Goal: Task Accomplishment & Management: Manage account settings

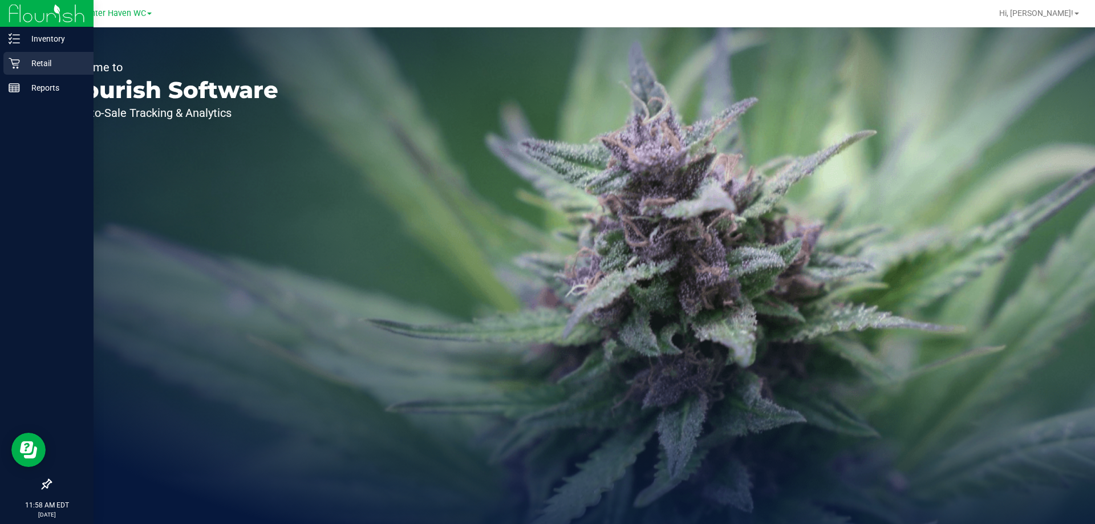
click at [43, 60] on p "Retail" at bounding box center [54, 63] width 68 height 14
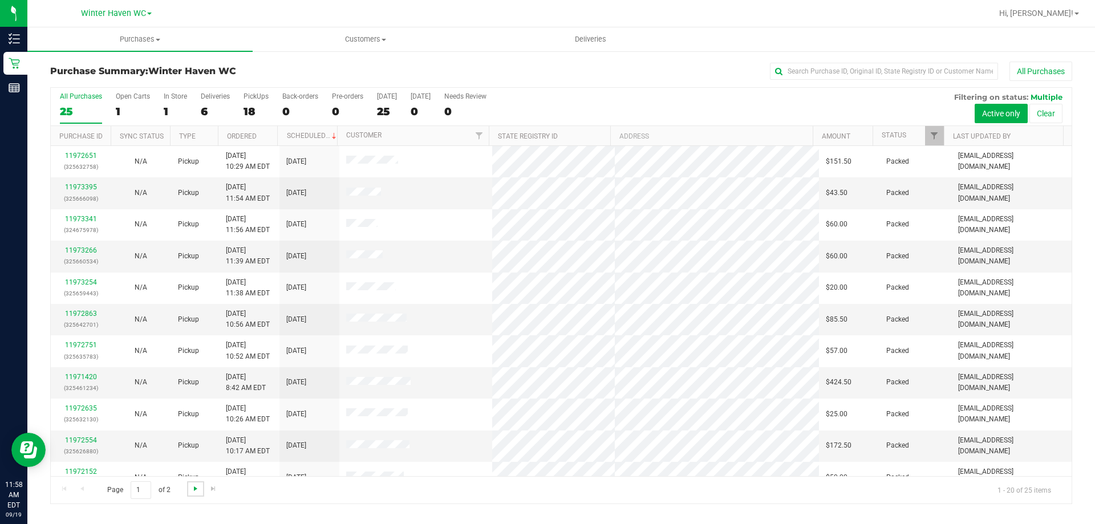
click at [194, 489] on span "Go to the next page" at bounding box center [195, 488] width 9 height 9
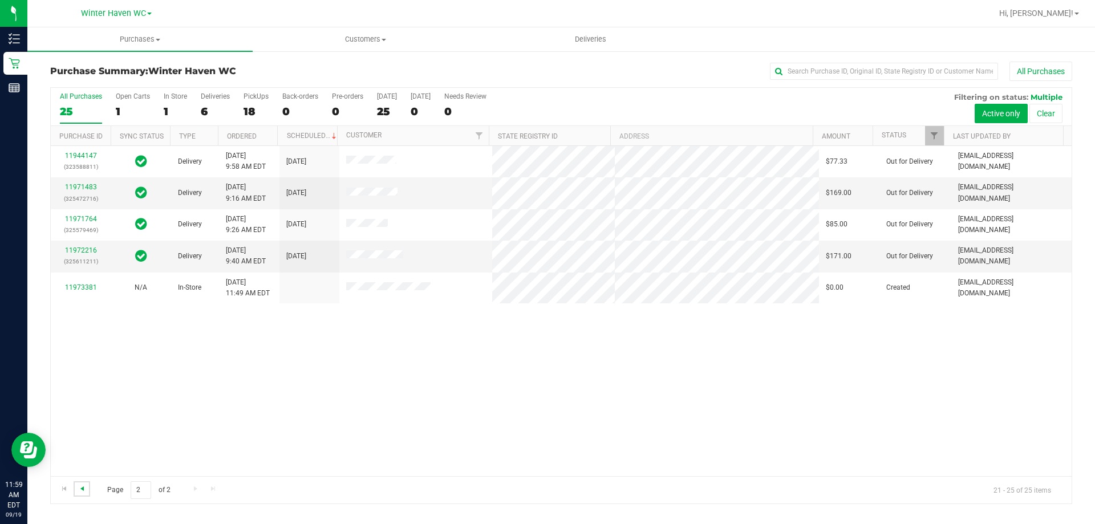
click at [83, 492] on span "Go to the previous page" at bounding box center [82, 488] width 9 height 9
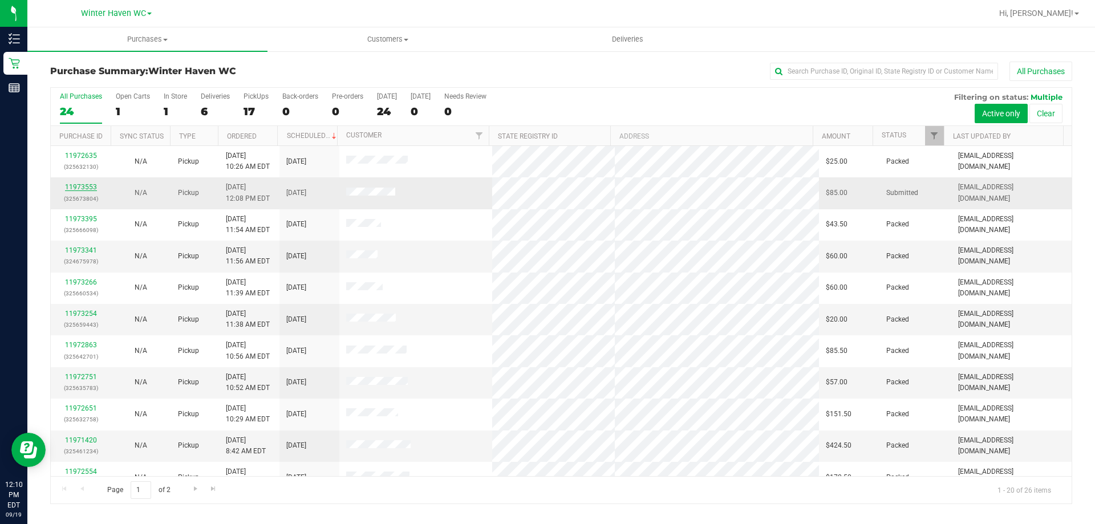
click at [79, 188] on link "11973553" at bounding box center [81, 187] width 32 height 8
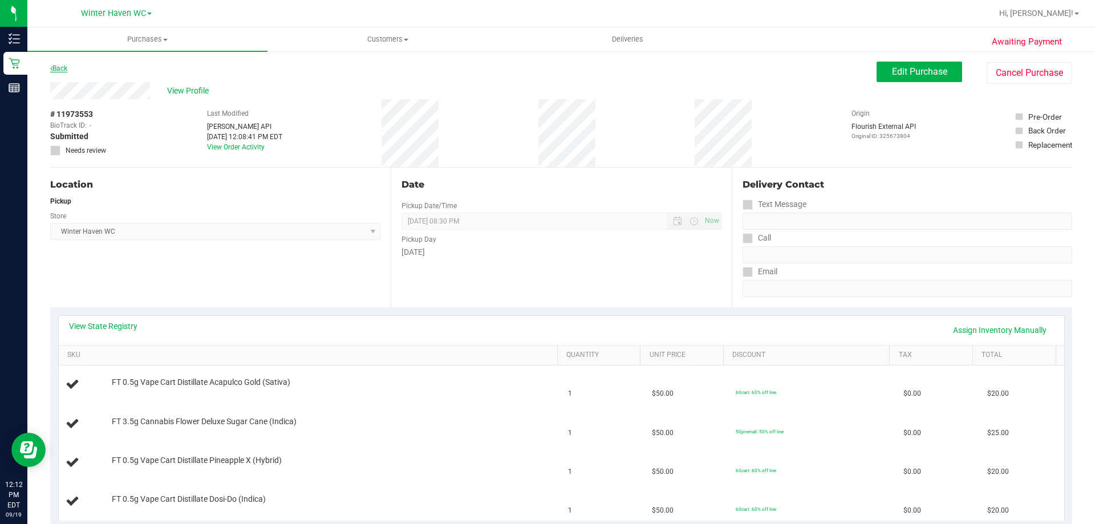
click at [58, 66] on link "Back" at bounding box center [58, 68] width 17 height 8
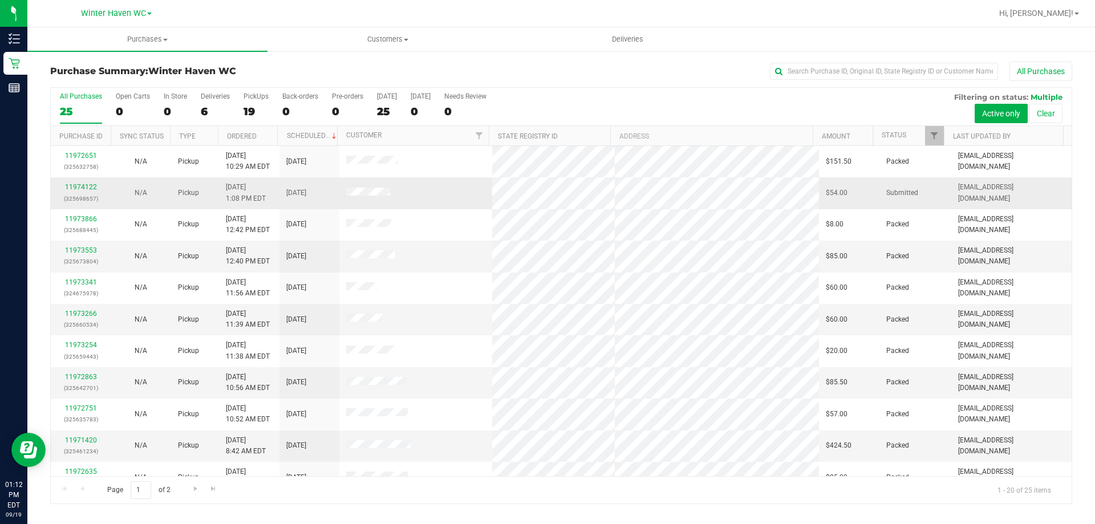
click at [82, 182] on div "11974122 (325698657)" at bounding box center [81, 193] width 46 height 22
click at [85, 187] on link "11974122" at bounding box center [81, 187] width 32 height 8
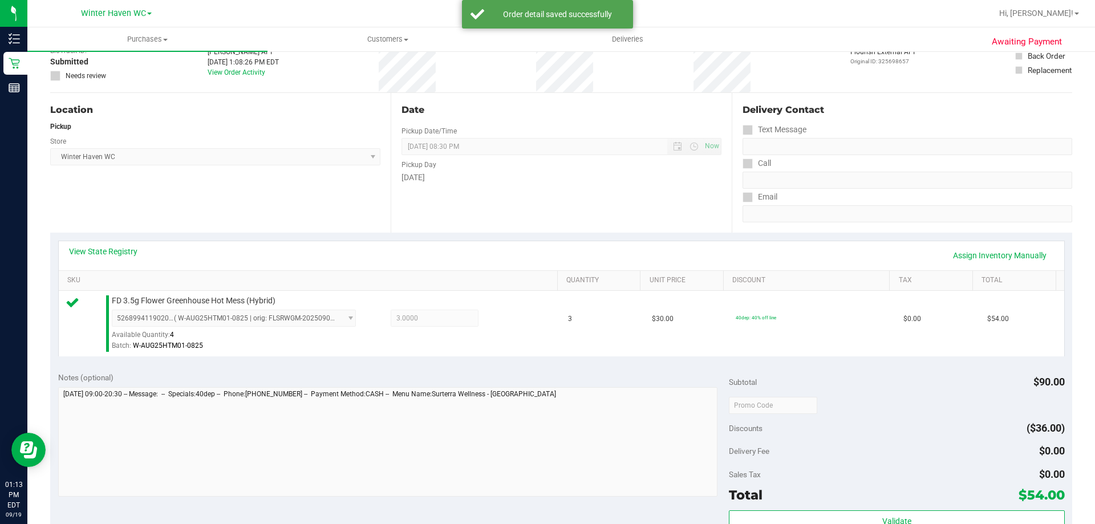
scroll to position [285, 0]
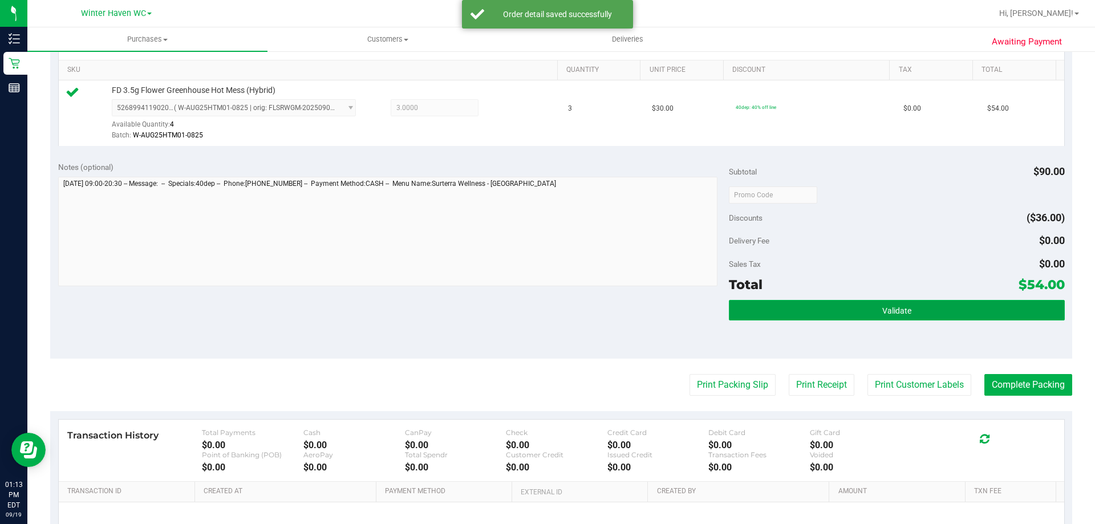
click at [962, 318] on button "Validate" at bounding box center [896, 310] width 335 height 21
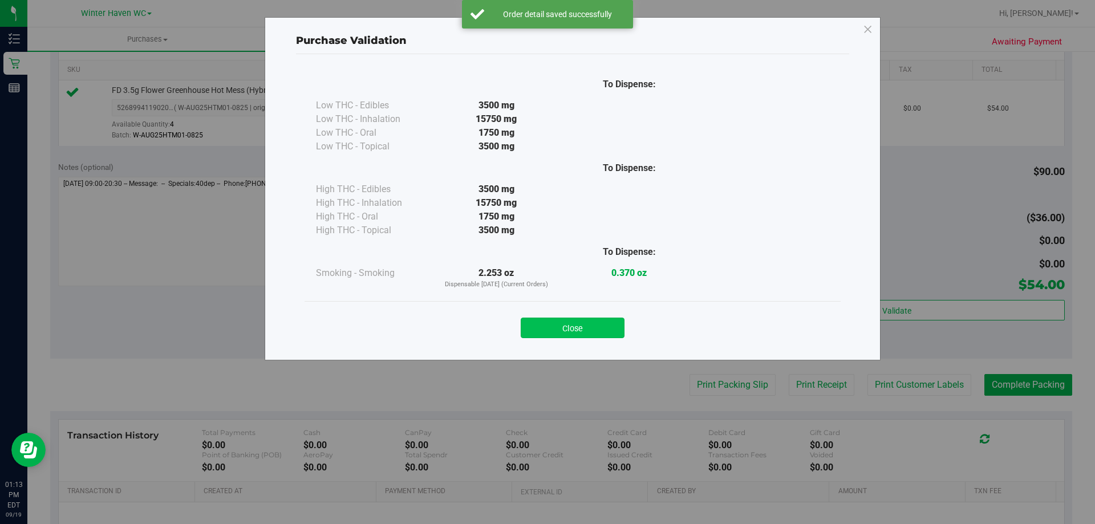
click at [593, 330] on button "Close" at bounding box center [573, 328] width 104 height 21
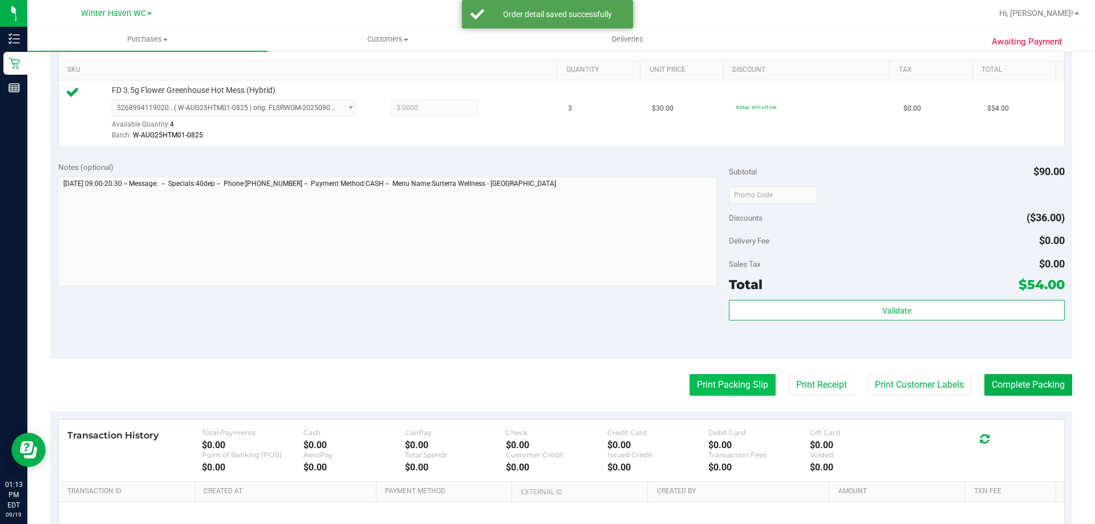
click at [728, 383] on button "Print Packing Slip" at bounding box center [733, 385] width 86 height 22
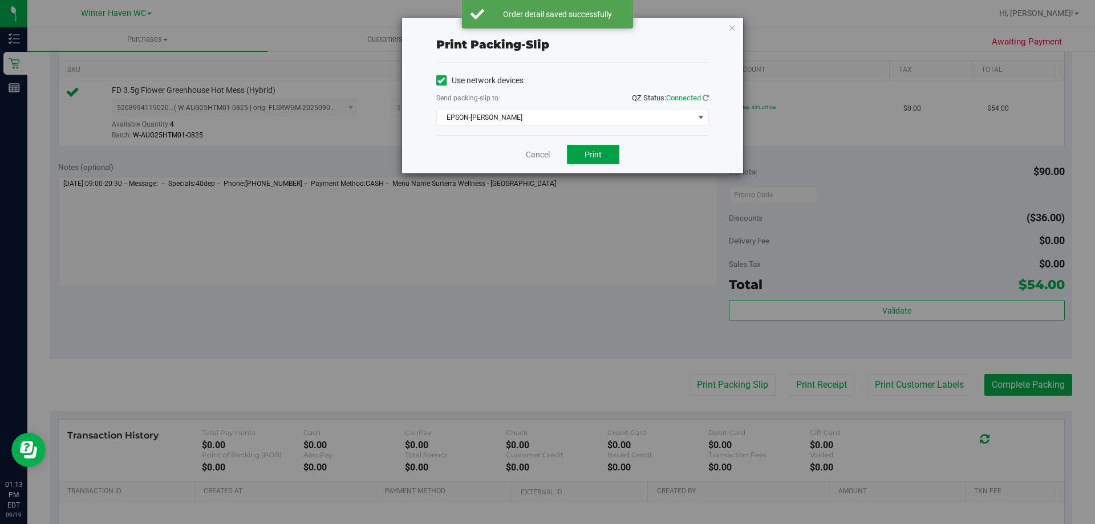
click at [592, 155] on span "Print" at bounding box center [593, 154] width 17 height 9
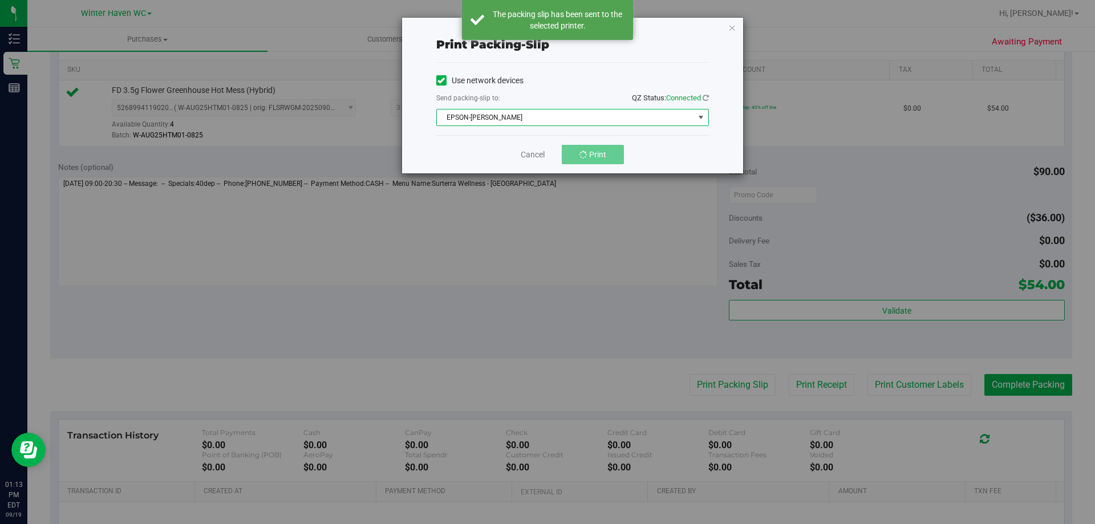
click at [543, 116] on span "EPSON-[PERSON_NAME]" at bounding box center [565, 118] width 257 height 16
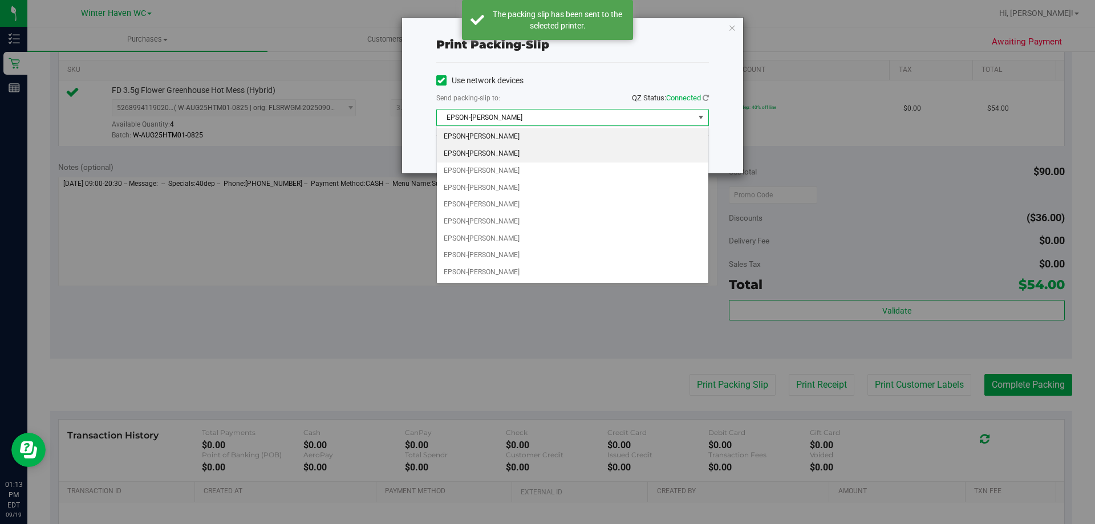
click at [516, 152] on li "EPSON-[PERSON_NAME]" at bounding box center [573, 153] width 272 height 17
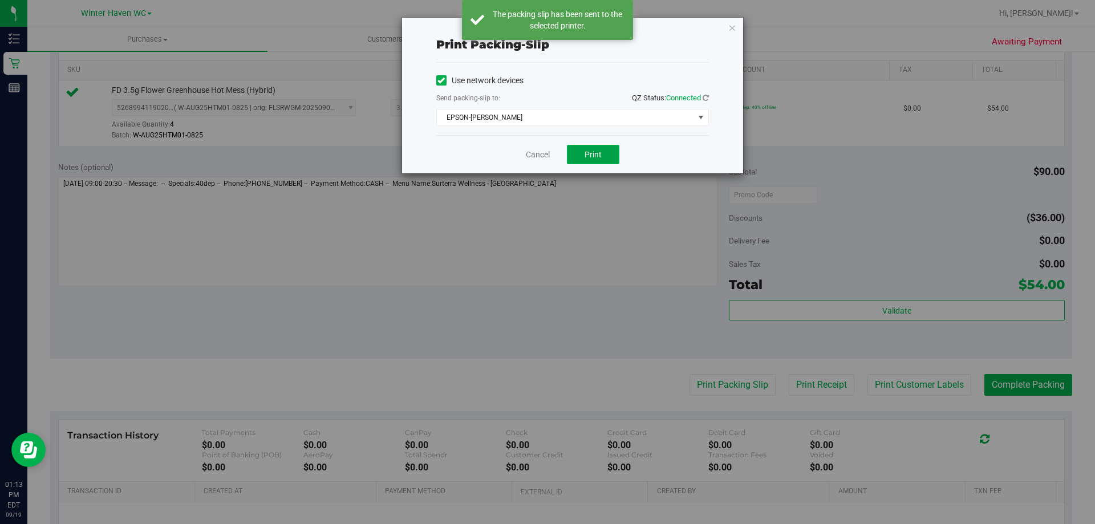
click at [604, 155] on button "Print" at bounding box center [593, 154] width 52 height 19
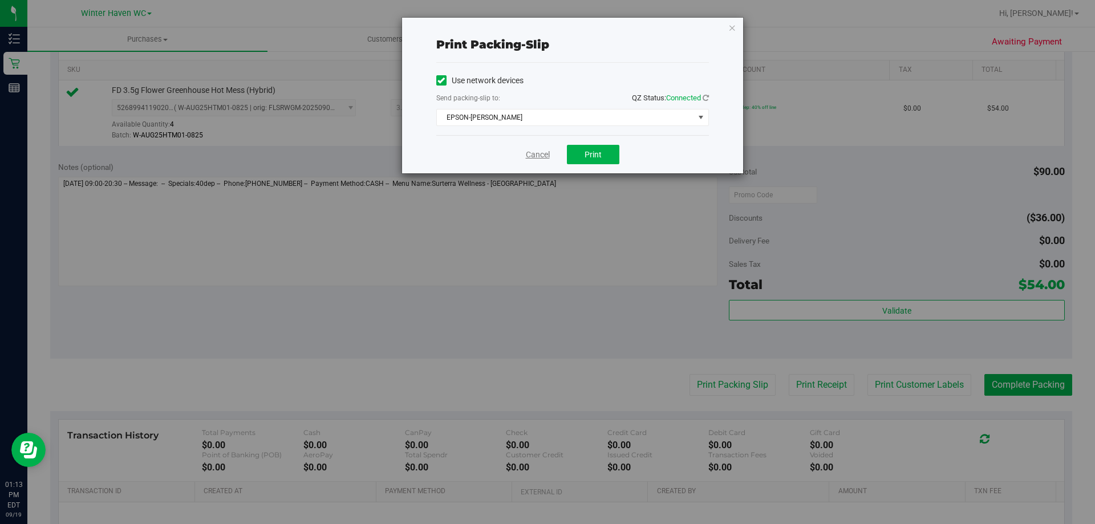
drag, startPoint x: 535, startPoint y: 152, endPoint x: 622, endPoint y: 217, distance: 108.0
click at [536, 153] on link "Cancel" at bounding box center [538, 155] width 24 height 12
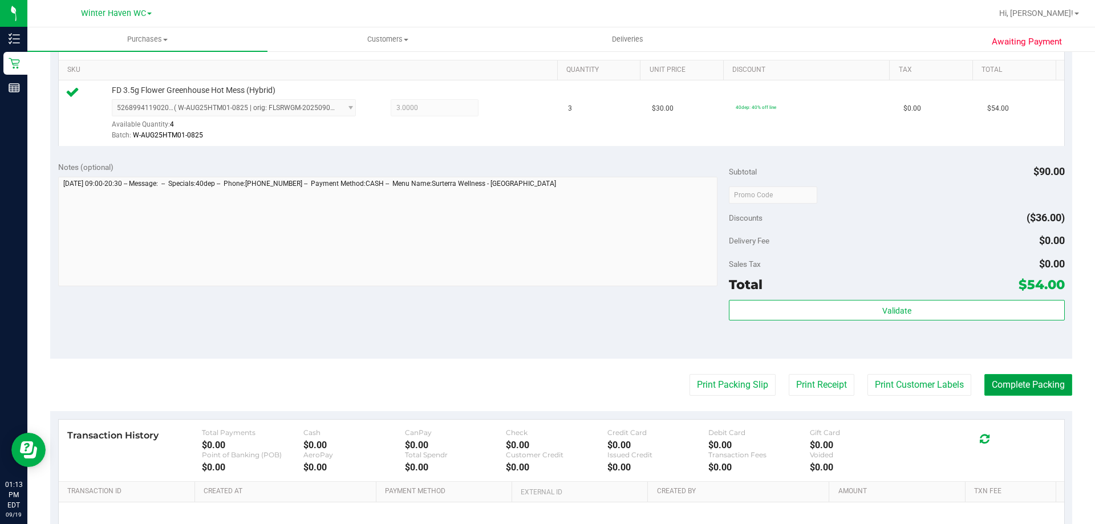
click at [1029, 387] on button "Complete Packing" at bounding box center [1029, 385] width 88 height 22
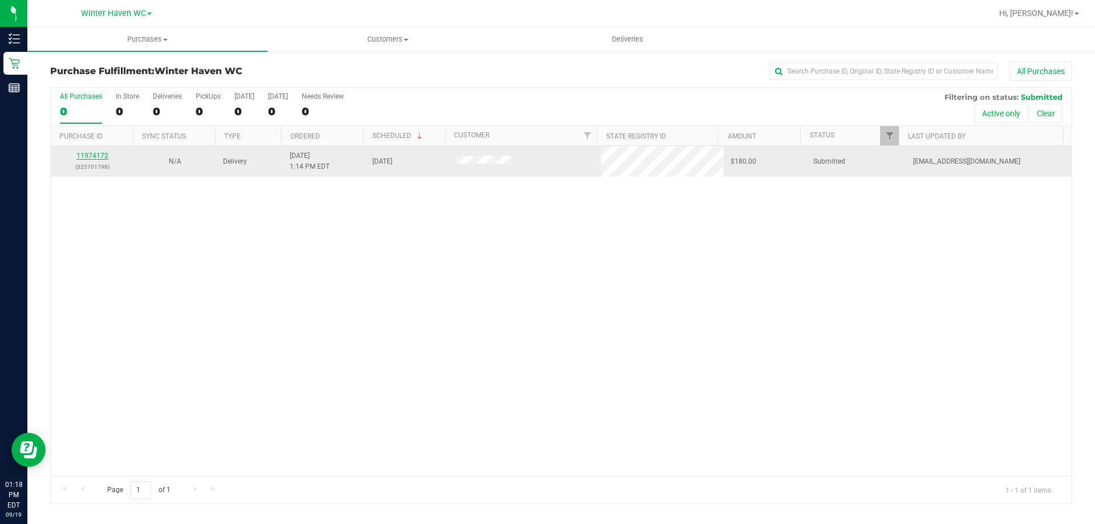
click at [95, 155] on link "11974172" at bounding box center [92, 156] width 32 height 8
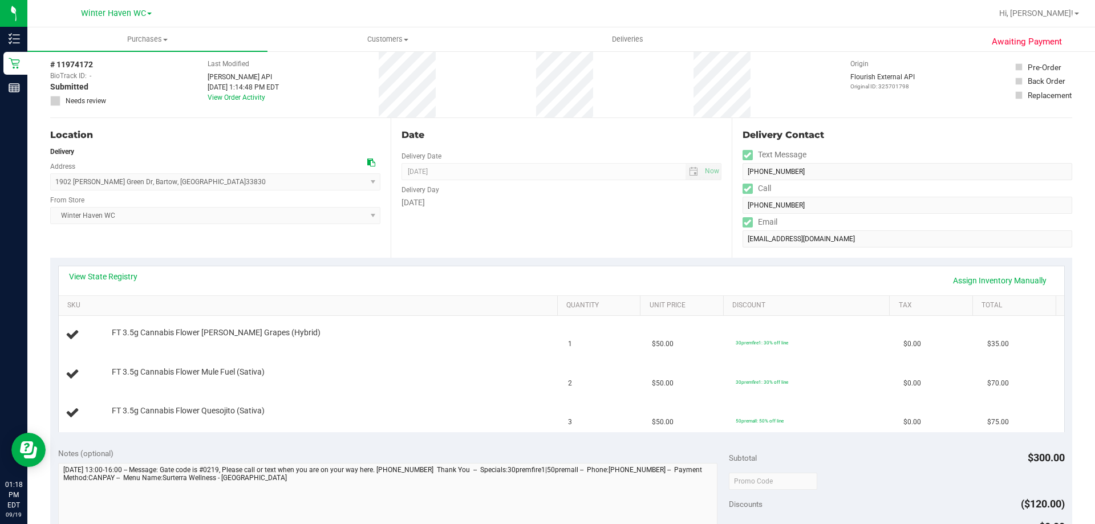
scroll to position [114, 0]
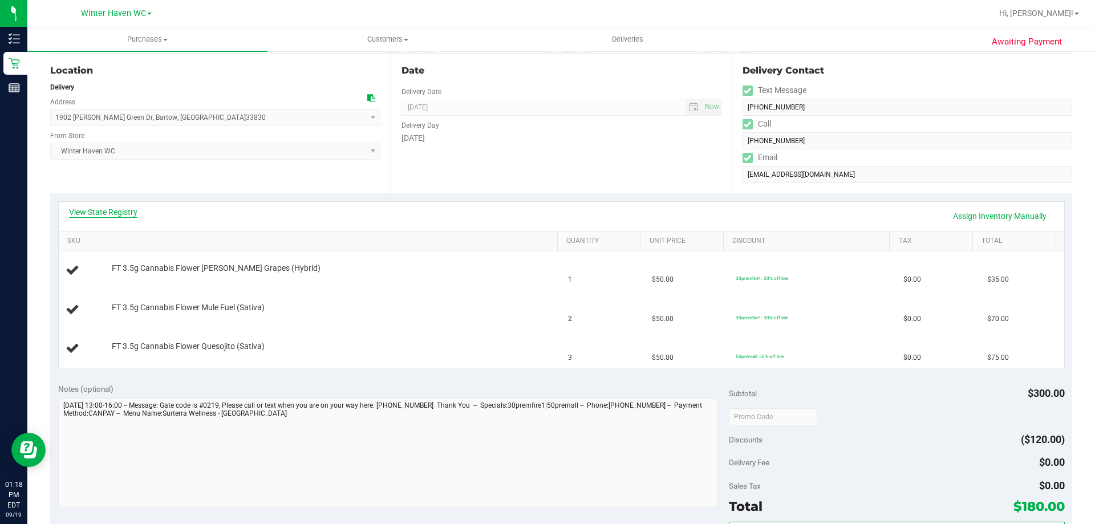
click at [107, 212] on link "View State Registry" at bounding box center [103, 212] width 68 height 11
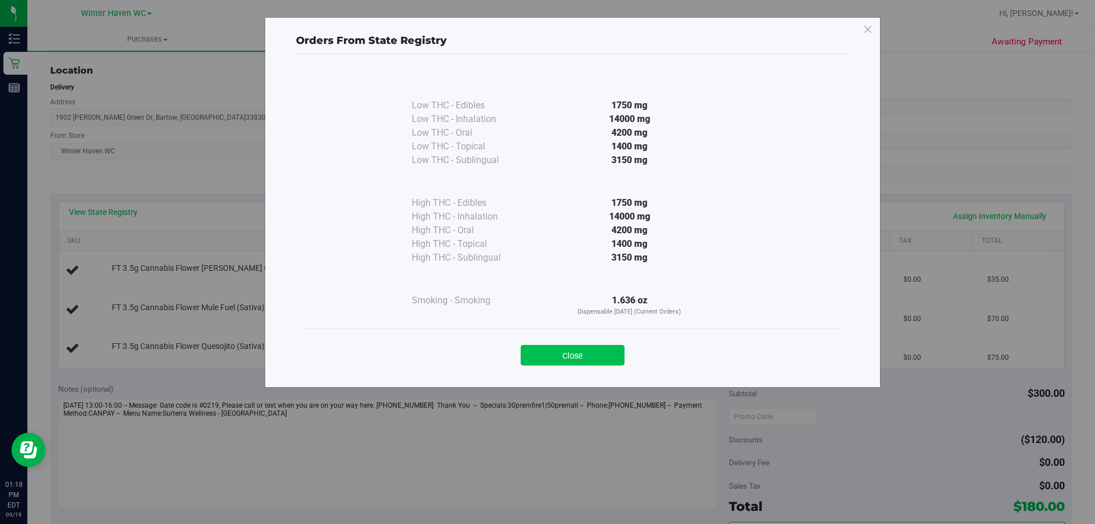
click at [586, 355] on button "Close" at bounding box center [573, 355] width 104 height 21
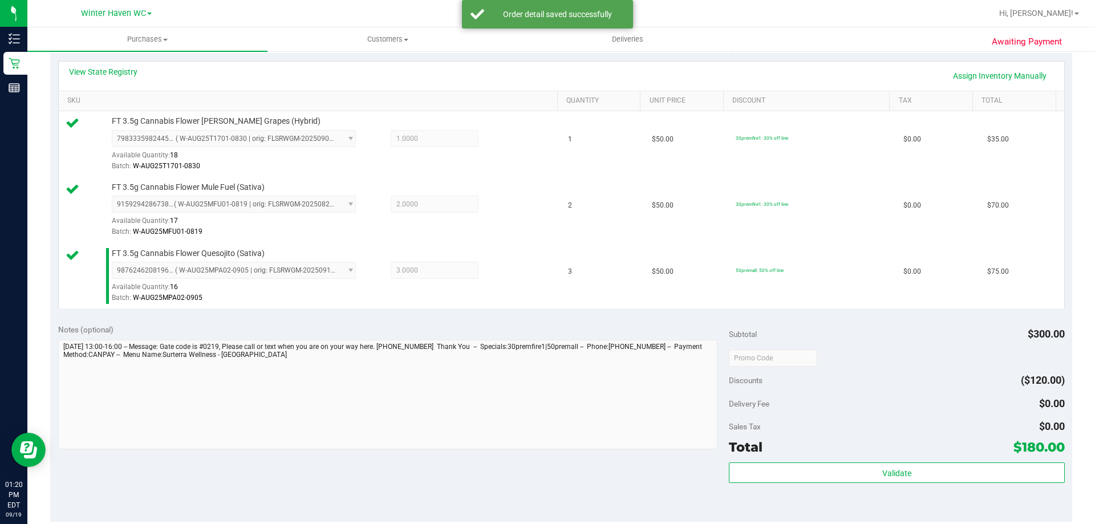
scroll to position [456, 0]
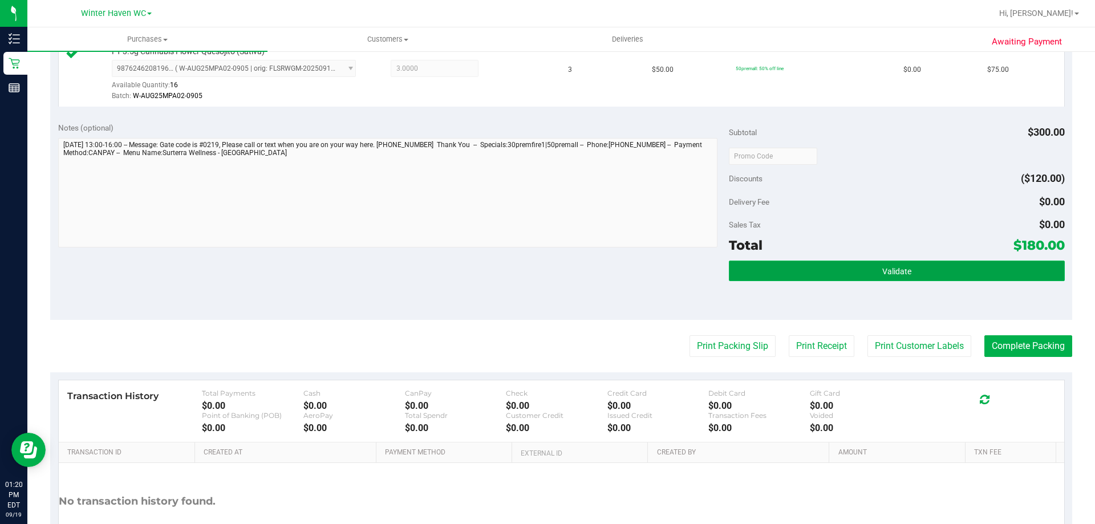
click at [938, 266] on button "Validate" at bounding box center [896, 271] width 335 height 21
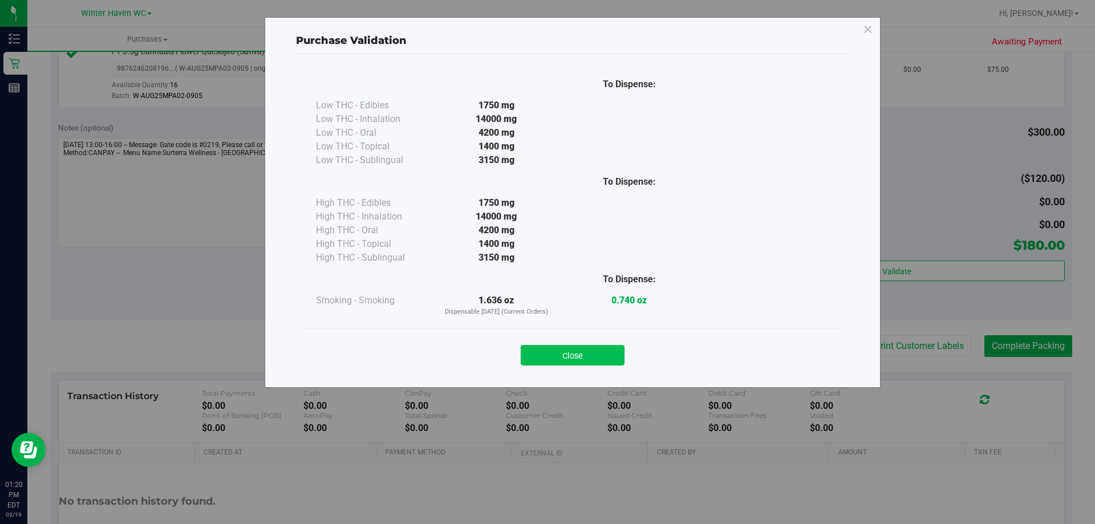
click at [570, 351] on button "Close" at bounding box center [573, 355] width 104 height 21
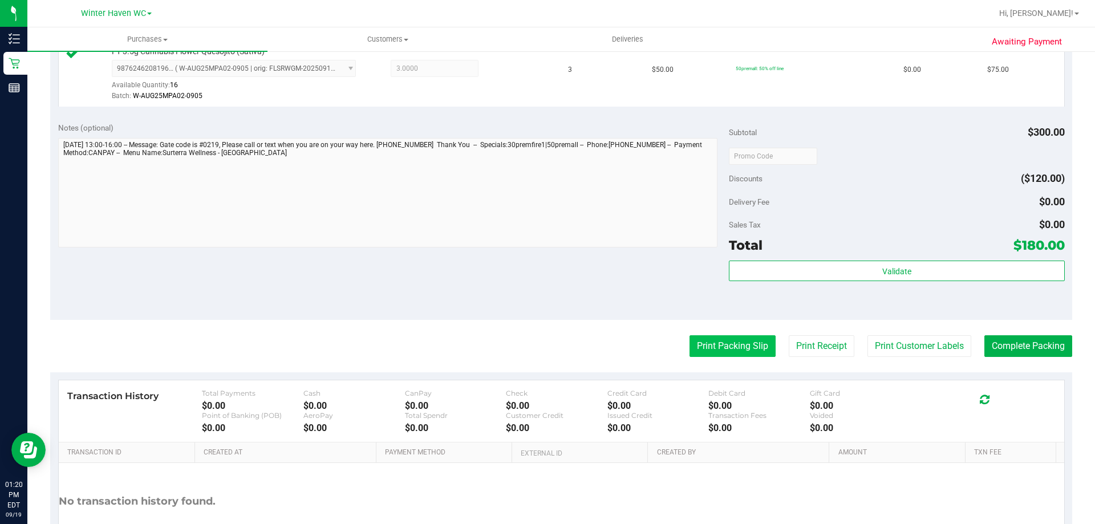
click at [711, 349] on button "Print Packing Slip" at bounding box center [733, 346] width 86 height 22
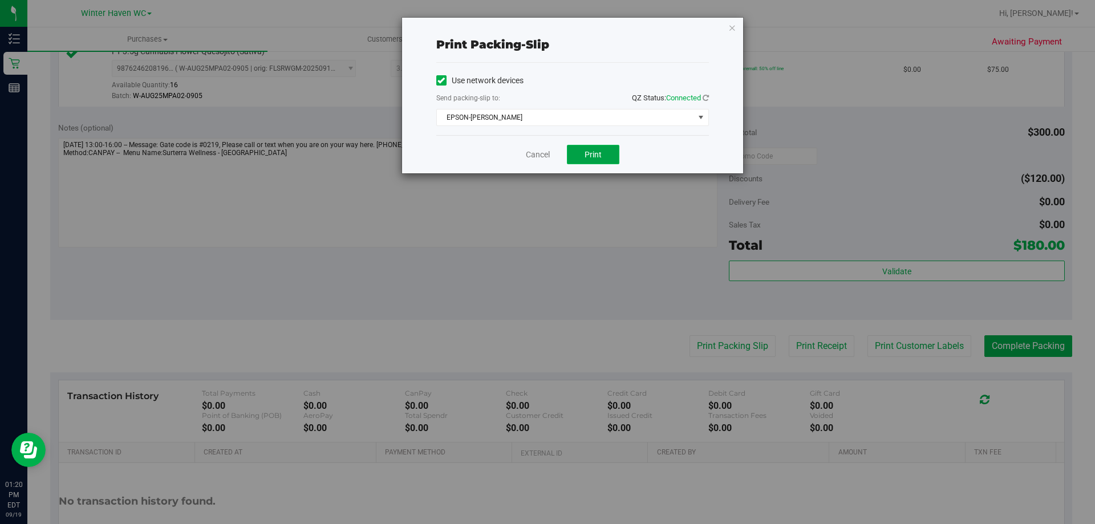
click at [593, 154] on span "Print" at bounding box center [593, 154] width 17 height 9
click at [535, 149] on link "Cancel" at bounding box center [538, 155] width 24 height 12
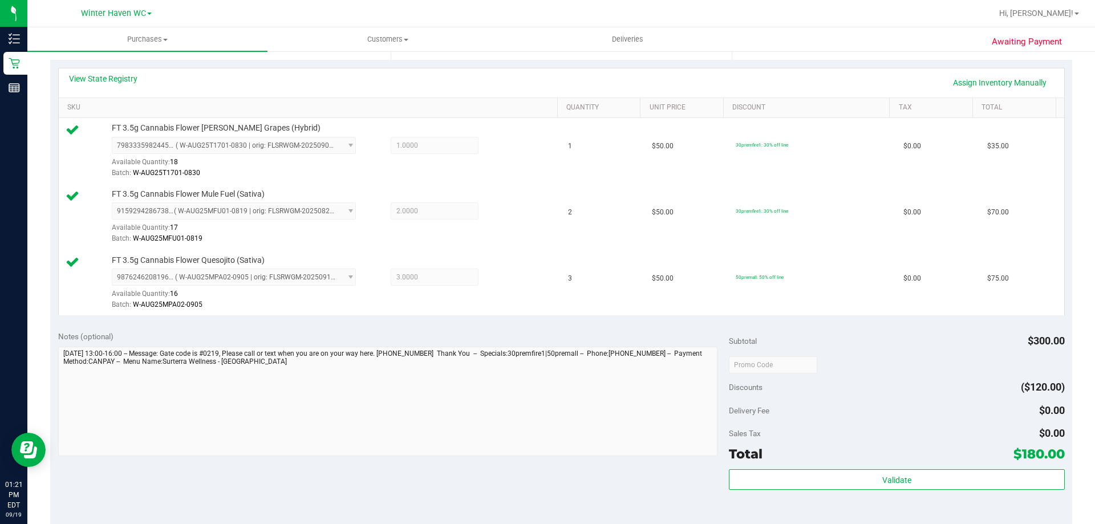
scroll to position [399, 0]
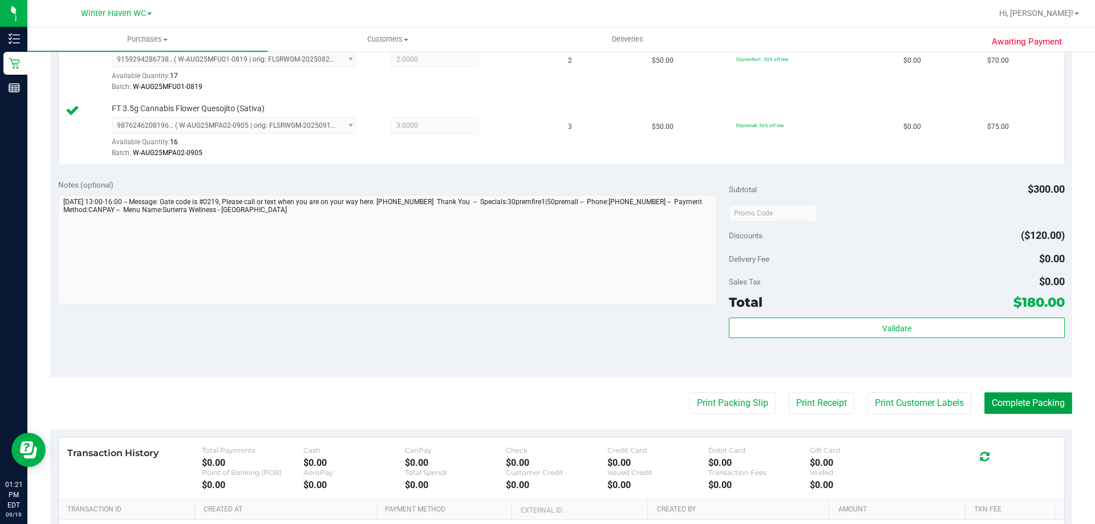
click at [1008, 403] on button "Complete Packing" at bounding box center [1029, 403] width 88 height 22
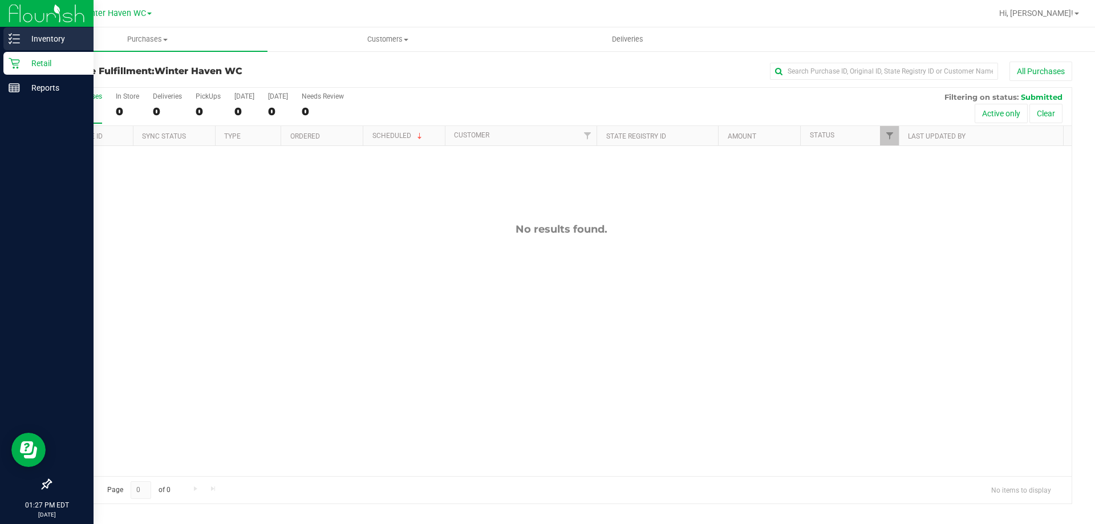
click at [43, 34] on p "Inventory" at bounding box center [54, 39] width 68 height 14
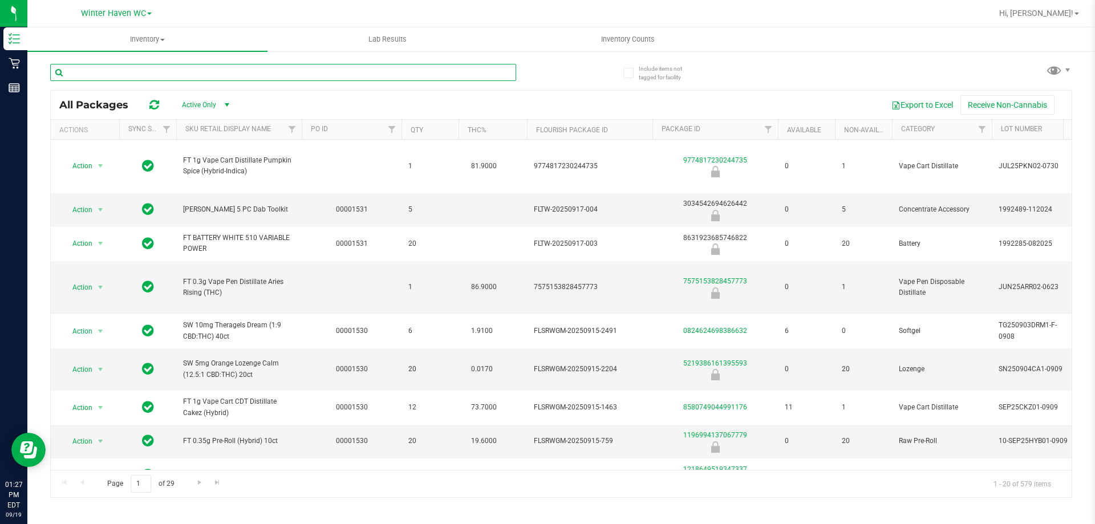
click at [98, 79] on input "text" at bounding box center [283, 72] width 466 height 17
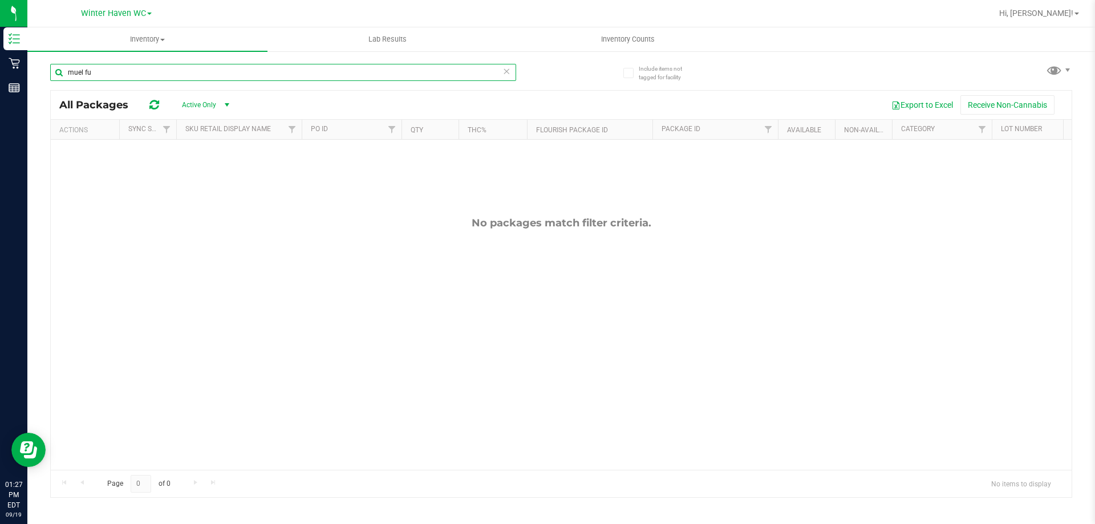
drag, startPoint x: 110, startPoint y: 72, endPoint x: 59, endPoint y: 75, distance: 50.3
click at [59, 75] on input "muel fu" at bounding box center [283, 72] width 466 height 17
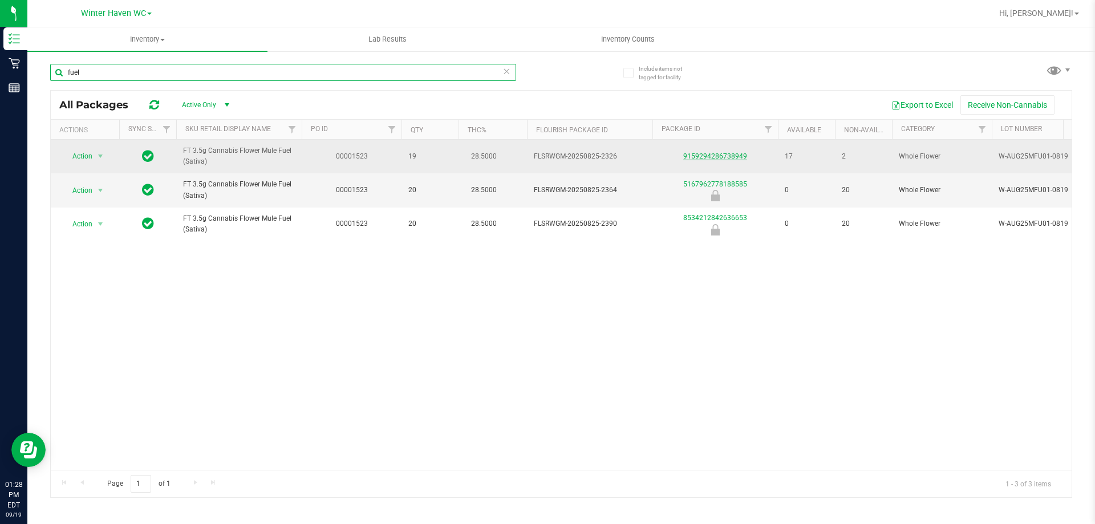
type input "fuel"
click at [722, 158] on link "9159294286738949" at bounding box center [715, 156] width 64 height 8
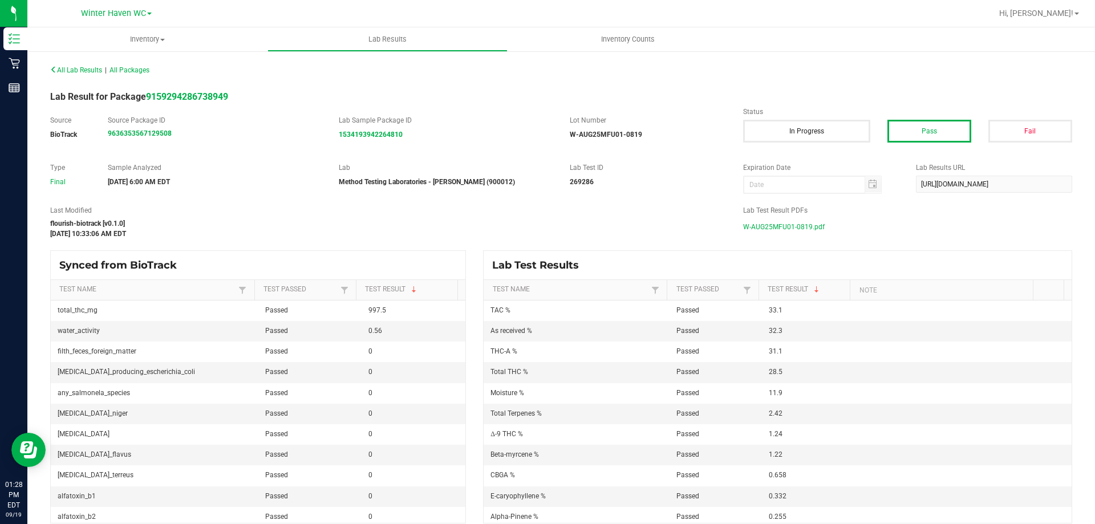
click at [786, 225] on span "W-AUG25MFU01-0819.pdf" at bounding box center [784, 226] width 82 height 17
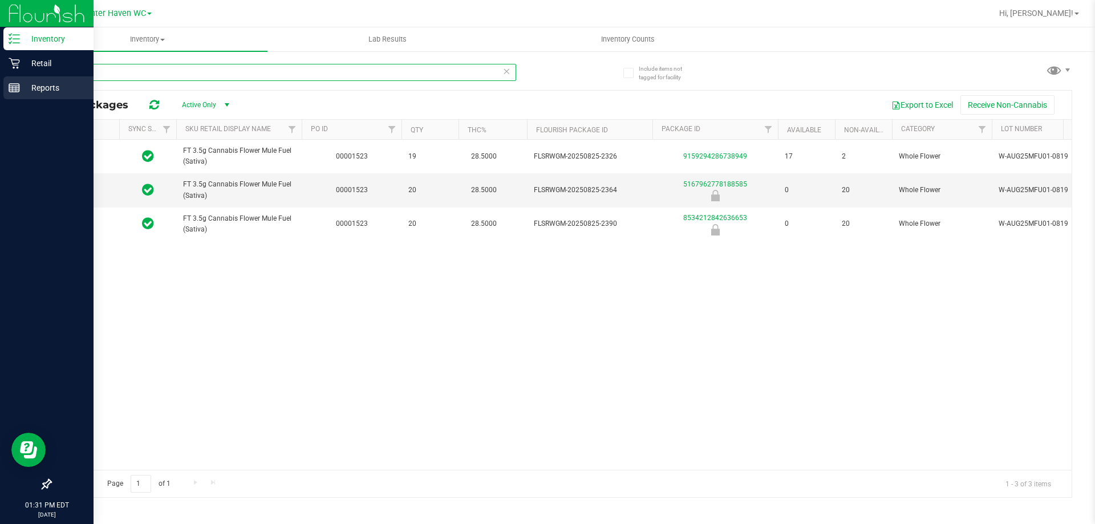
drag, startPoint x: 91, startPoint y: 74, endPoint x: 0, endPoint y: 82, distance: 91.1
click at [0, 82] on div "Inventory Retail Reports 01:31 PM EDT 09/19/2025 09/19 Winter Haven WC Hi, Heat…" at bounding box center [547, 262] width 1095 height 524
type input "s"
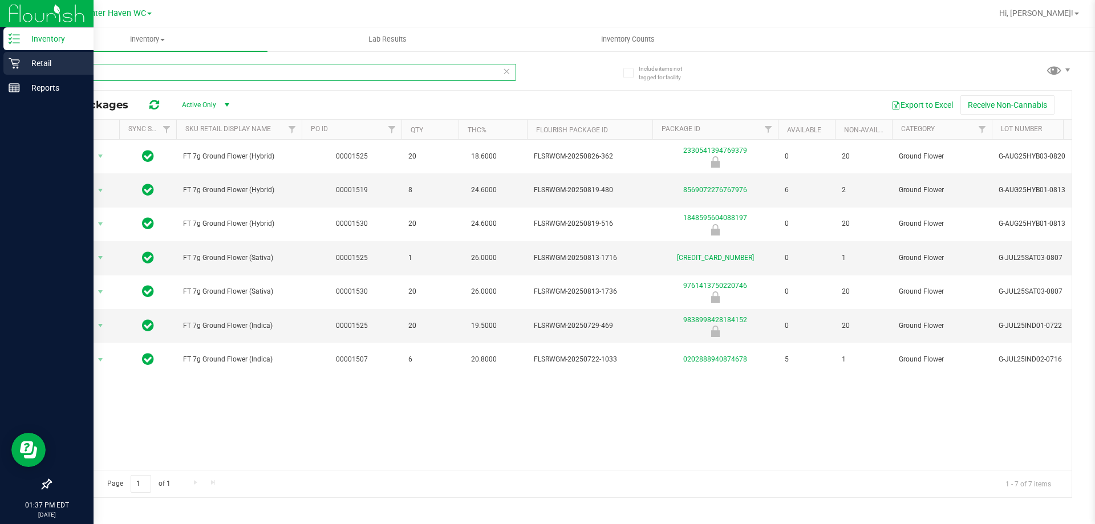
type input "ground"
click at [35, 60] on p "Retail" at bounding box center [54, 63] width 68 height 14
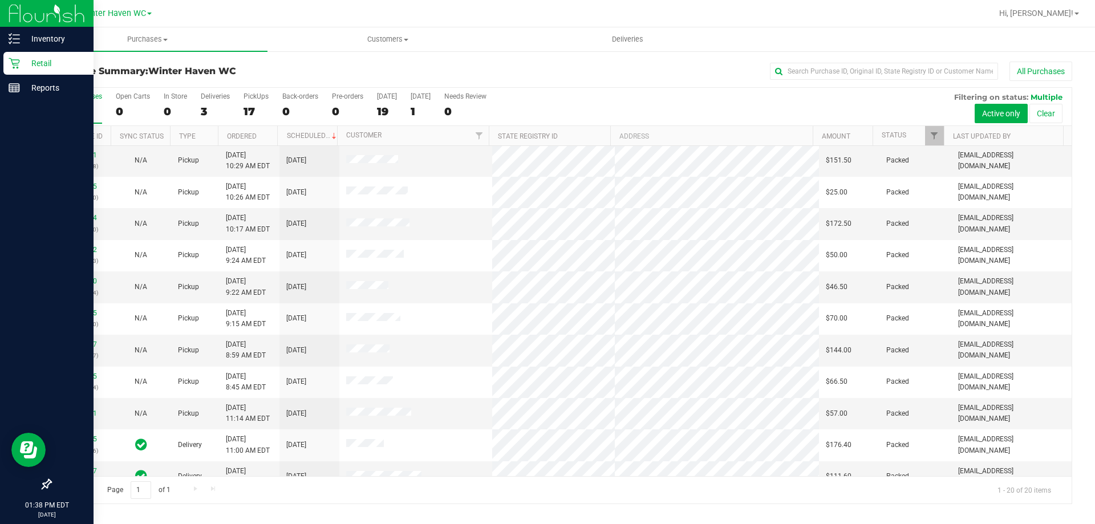
scroll to position [301, 0]
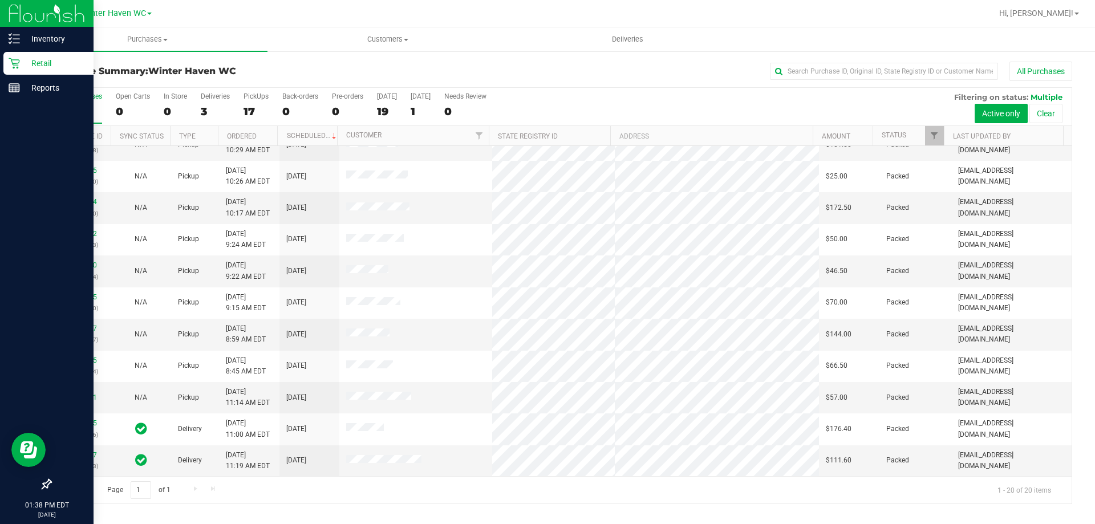
click at [192, 490] on div "Page 1 of 1 1 - 20 of 20 items" at bounding box center [561, 489] width 1021 height 27
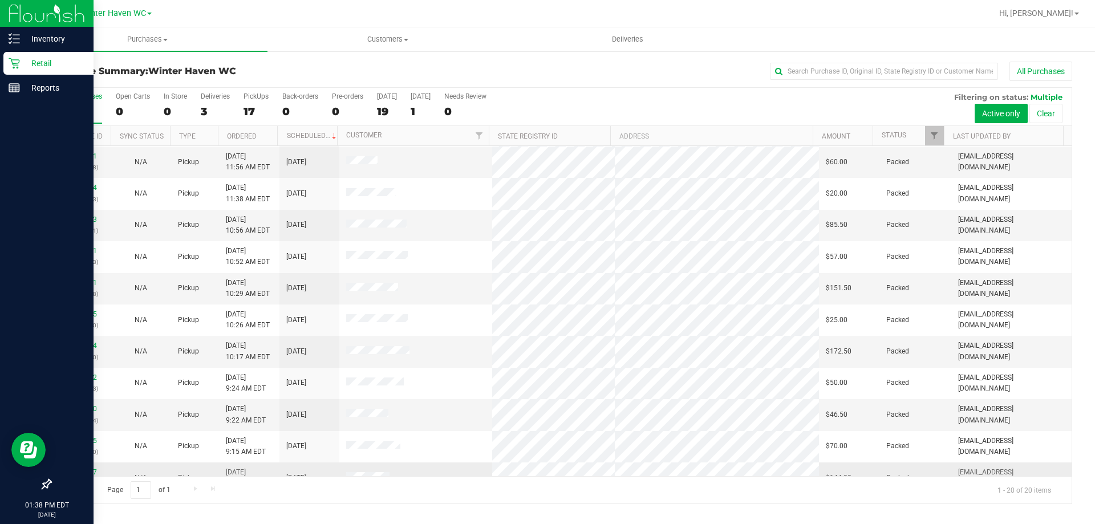
scroll to position [0, 0]
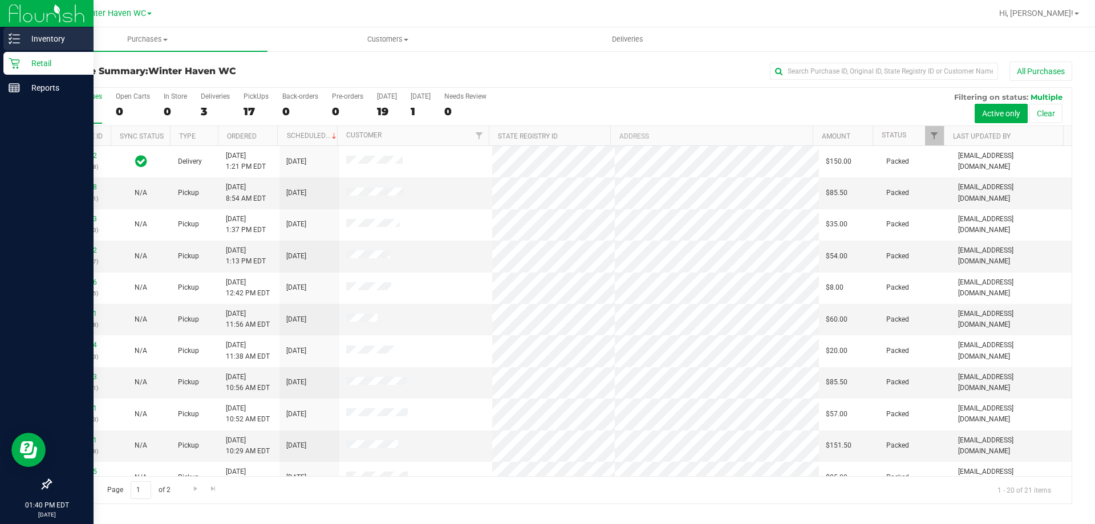
click at [46, 37] on p "Inventory" at bounding box center [54, 39] width 68 height 14
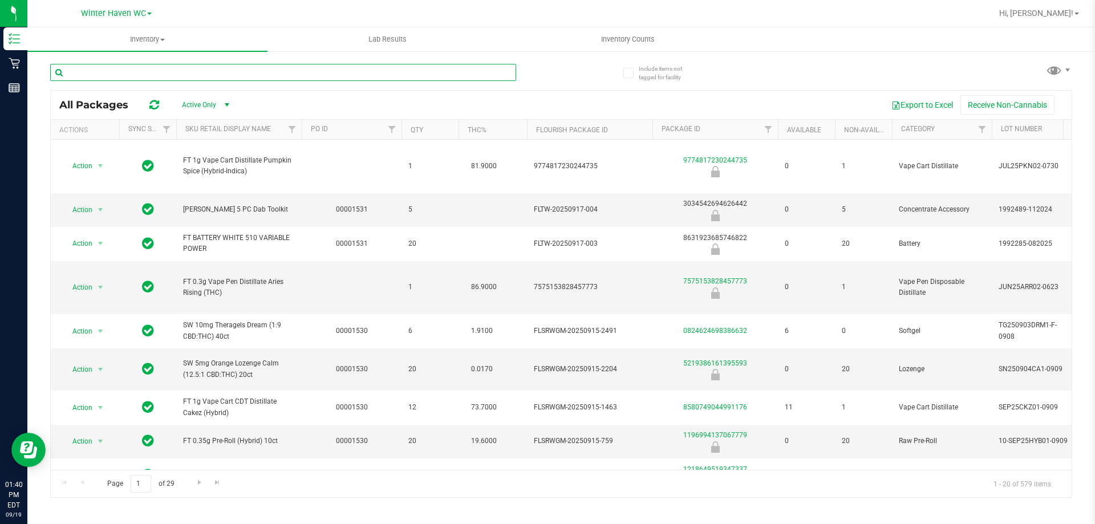
click at [102, 75] on input "text" at bounding box center [283, 72] width 466 height 17
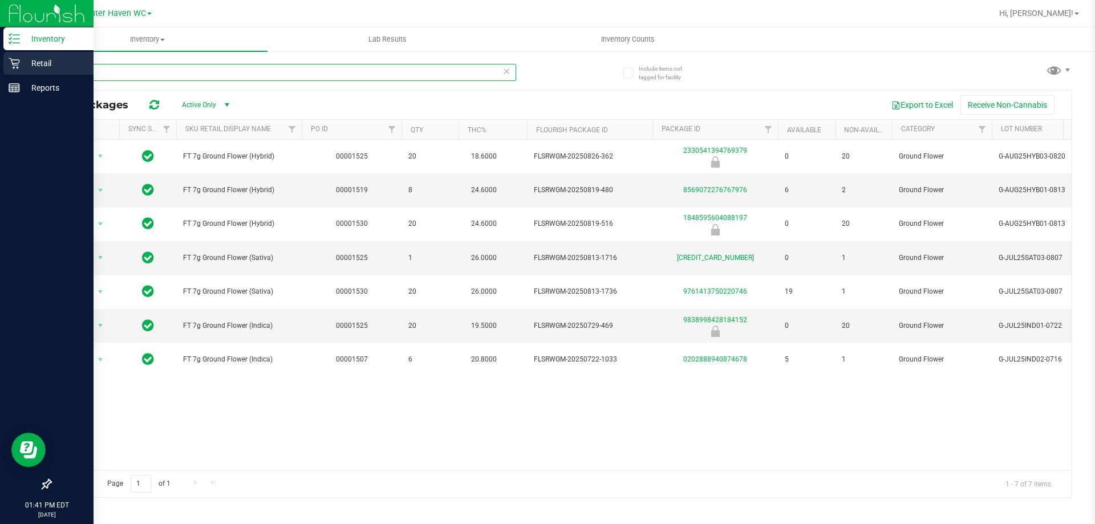
type input "ground"
click at [46, 63] on p "Retail" at bounding box center [54, 63] width 68 height 14
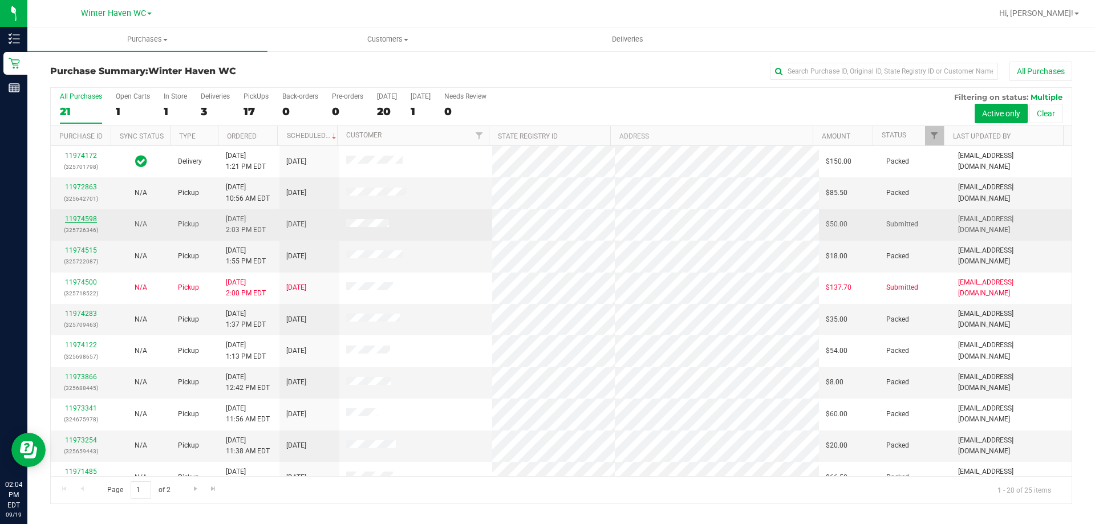
click at [82, 220] on link "11974598" at bounding box center [81, 219] width 32 height 8
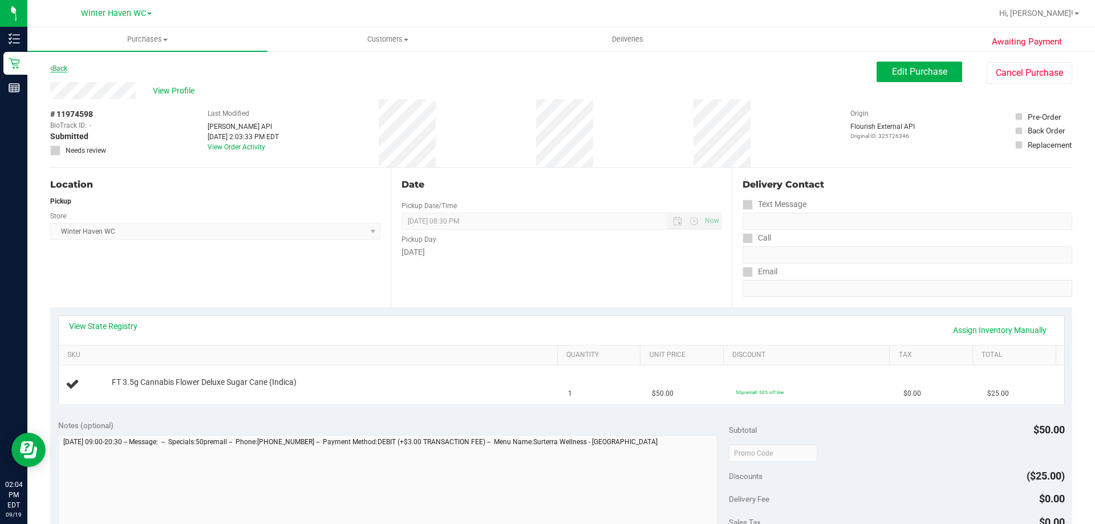
click at [66, 67] on link "Back" at bounding box center [58, 68] width 17 height 8
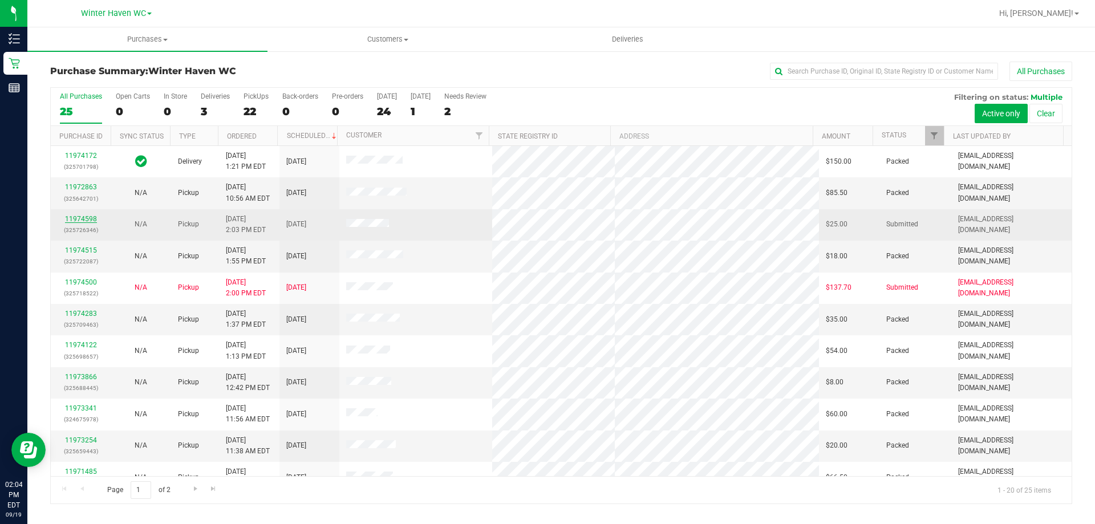
click at [76, 219] on link "11974598" at bounding box center [81, 219] width 32 height 8
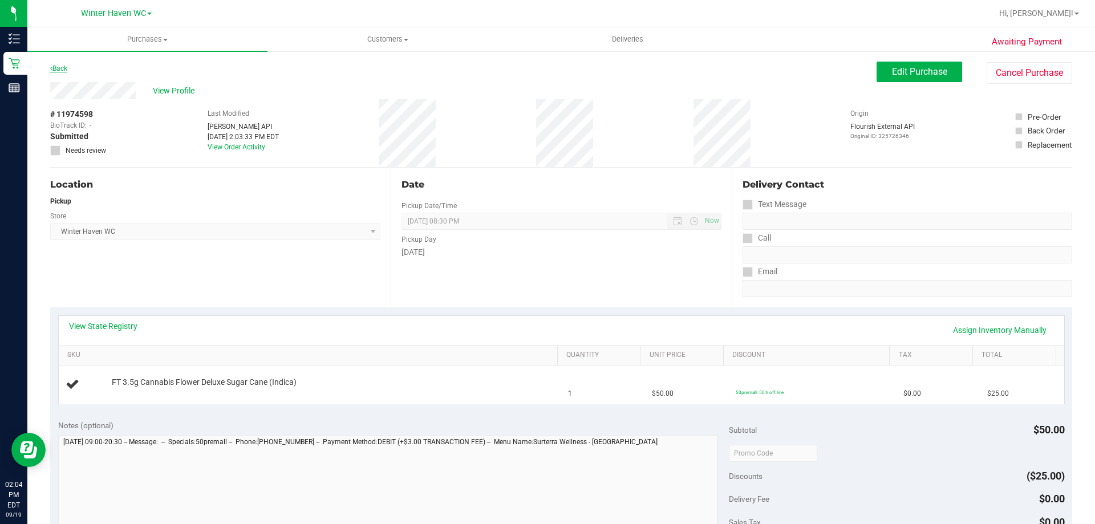
click at [54, 67] on link "Back" at bounding box center [58, 68] width 17 height 8
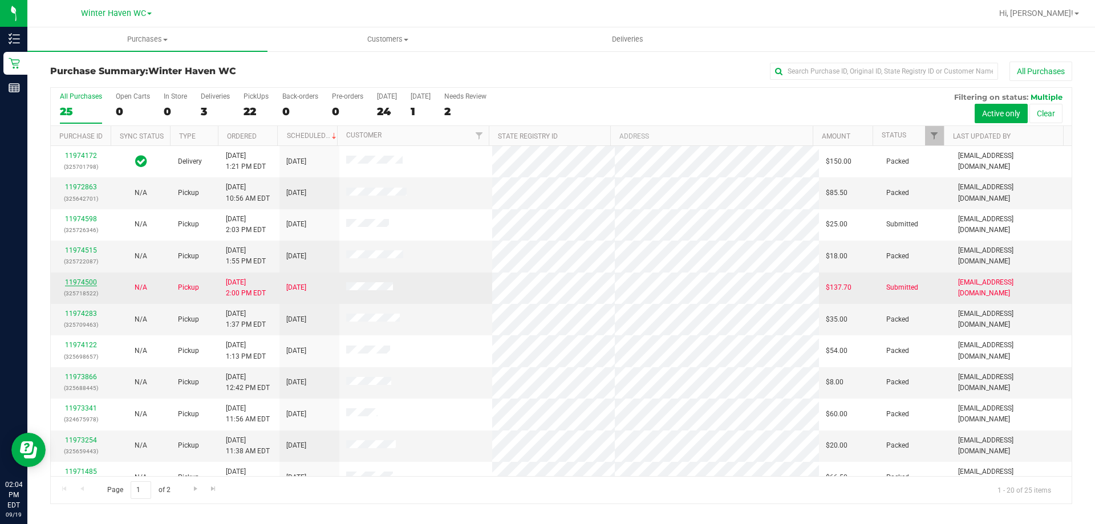
click at [90, 281] on link "11974500" at bounding box center [81, 282] width 32 height 8
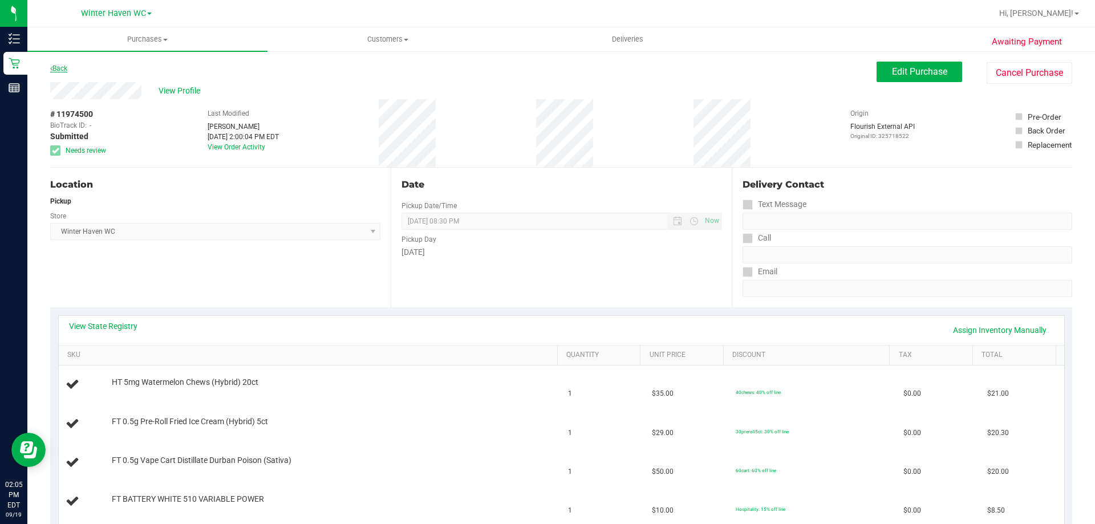
click at [62, 69] on link "Back" at bounding box center [58, 68] width 17 height 8
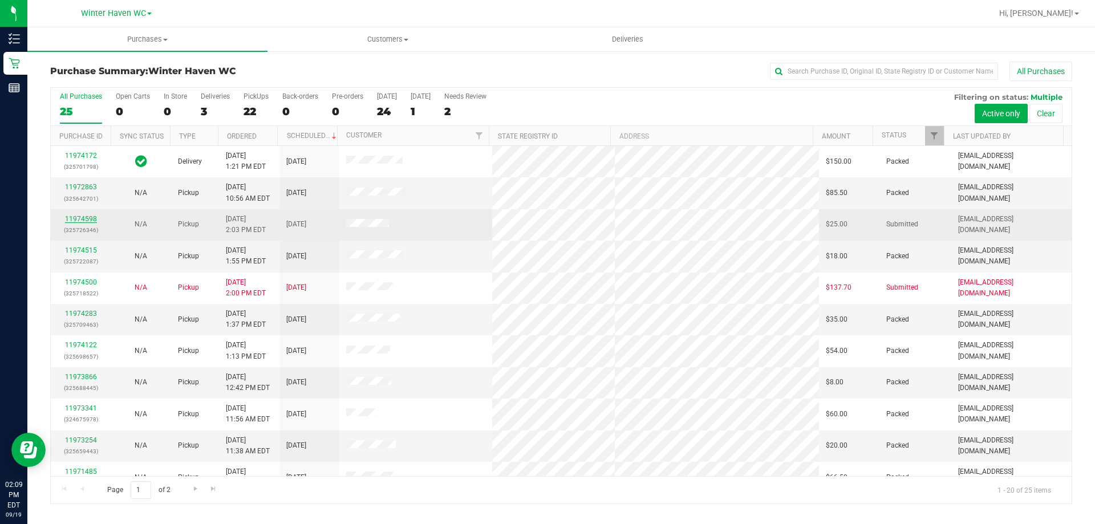
click at [78, 217] on link "11974598" at bounding box center [81, 219] width 32 height 8
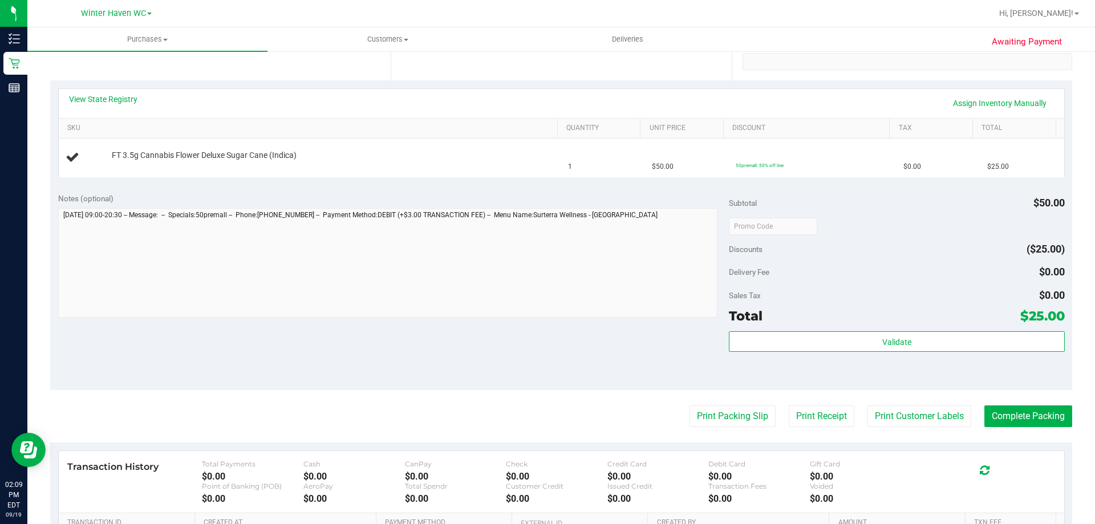
scroll to position [228, 0]
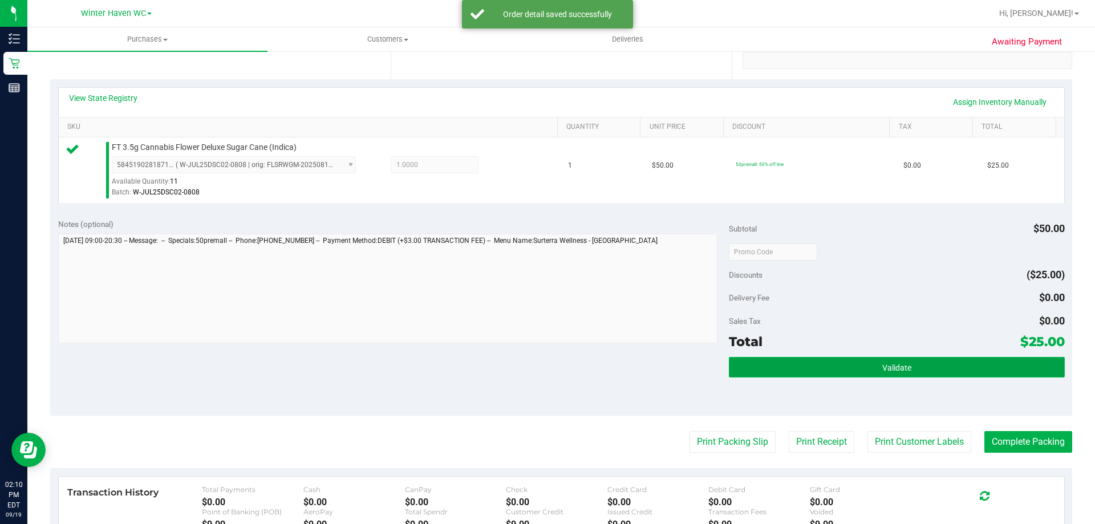
click at [1026, 369] on button "Validate" at bounding box center [896, 367] width 335 height 21
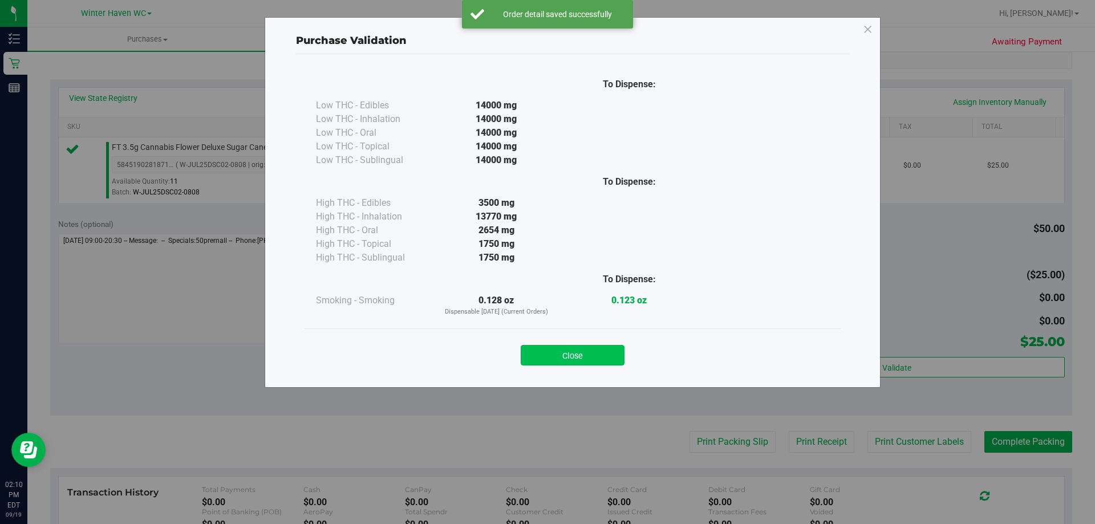
click at [574, 357] on button "Close" at bounding box center [573, 355] width 104 height 21
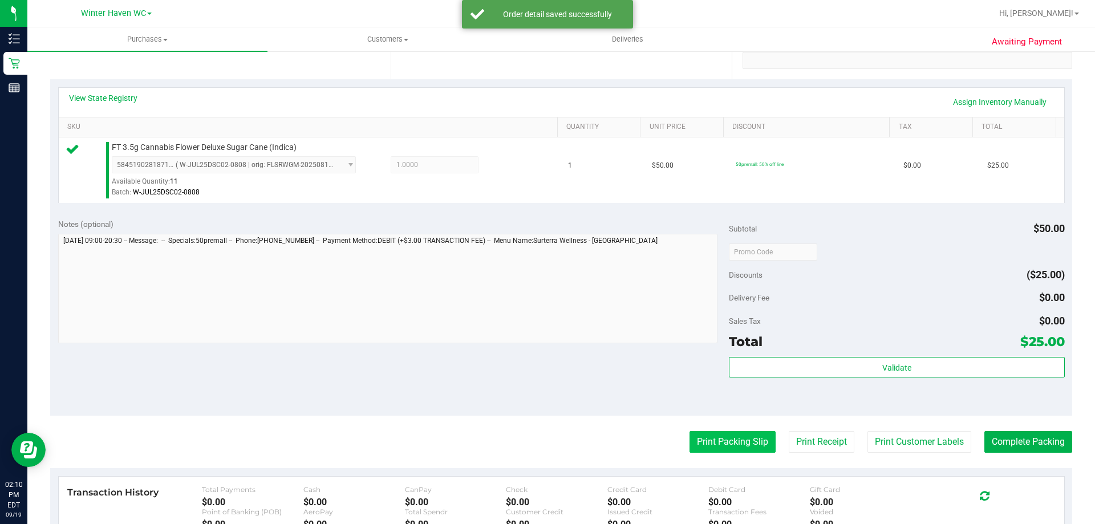
click at [695, 439] on button "Print Packing Slip" at bounding box center [733, 442] width 86 height 22
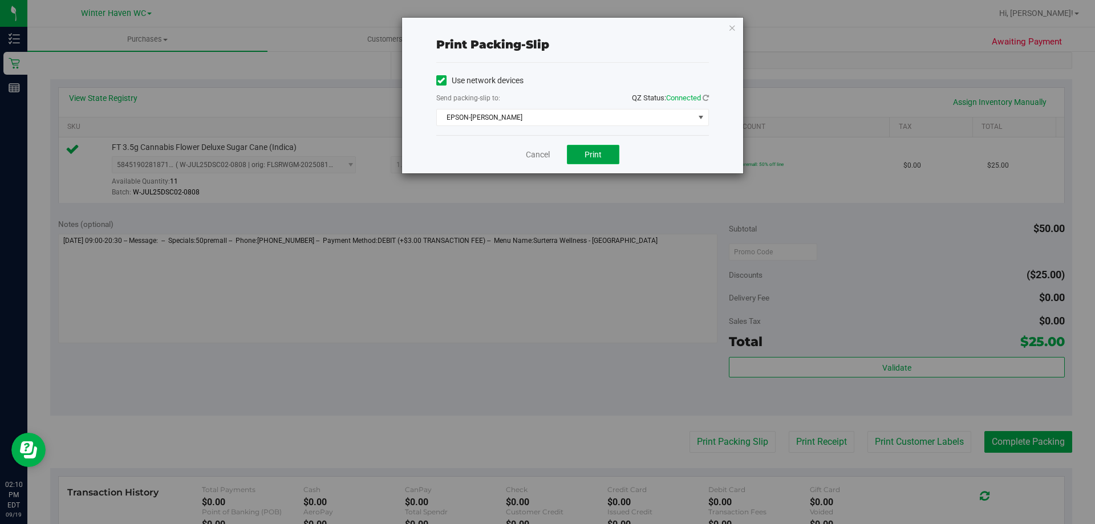
click at [593, 150] on span "Print" at bounding box center [593, 154] width 17 height 9
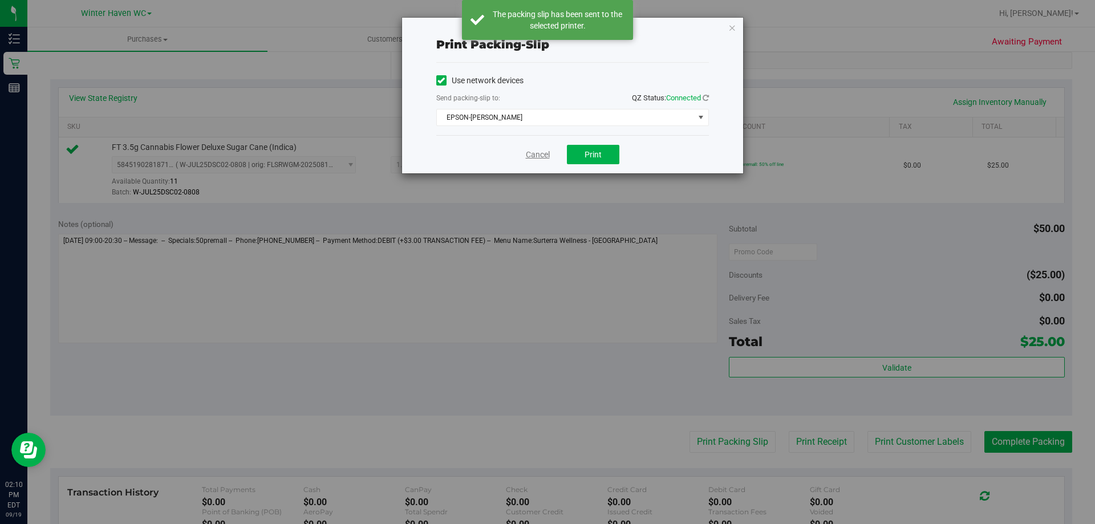
click at [539, 154] on link "Cancel" at bounding box center [538, 155] width 24 height 12
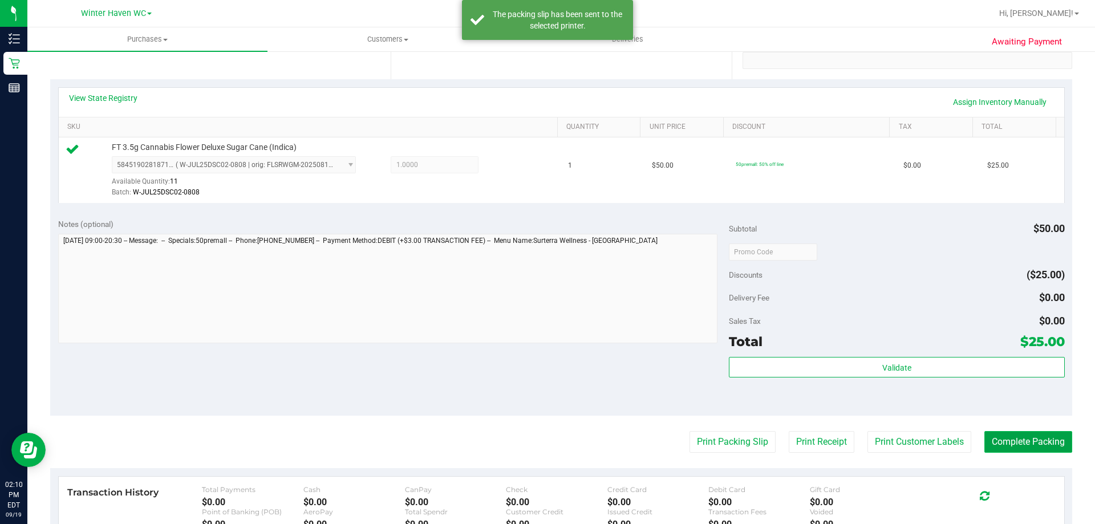
click at [1042, 443] on button "Complete Packing" at bounding box center [1029, 442] width 88 height 22
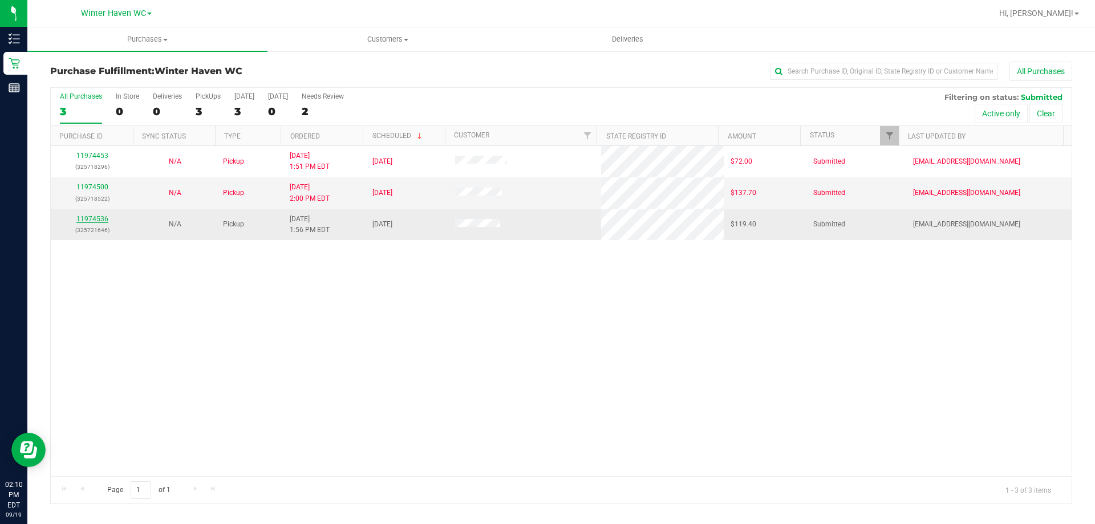
click at [95, 217] on link "11974536" at bounding box center [92, 219] width 32 height 8
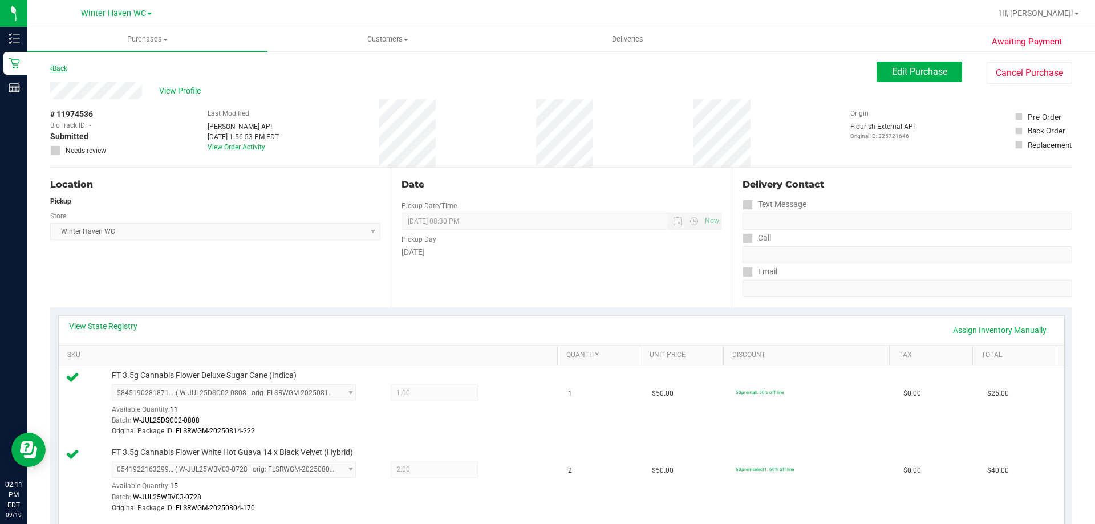
click at [61, 67] on link "Back" at bounding box center [58, 68] width 17 height 8
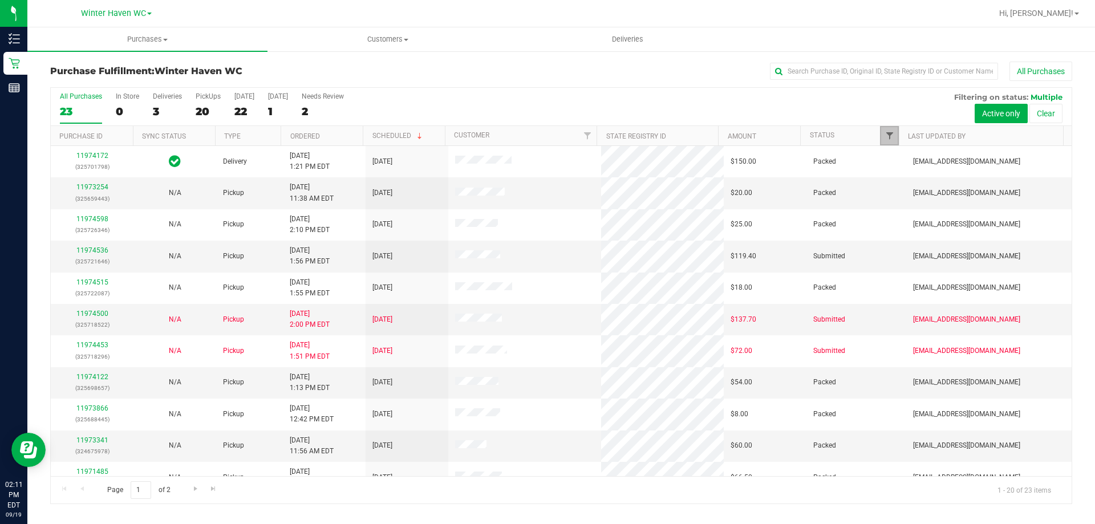
click at [890, 138] on span "Filter" at bounding box center [889, 135] width 9 height 9
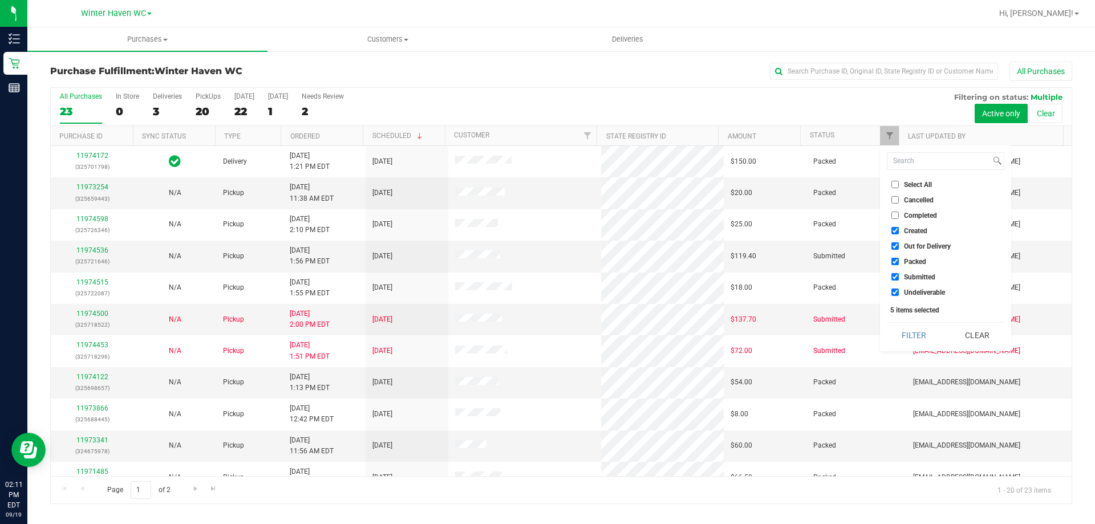
click at [890, 182] on li "Select All" at bounding box center [946, 185] width 118 height 12
click at [897, 183] on input "Select All" at bounding box center [895, 184] width 7 height 7
checkbox input "true"
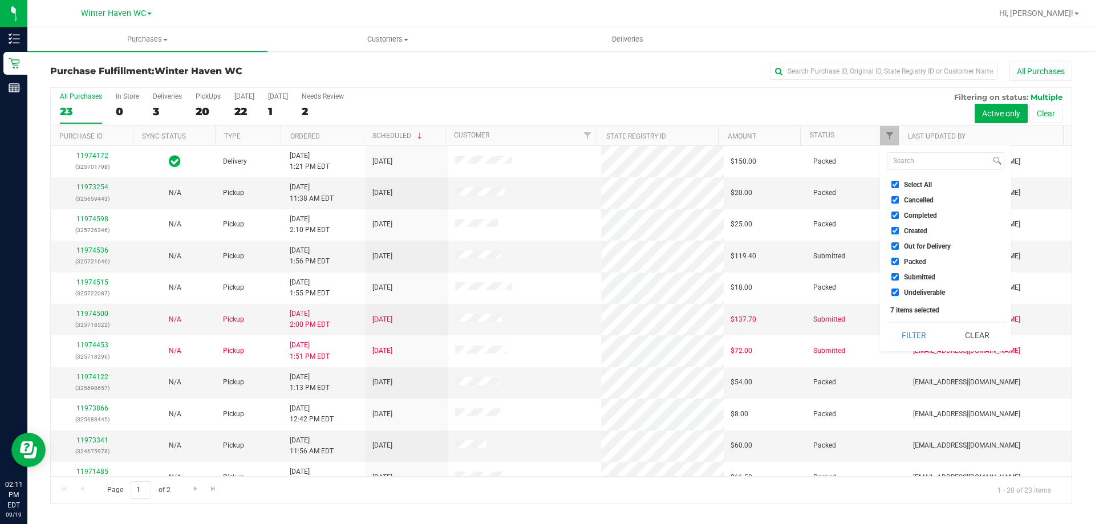
click at [897, 183] on input "Select All" at bounding box center [895, 184] width 7 height 7
checkbox input "false"
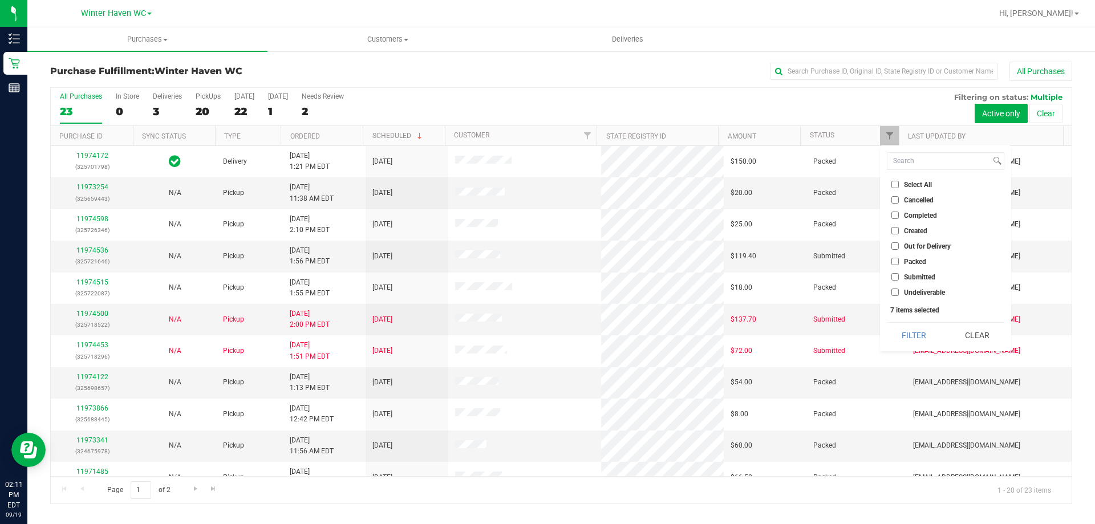
checkbox input "false"
click at [893, 278] on input "Submitted" at bounding box center [895, 276] width 7 height 7
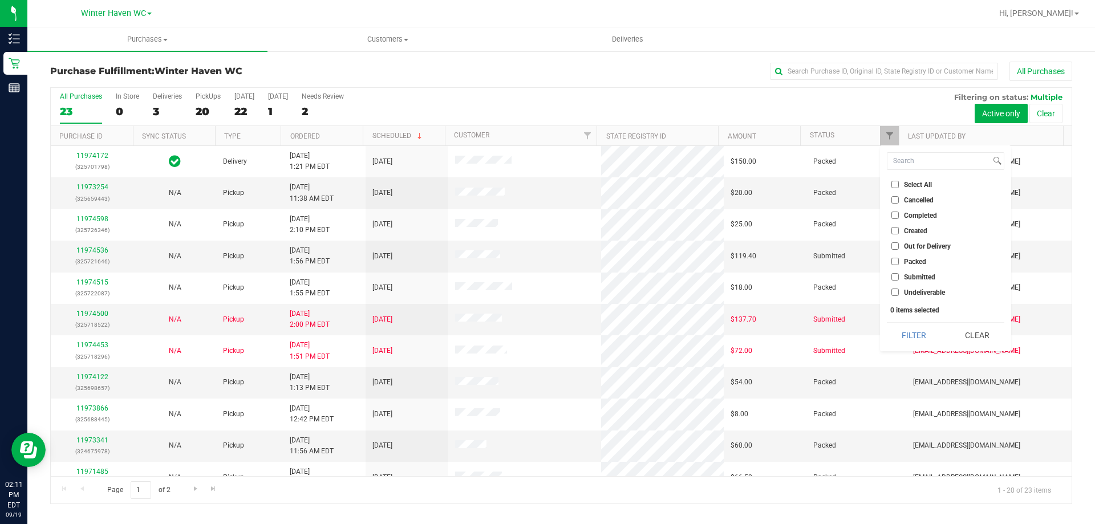
checkbox input "true"
click at [914, 331] on button "Filter" at bounding box center [914, 335] width 55 height 25
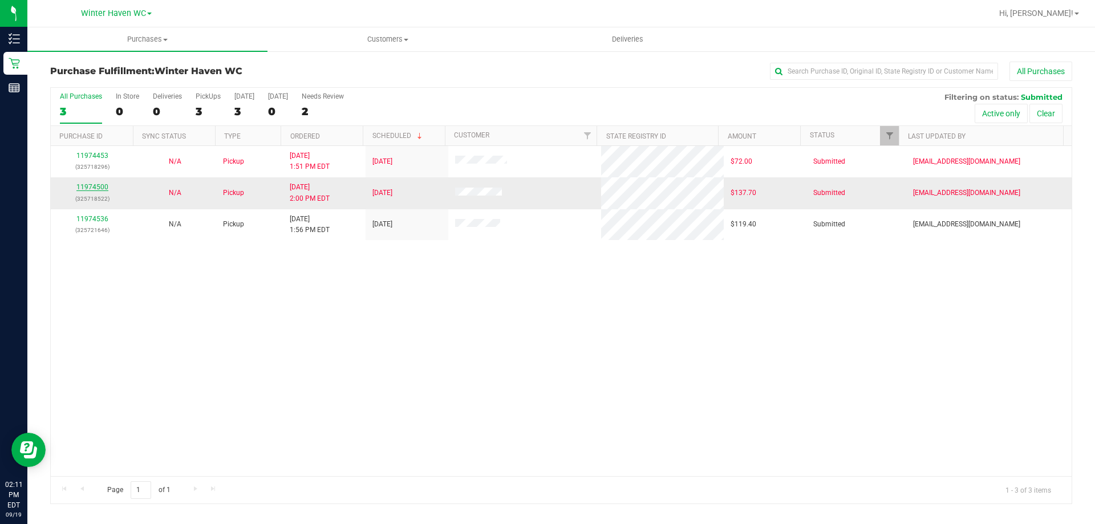
click at [91, 187] on link "11974500" at bounding box center [92, 187] width 32 height 8
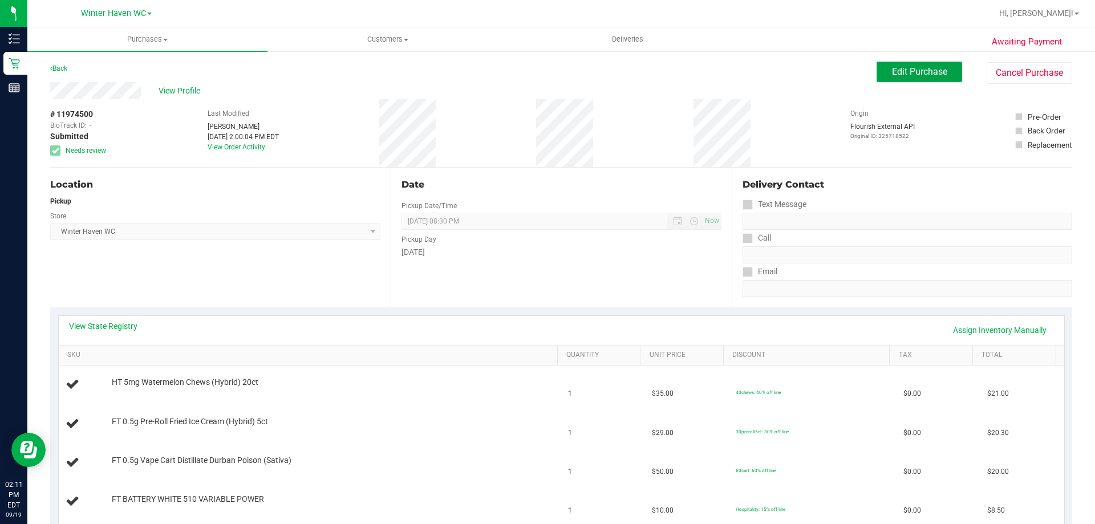
click at [917, 72] on span "Edit Purchase" at bounding box center [919, 71] width 55 height 11
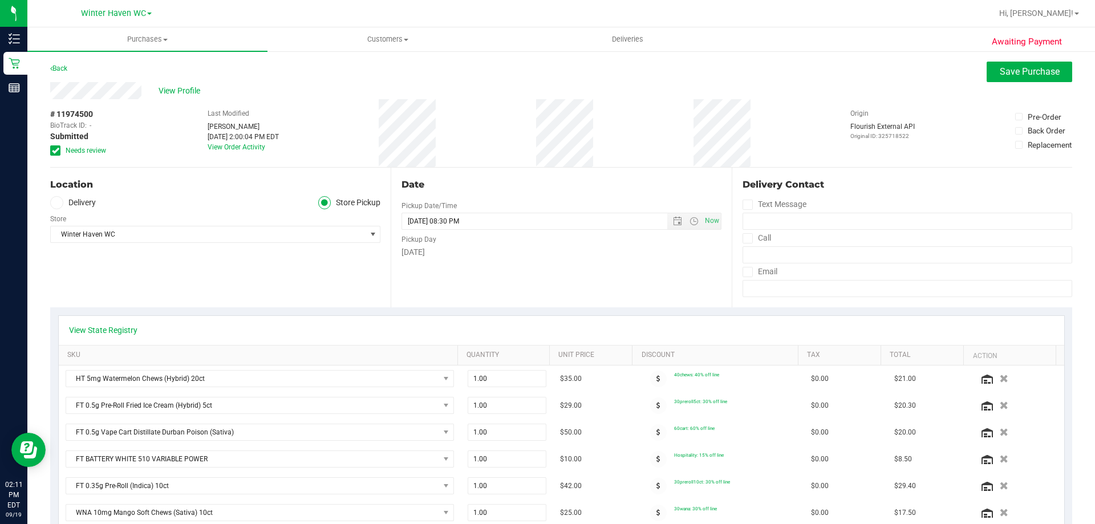
click at [56, 151] on icon at bounding box center [55, 151] width 7 height 0
click at [0, 0] on input "Needs review" at bounding box center [0, 0] width 0 height 0
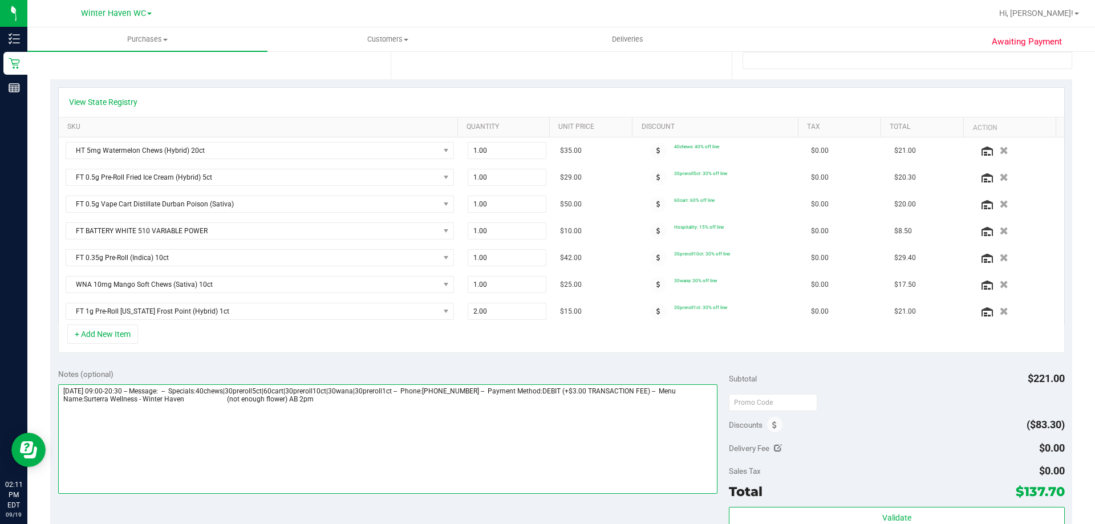
click at [331, 404] on textarea at bounding box center [388, 439] width 660 height 110
type textarea "Friday 09/19/2025 09:00-20:30 -- Message: -- Specials:40chews|30preroll5ct|60ca…"
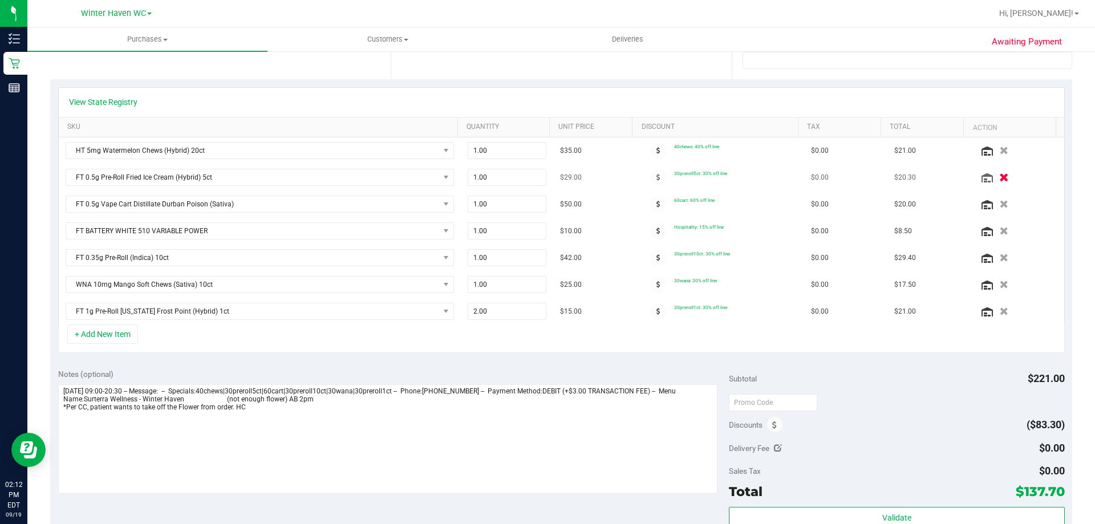
click at [999, 178] on icon "button" at bounding box center [1004, 177] width 10 height 9
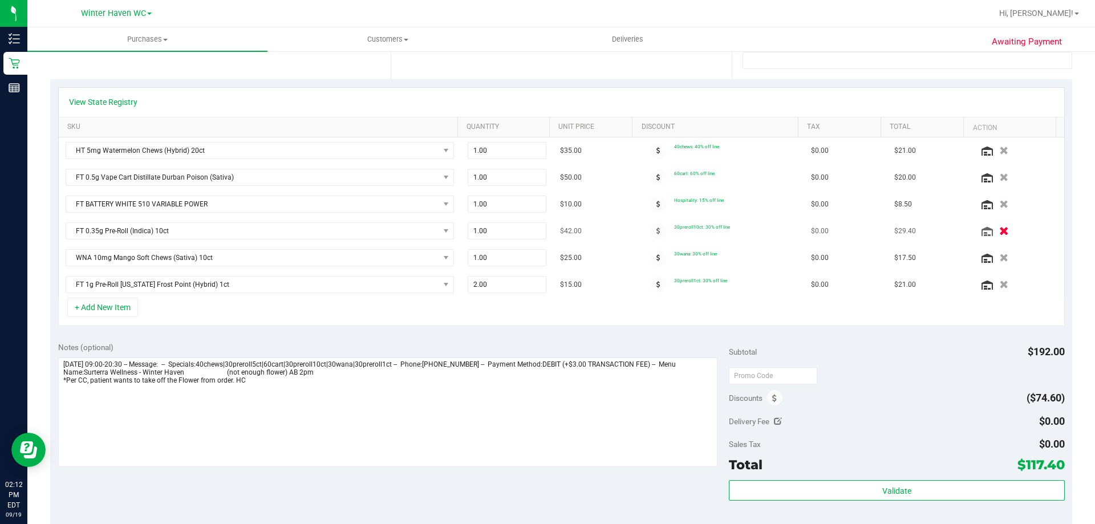
click at [999, 230] on icon "button" at bounding box center [1004, 231] width 10 height 9
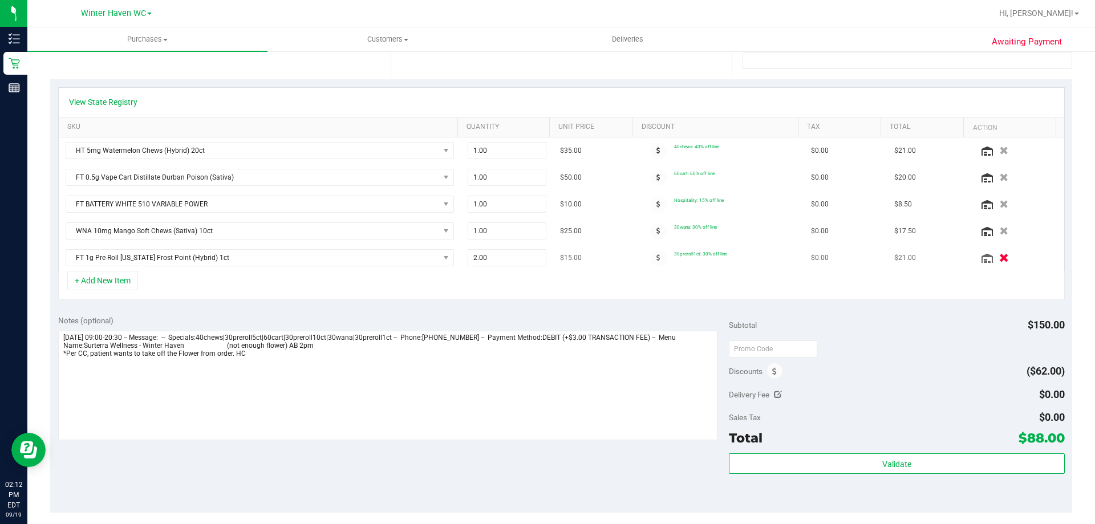
click at [999, 258] on icon "button" at bounding box center [1004, 258] width 10 height 9
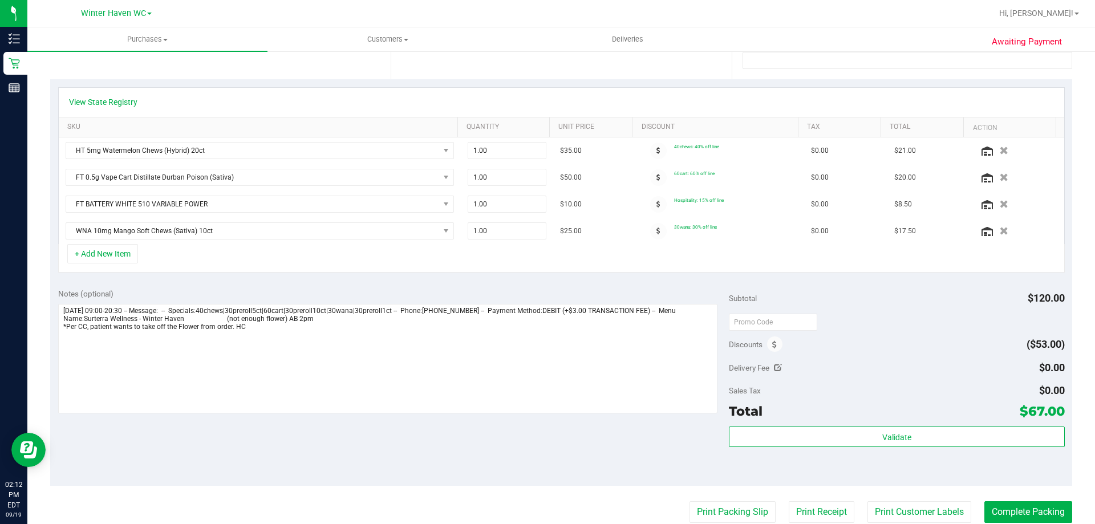
scroll to position [0, 0]
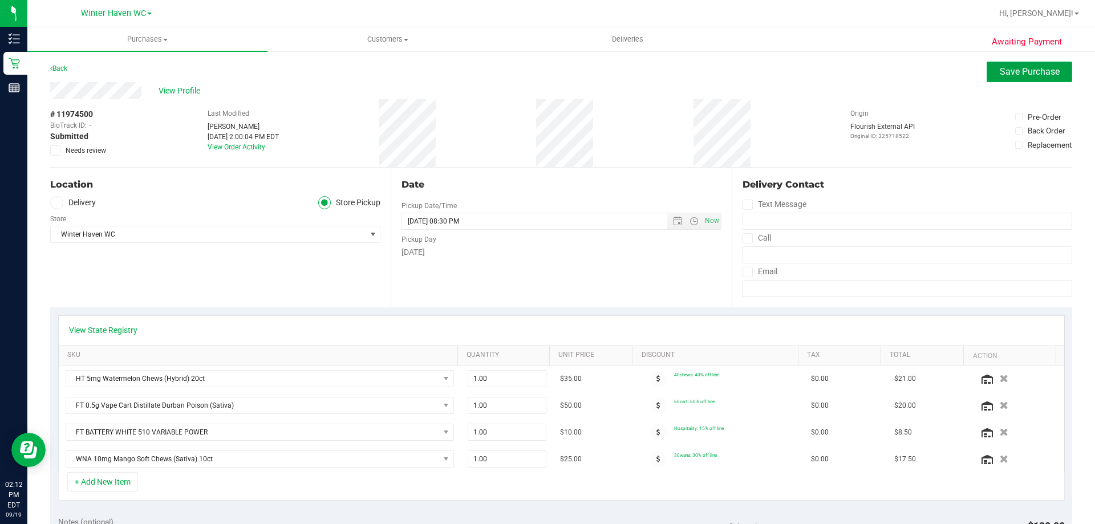
click at [1027, 68] on span "Save Purchase" at bounding box center [1030, 71] width 60 height 11
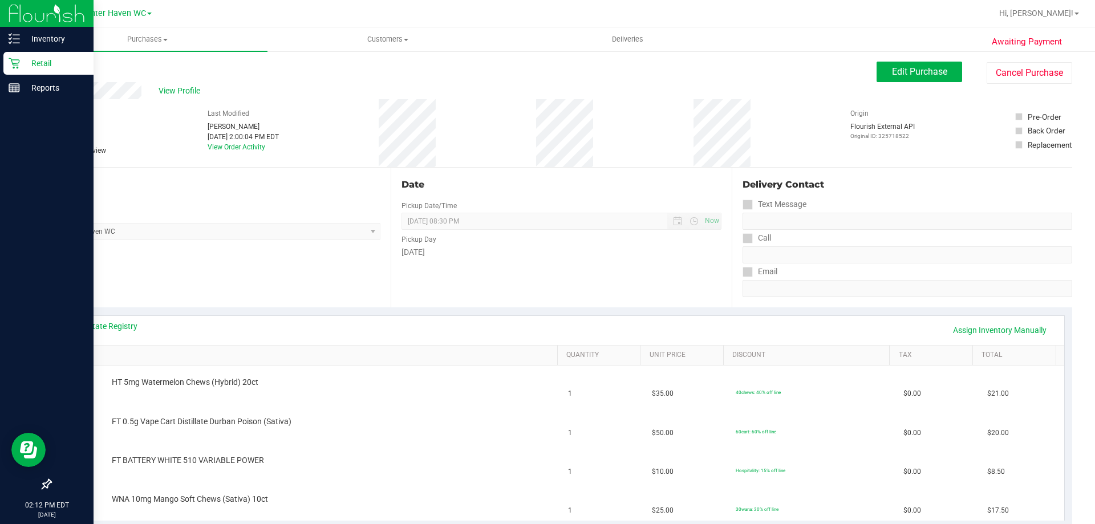
click at [39, 62] on p "Retail" at bounding box center [54, 63] width 68 height 14
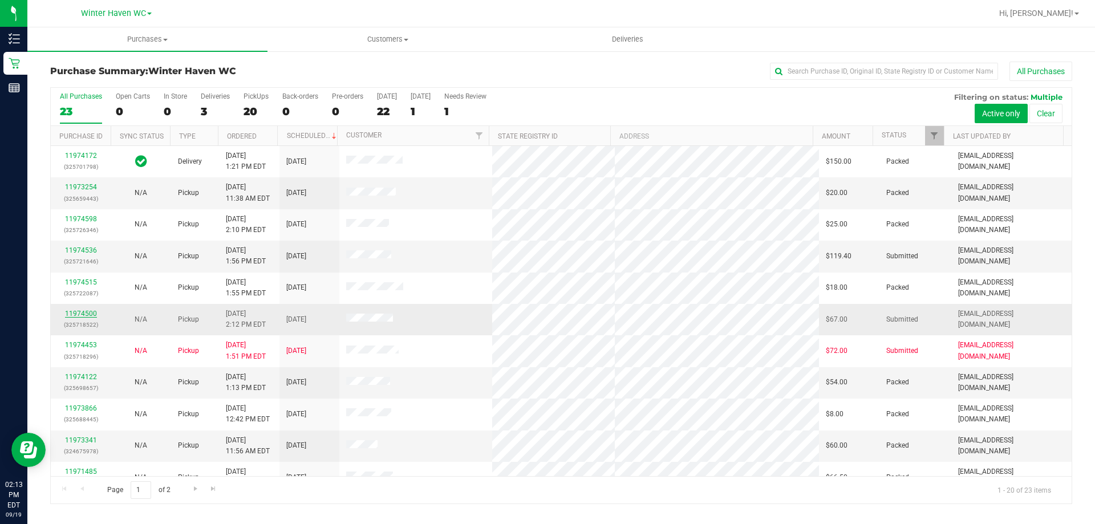
click at [78, 315] on link "11974500" at bounding box center [81, 314] width 32 height 8
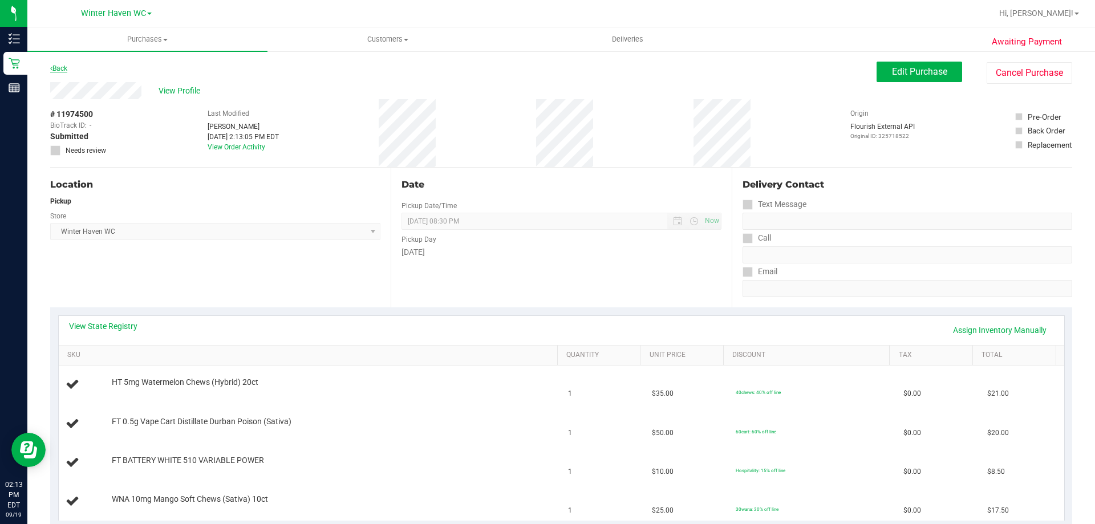
click at [65, 70] on link "Back" at bounding box center [58, 68] width 17 height 8
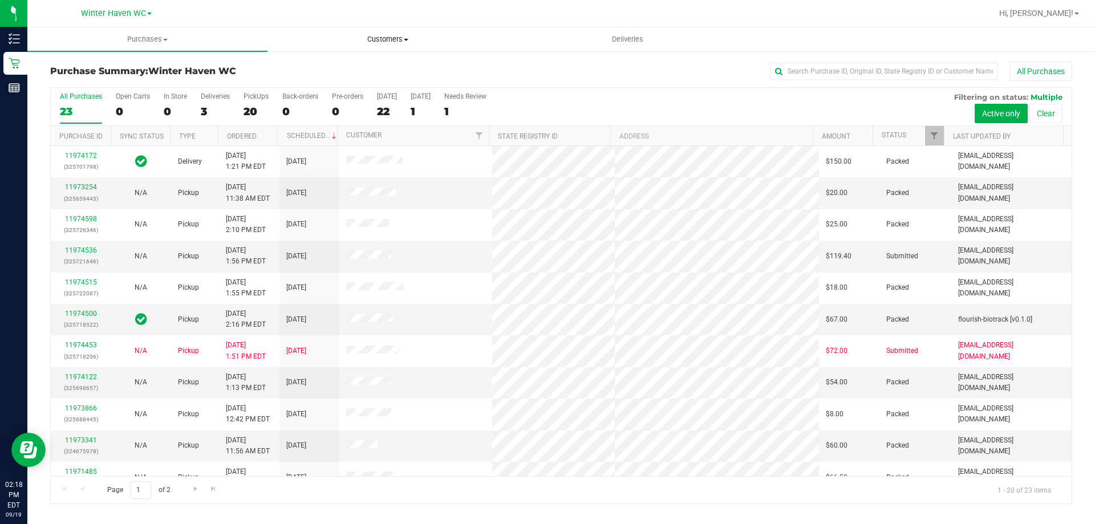
click at [399, 41] on span "Customers" at bounding box center [387, 39] width 239 height 10
click at [361, 80] on span "Add a new customer" at bounding box center [321, 83] width 107 height 10
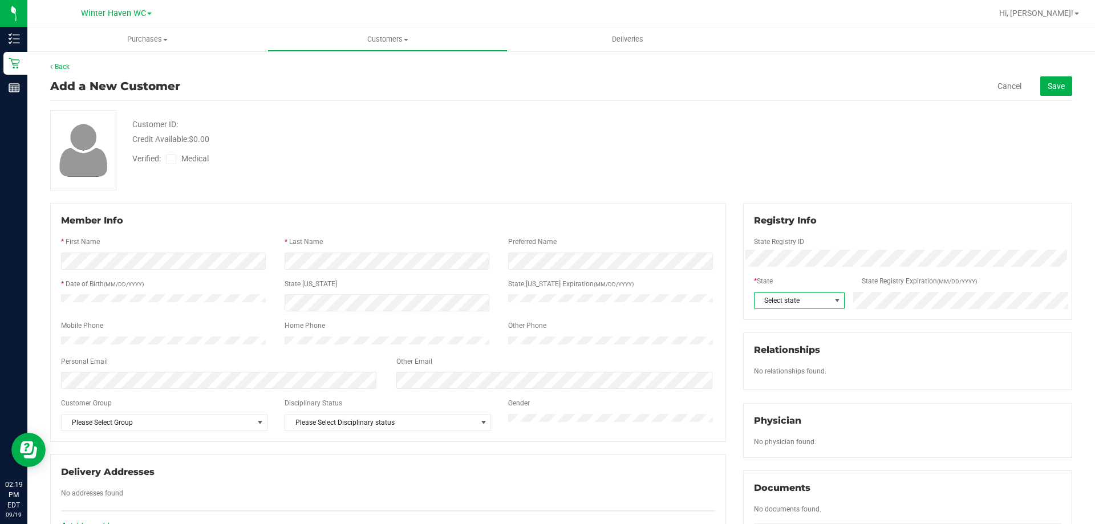
click at [792, 297] on span "Select state" at bounding box center [793, 301] width 76 height 16
click at [771, 437] on li "FL" at bounding box center [793, 438] width 89 height 19
click at [175, 154] on span at bounding box center [171, 159] width 10 height 10
click at [0, 0] on input "Medical" at bounding box center [0, 0] width 0 height 0
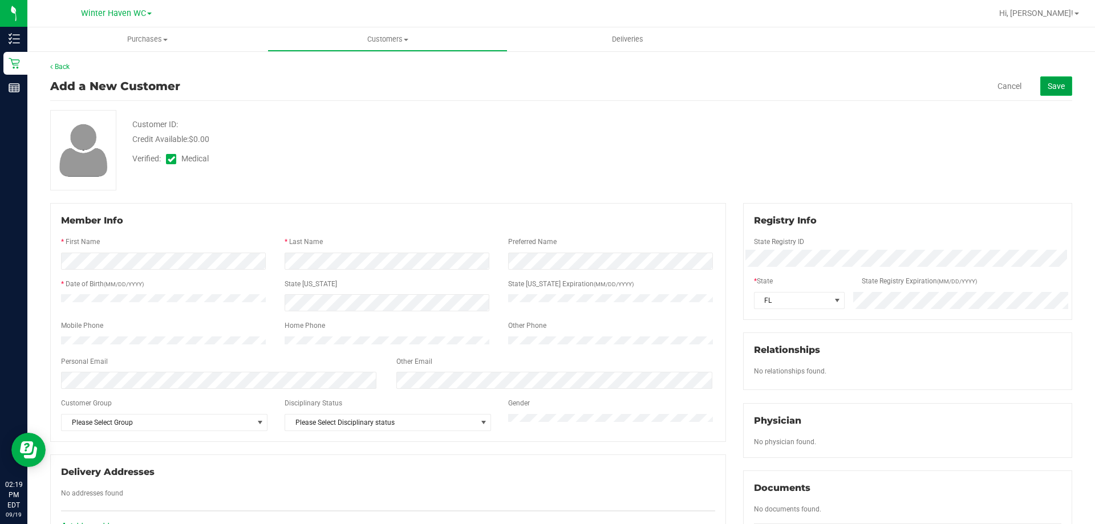
click at [1049, 88] on span "Save" at bounding box center [1056, 86] width 17 height 9
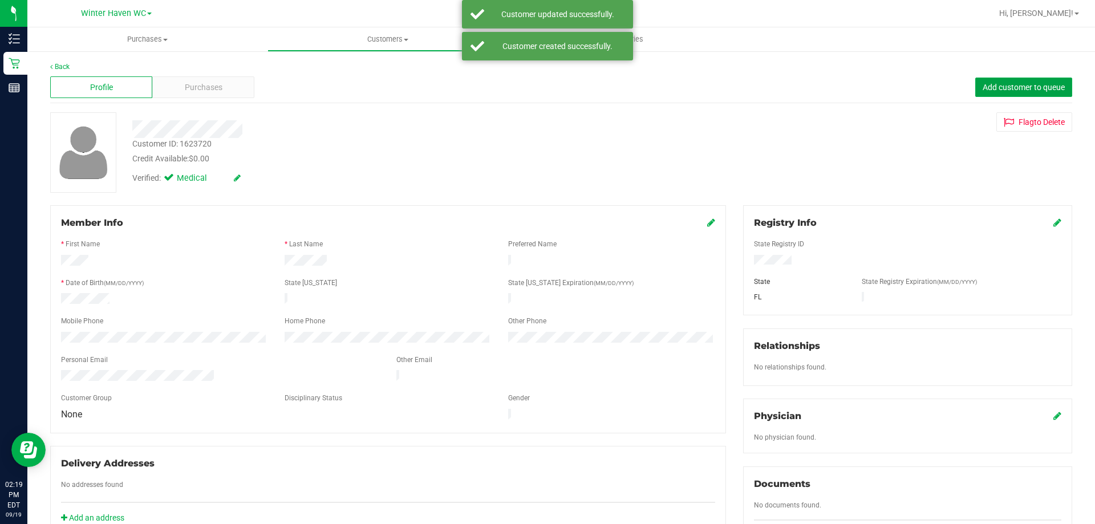
click at [1049, 88] on span "Add customer to queue" at bounding box center [1024, 87] width 82 height 9
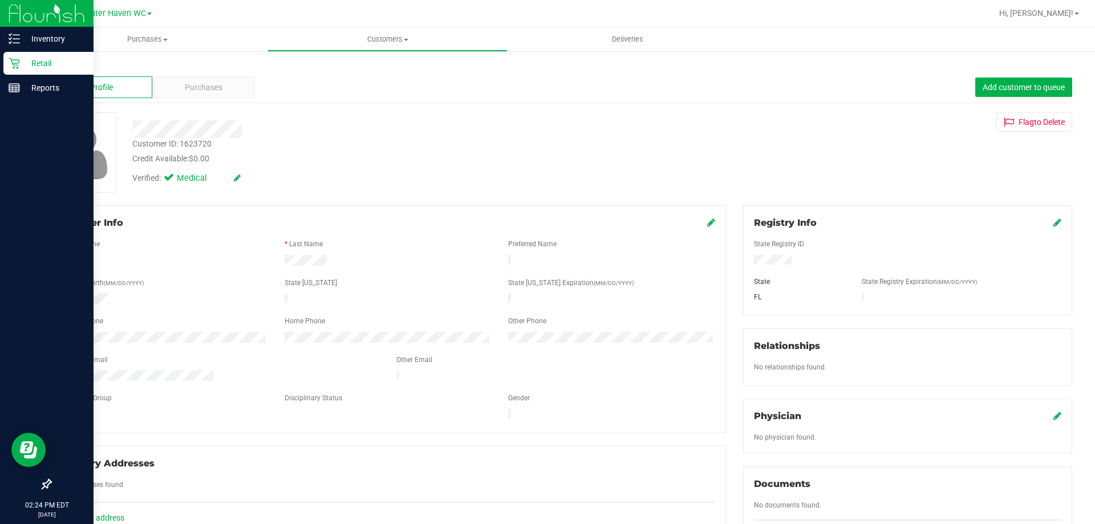
click at [46, 64] on p "Retail" at bounding box center [54, 63] width 68 height 14
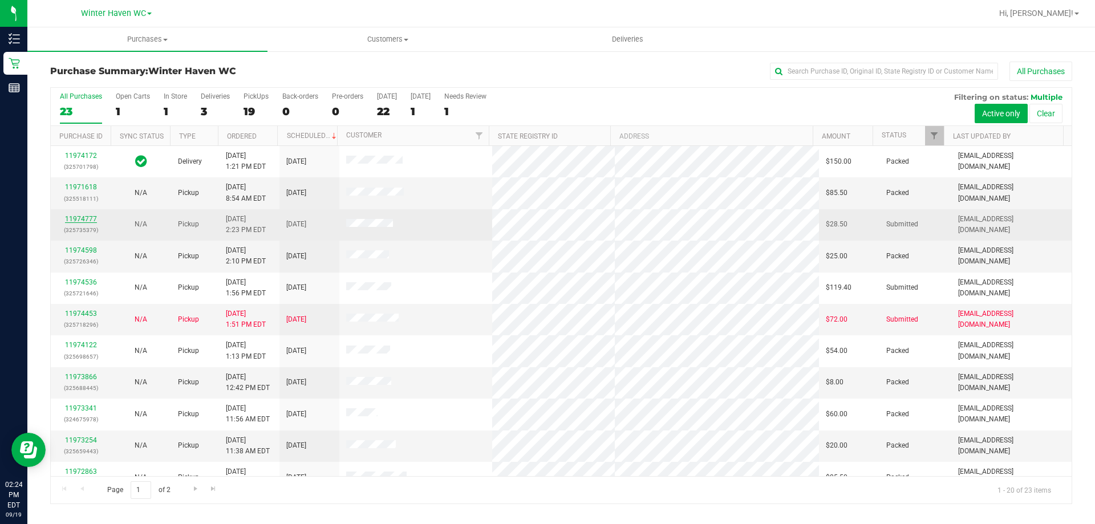
click at [76, 218] on link "11974777" at bounding box center [81, 219] width 32 height 8
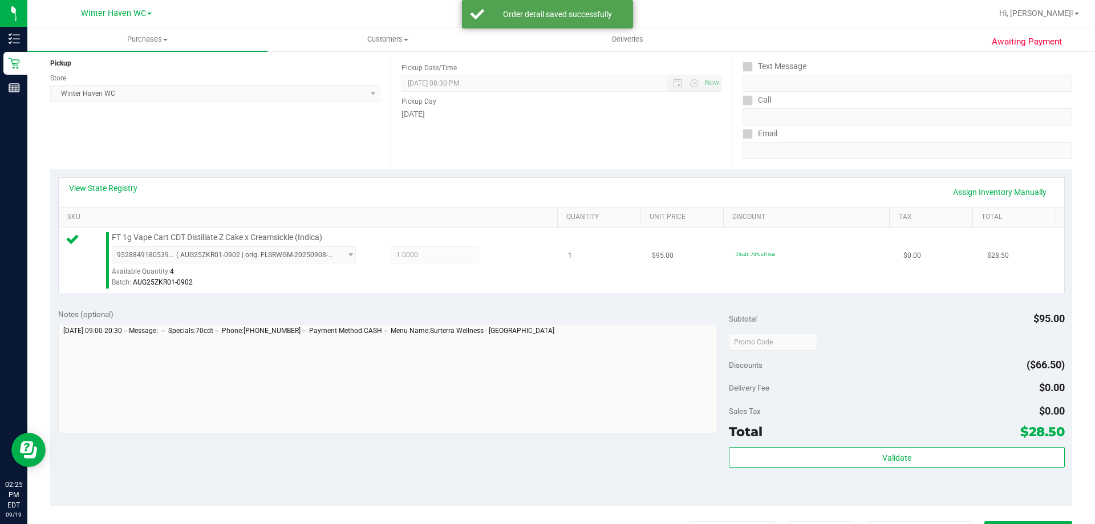
scroll to position [285, 0]
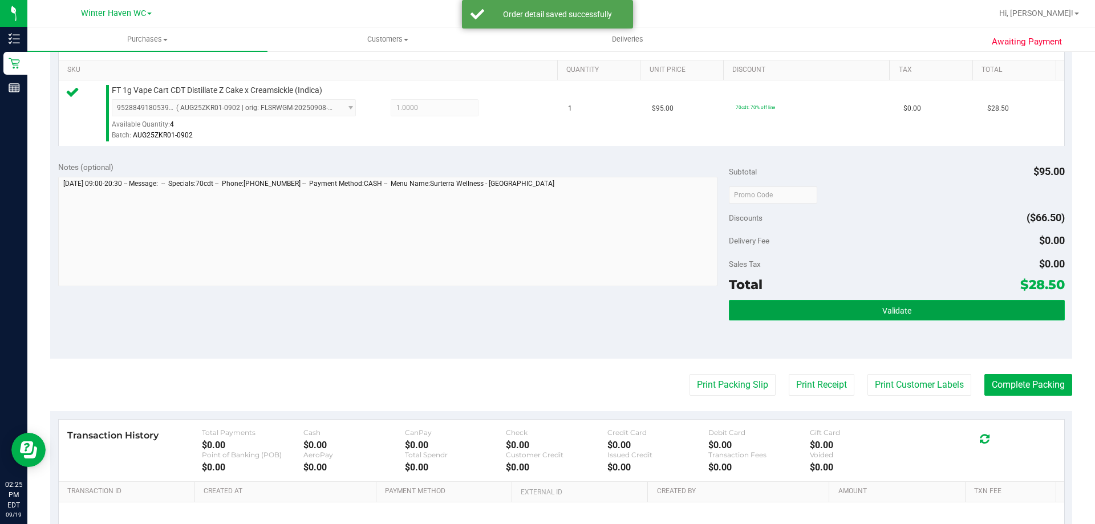
click at [950, 302] on button "Validate" at bounding box center [896, 310] width 335 height 21
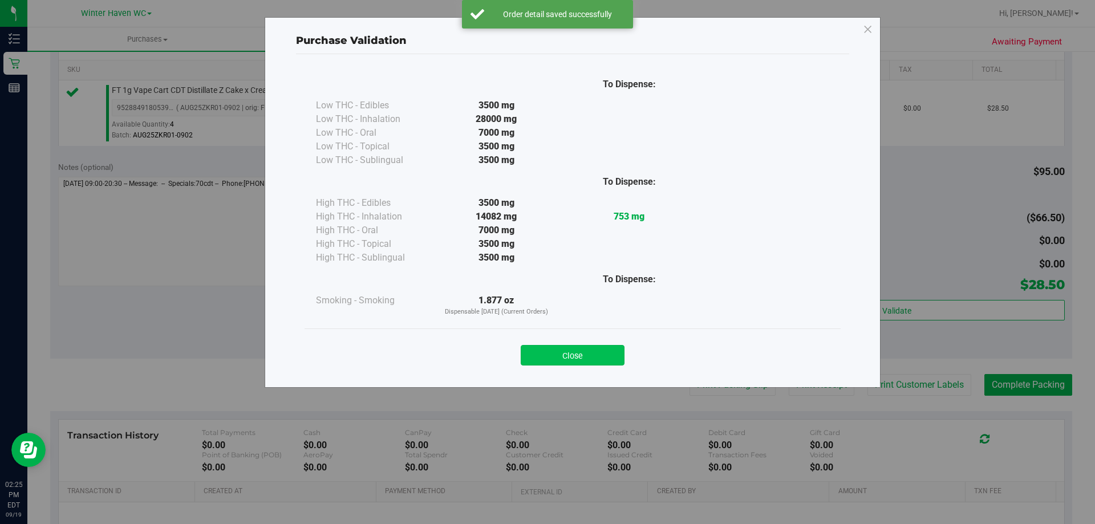
click at [573, 350] on button "Close" at bounding box center [573, 355] width 104 height 21
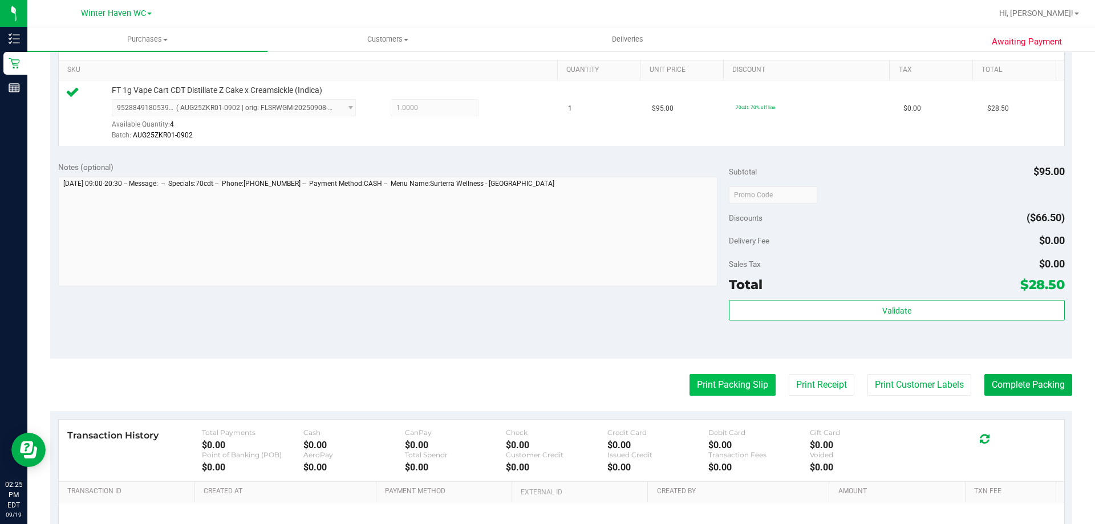
click at [734, 386] on button "Print Packing Slip" at bounding box center [733, 385] width 86 height 22
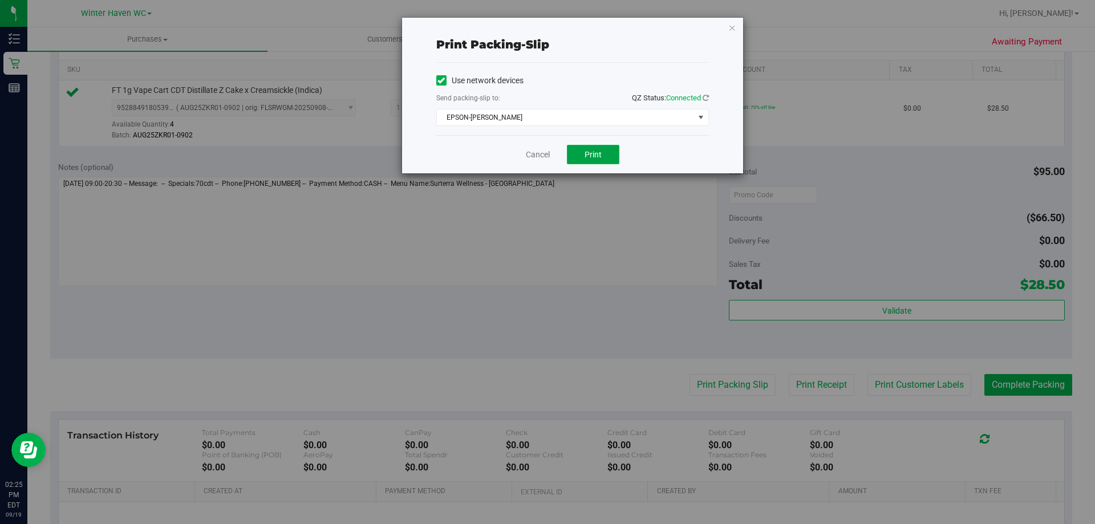
click at [598, 154] on span "Print" at bounding box center [593, 154] width 17 height 9
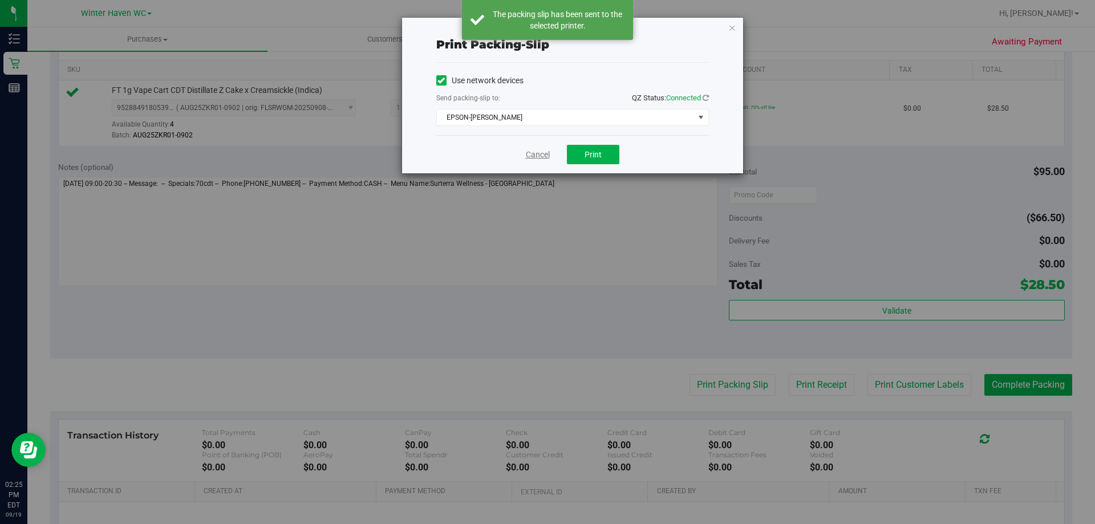
click at [540, 153] on link "Cancel" at bounding box center [538, 155] width 24 height 12
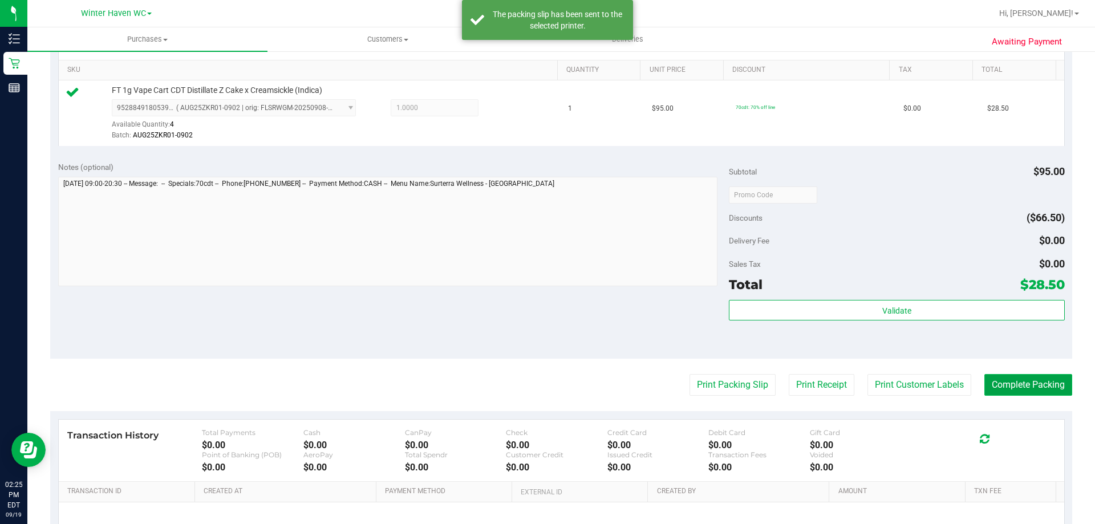
click at [1050, 390] on button "Complete Packing" at bounding box center [1029, 385] width 88 height 22
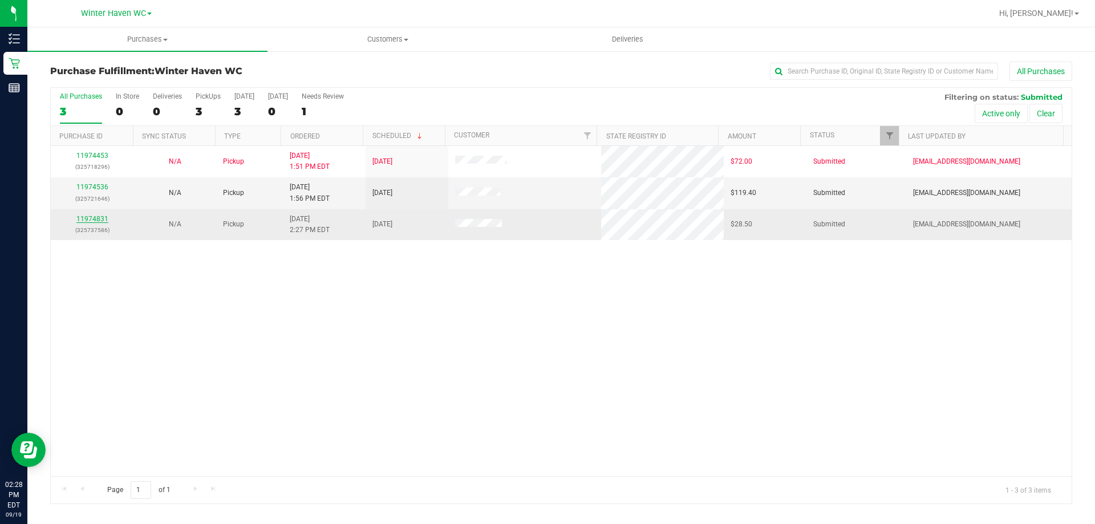
click at [98, 220] on link "11974831" at bounding box center [92, 219] width 32 height 8
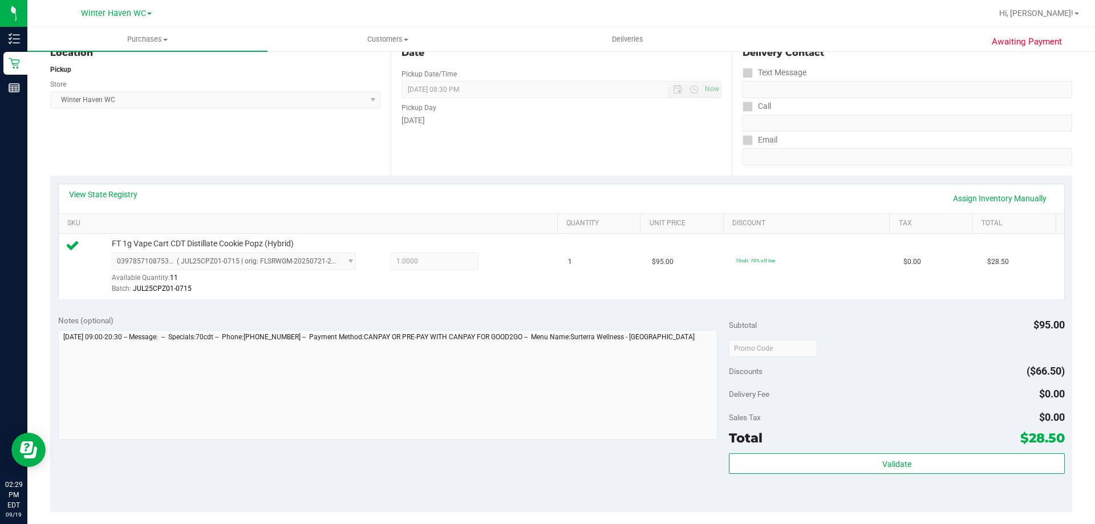
scroll to position [342, 0]
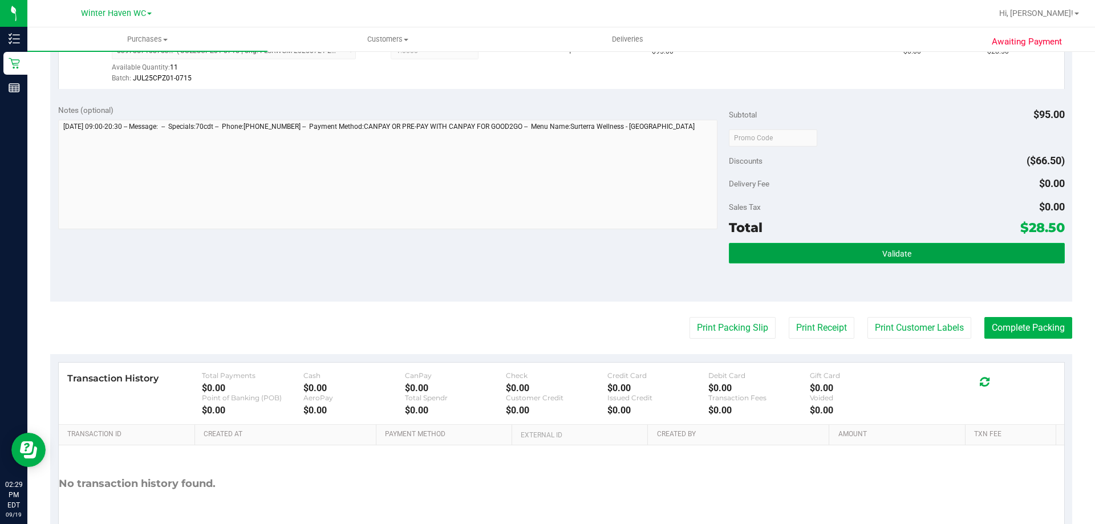
click at [936, 256] on button "Validate" at bounding box center [896, 253] width 335 height 21
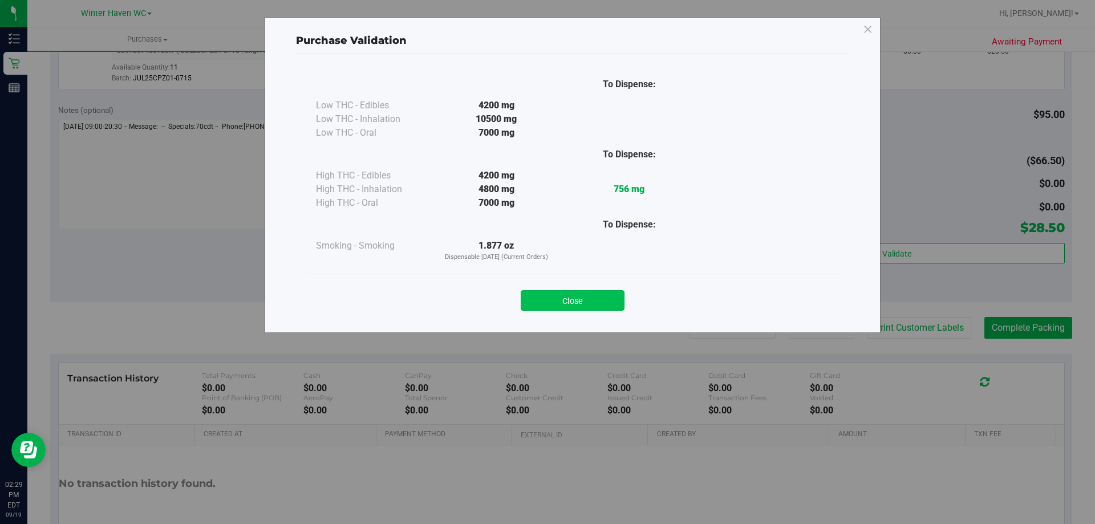
click at [580, 297] on button "Close" at bounding box center [573, 300] width 104 height 21
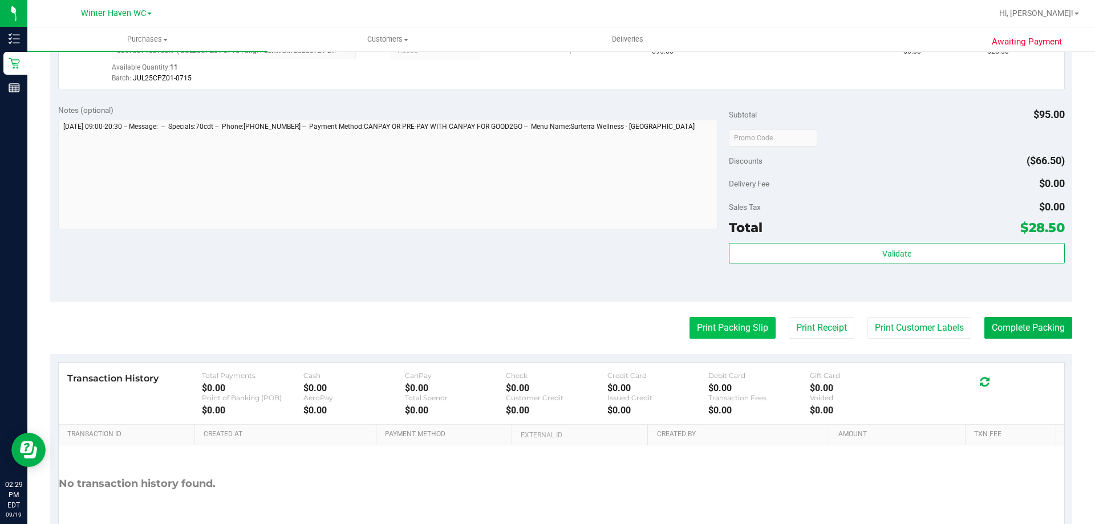
click at [718, 328] on button "Print Packing Slip" at bounding box center [733, 328] width 86 height 22
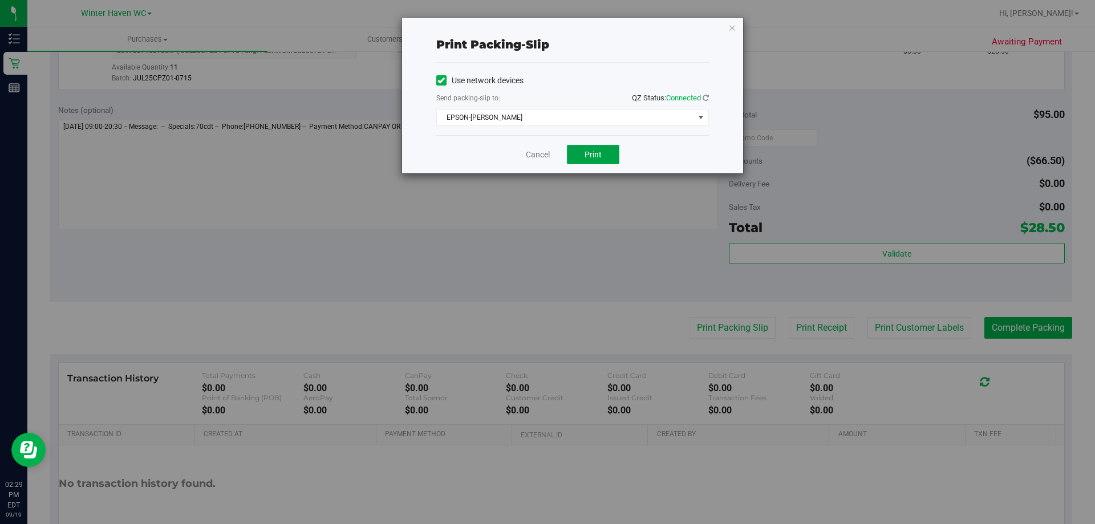
click at [593, 154] on span "Print" at bounding box center [593, 154] width 17 height 9
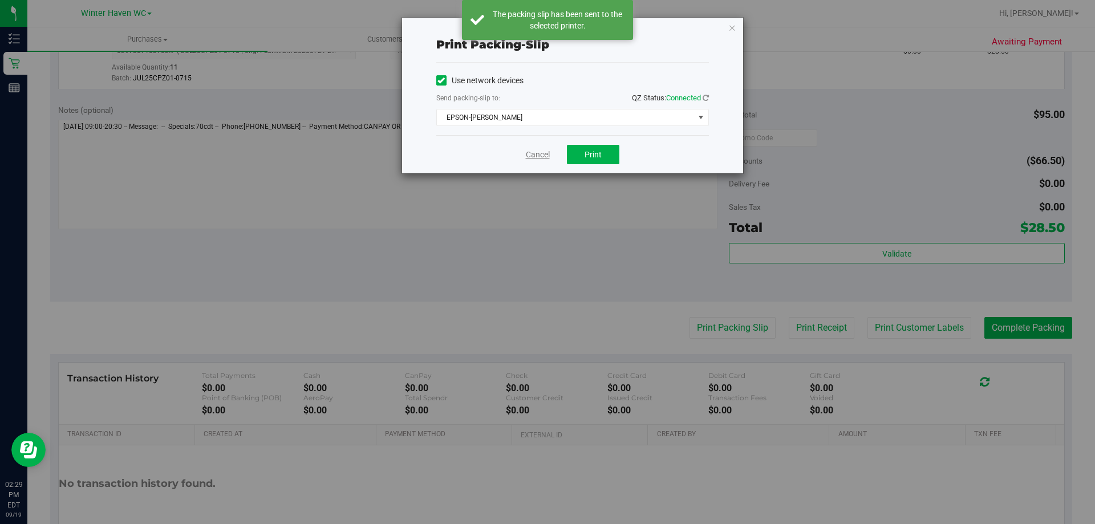
click at [540, 151] on link "Cancel" at bounding box center [538, 155] width 24 height 12
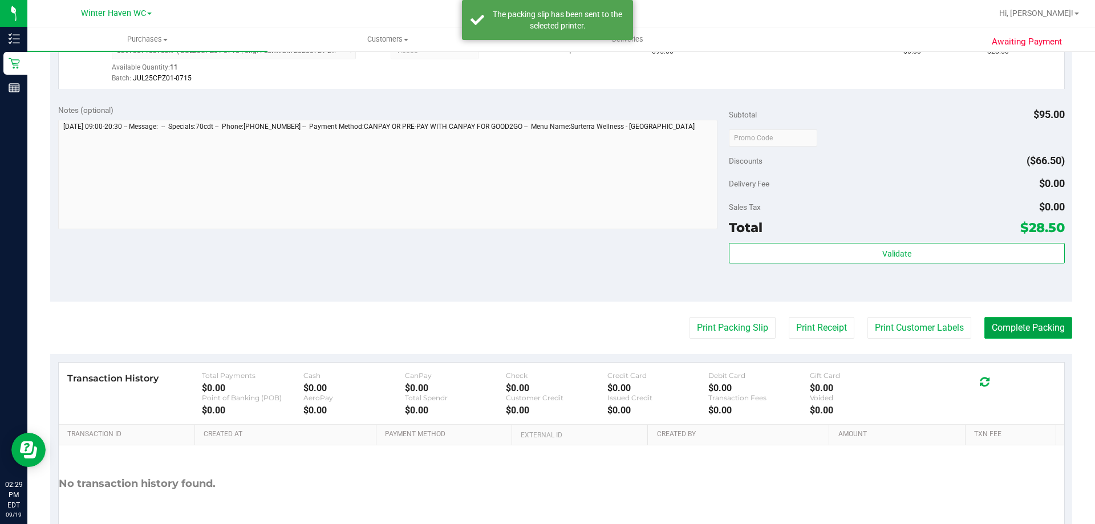
drag, startPoint x: 1017, startPoint y: 327, endPoint x: 1023, endPoint y: 329, distance: 7.1
click at [1022, 327] on button "Complete Packing" at bounding box center [1029, 328] width 88 height 22
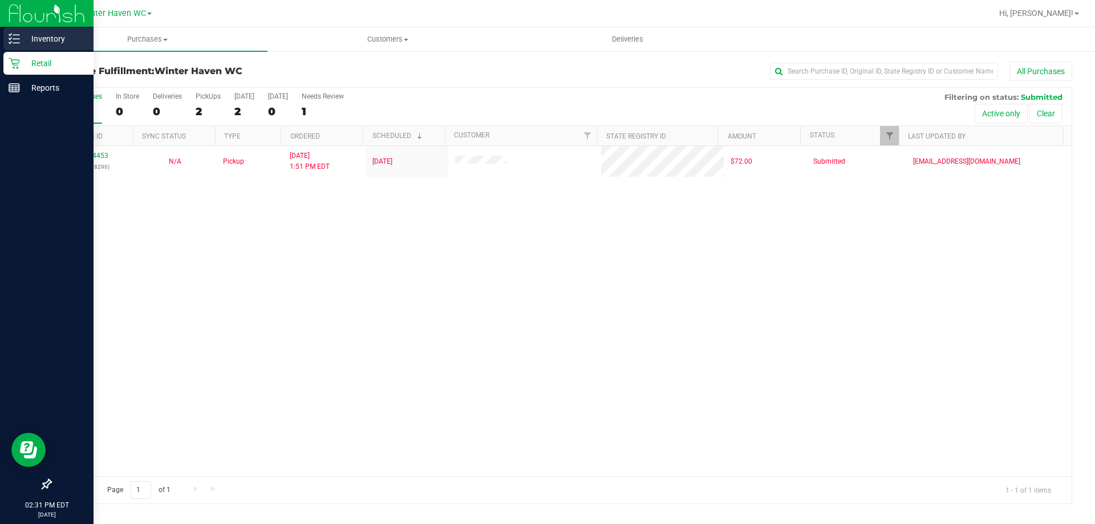
click at [49, 35] on p "Inventory" at bounding box center [54, 39] width 68 height 14
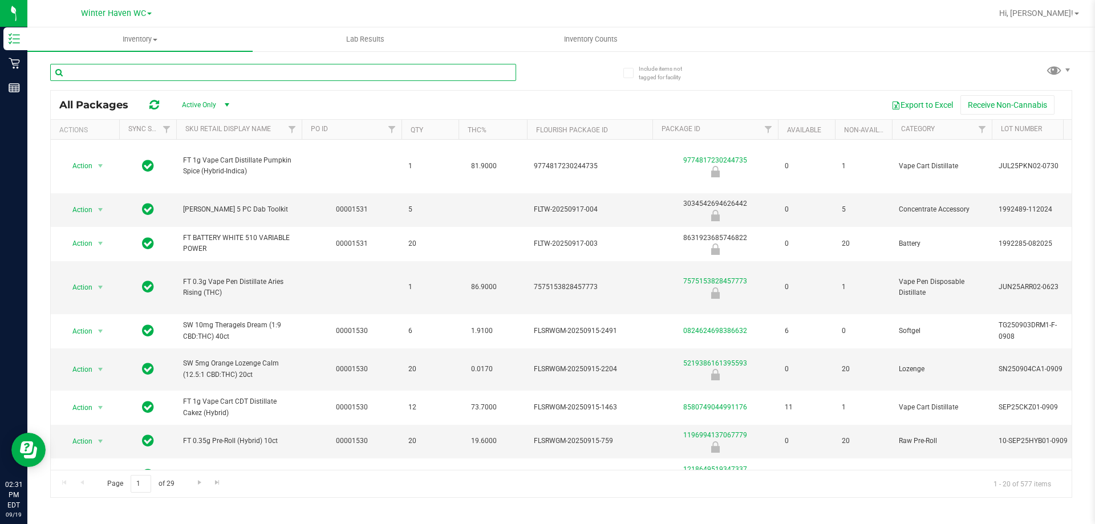
click at [126, 68] on input "text" at bounding box center [283, 72] width 466 height 17
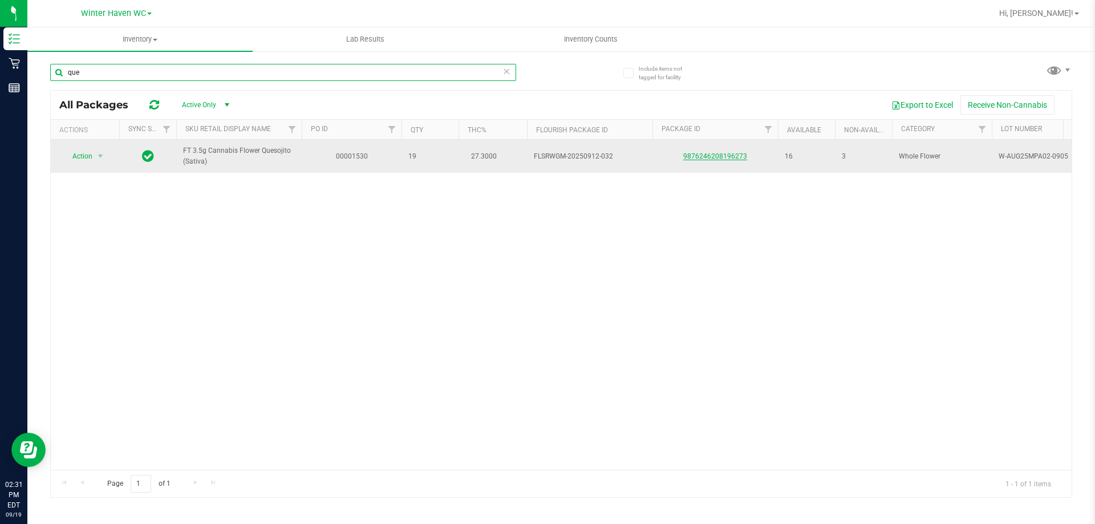
type input "que"
click at [726, 155] on link "9876246208196273" at bounding box center [715, 156] width 64 height 8
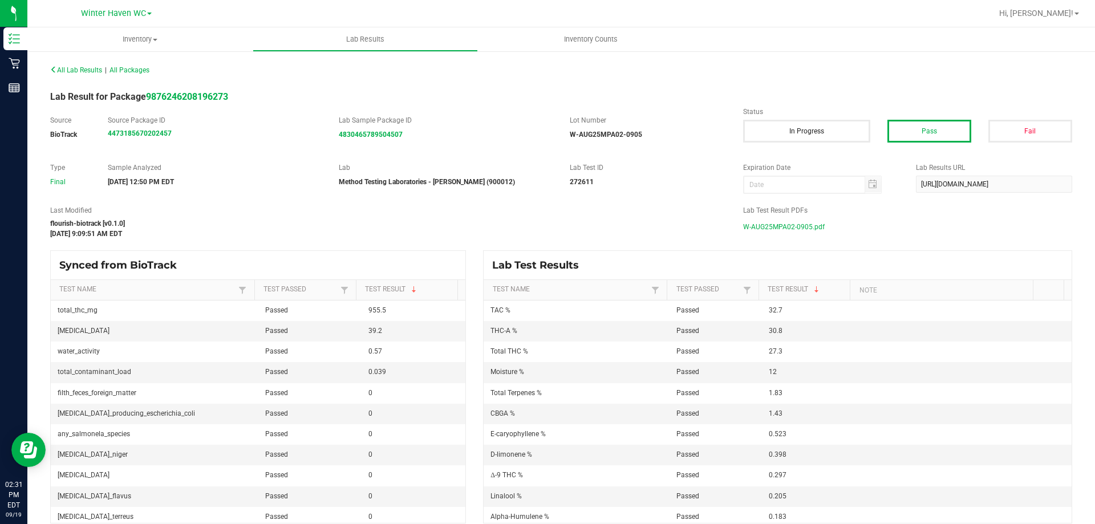
click at [756, 226] on span "W-AUG25MPA02-0905.pdf" at bounding box center [784, 226] width 82 height 17
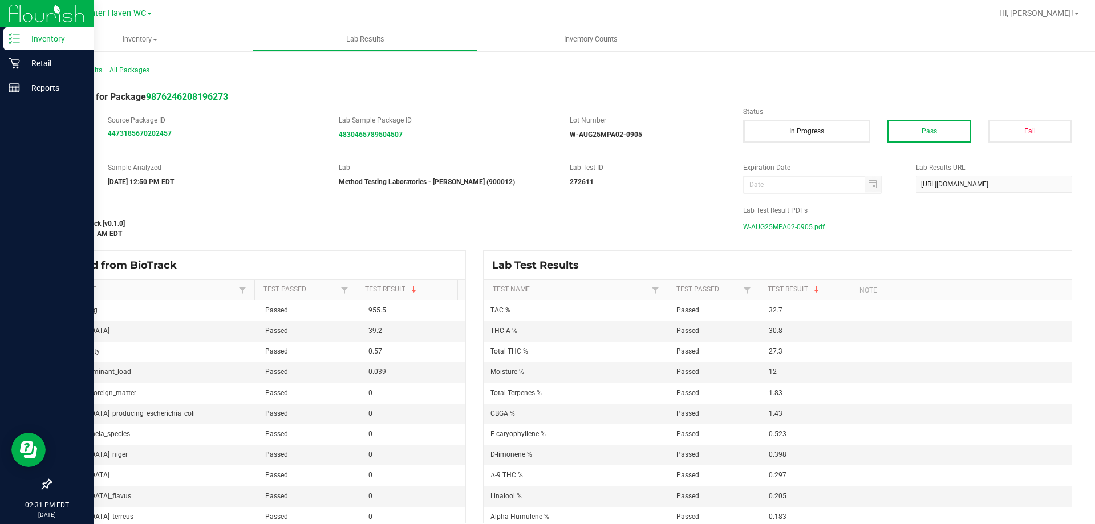
click at [47, 39] on p "Inventory" at bounding box center [54, 39] width 68 height 14
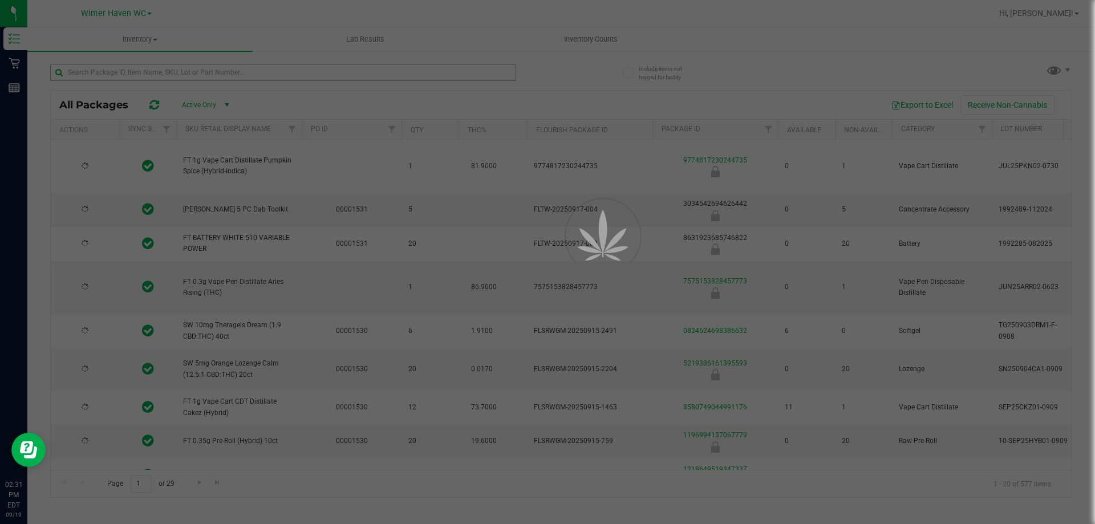
click at [87, 71] on div at bounding box center [547, 262] width 1095 height 524
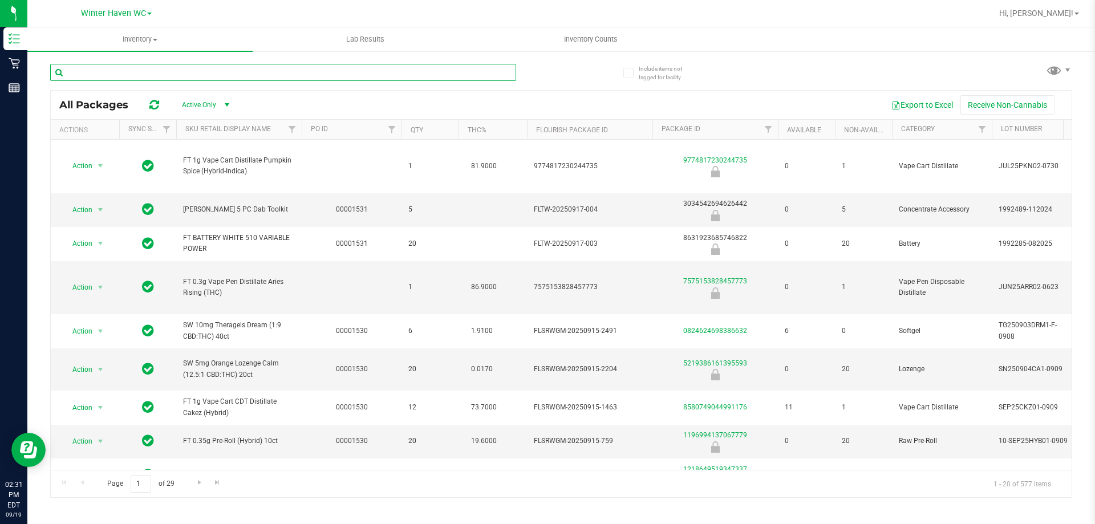
click at [87, 71] on input "text" at bounding box center [283, 72] width 466 height 17
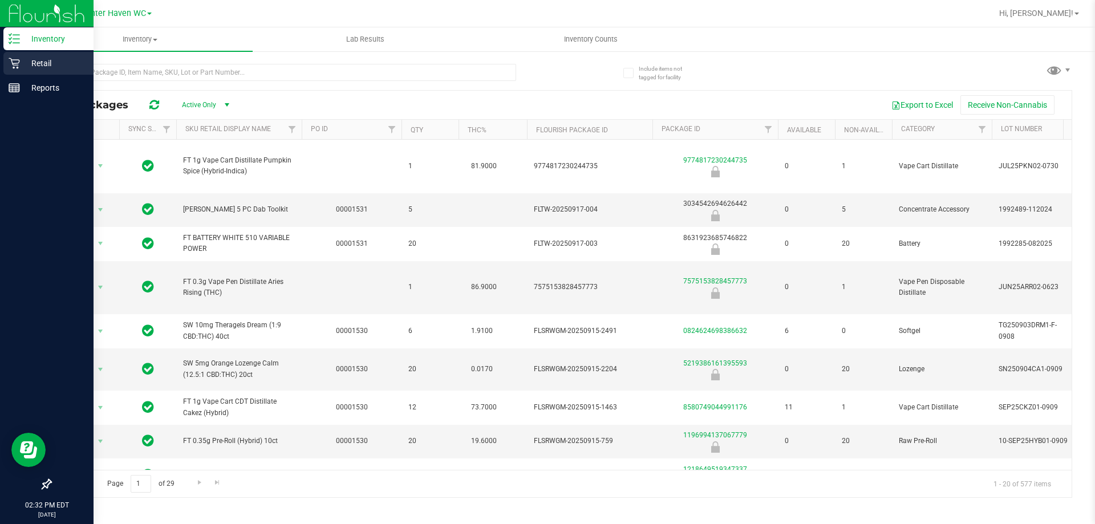
click at [45, 62] on p "Retail" at bounding box center [54, 63] width 68 height 14
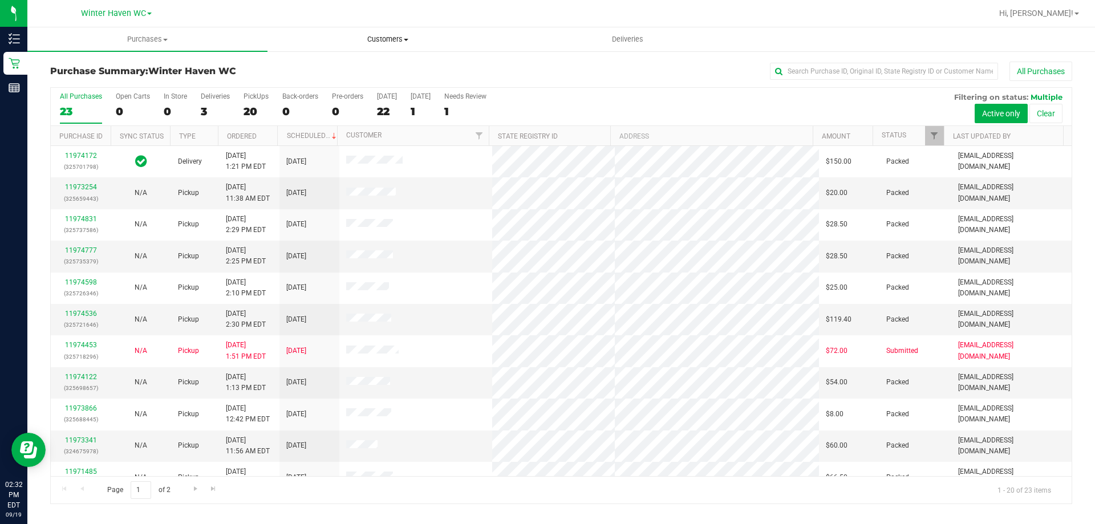
click at [405, 39] on span at bounding box center [406, 40] width 5 height 2
click at [347, 69] on span "All customers" at bounding box center [309, 69] width 82 height 10
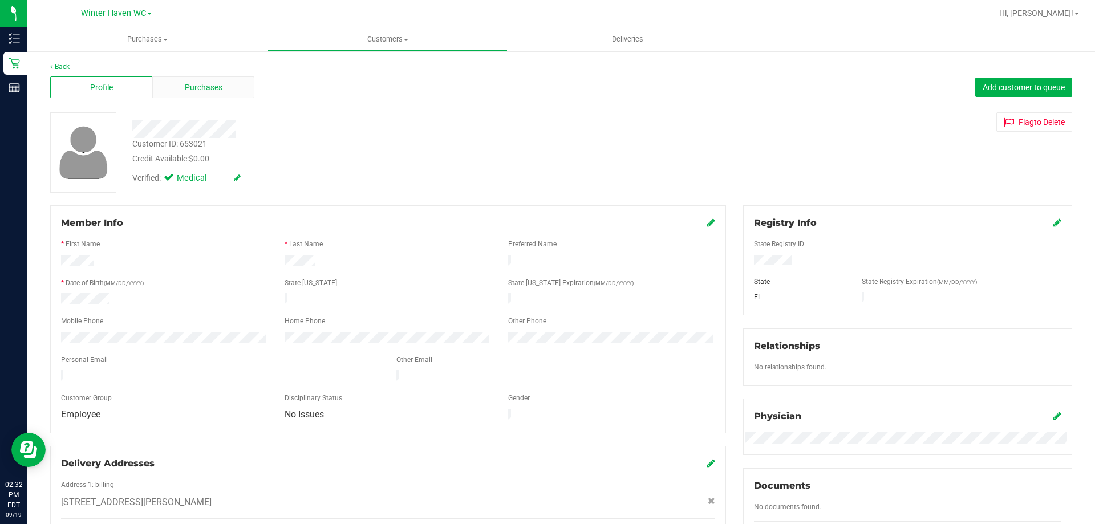
click at [211, 85] on span "Purchases" at bounding box center [204, 88] width 38 height 12
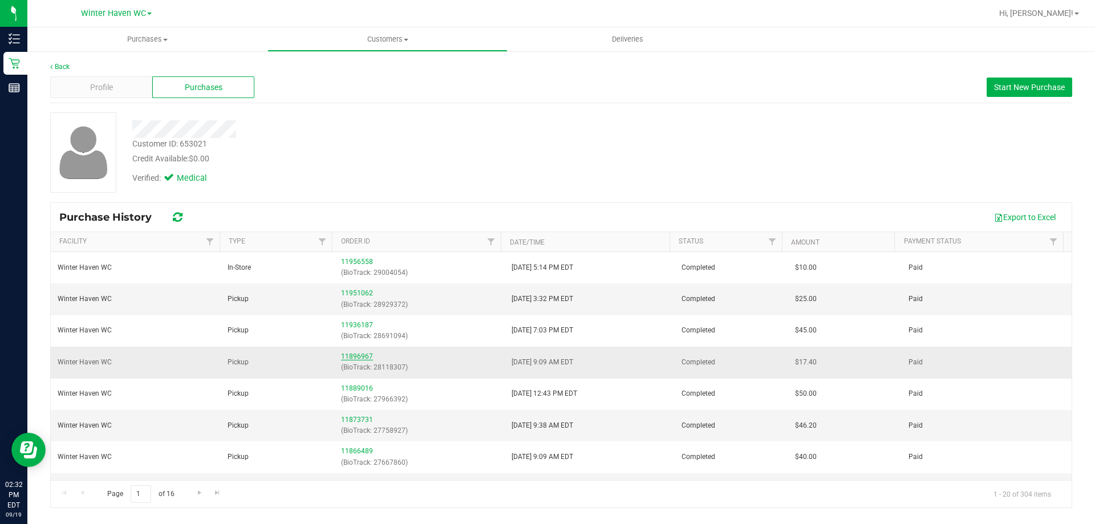
click at [355, 358] on link "11896967" at bounding box center [357, 357] width 32 height 8
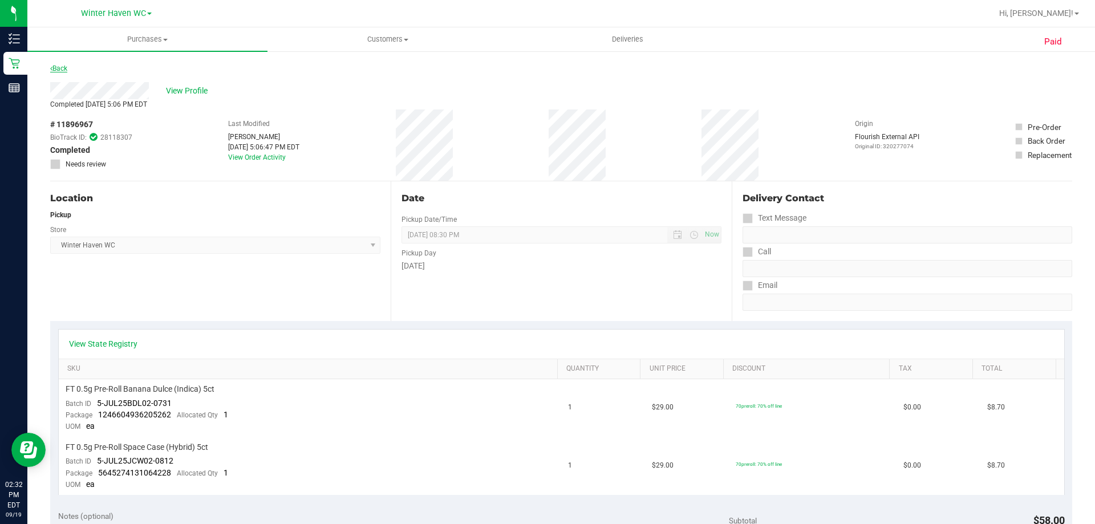
click at [59, 67] on link "Back" at bounding box center [58, 68] width 17 height 8
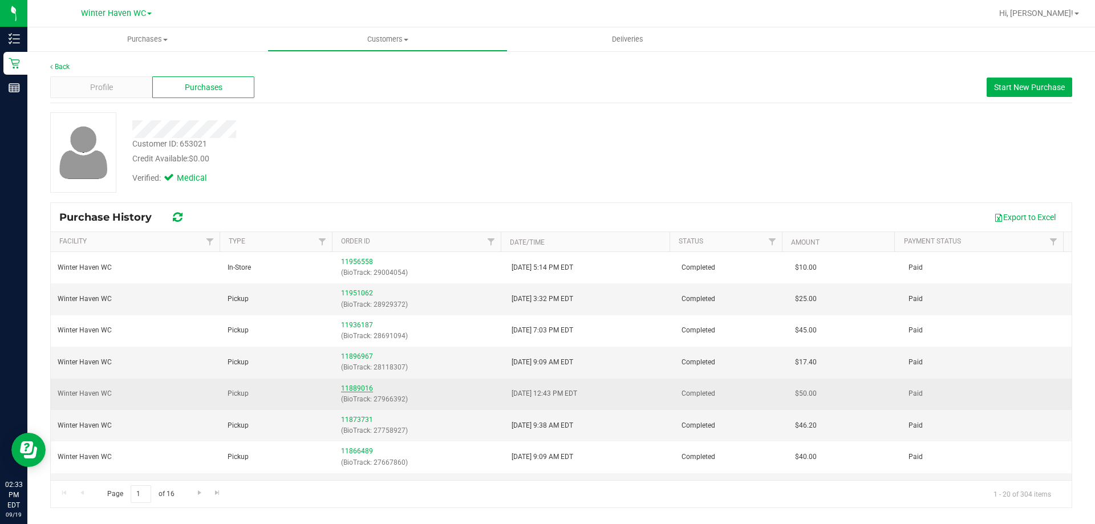
click at [360, 384] on link "11889016" at bounding box center [357, 388] width 32 height 8
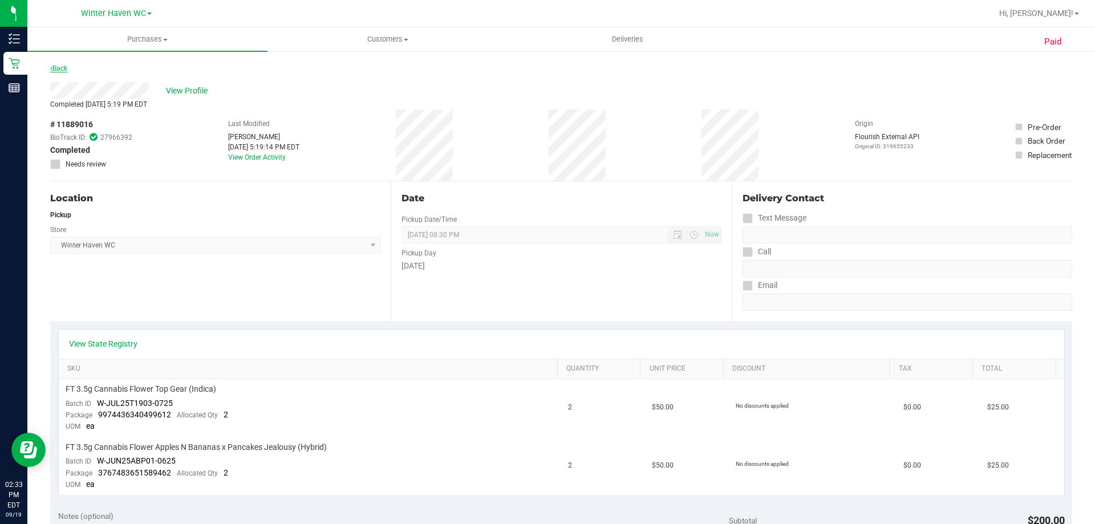
click at [61, 69] on link "Back" at bounding box center [58, 68] width 17 height 8
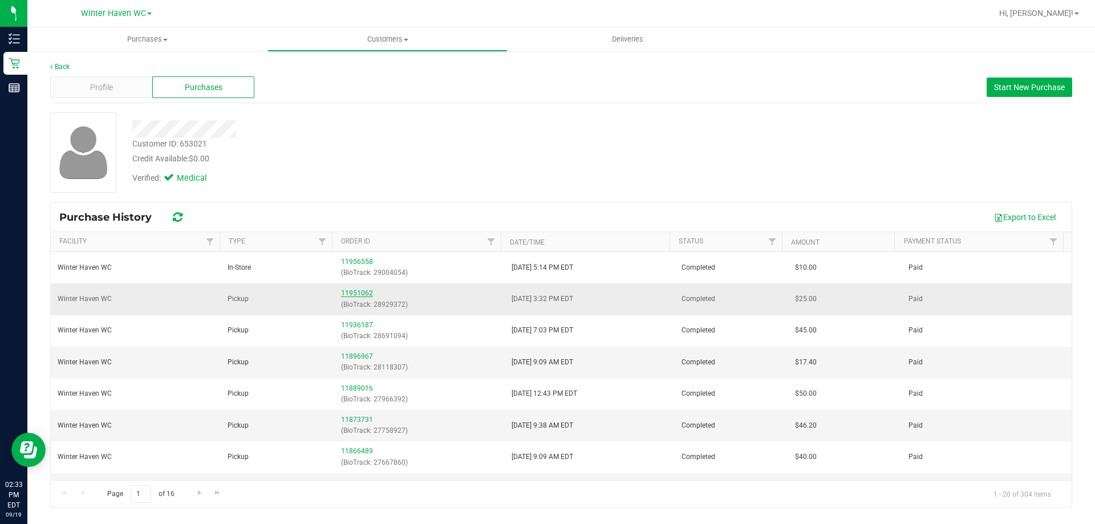
click at [359, 295] on link "11951062" at bounding box center [357, 293] width 32 height 8
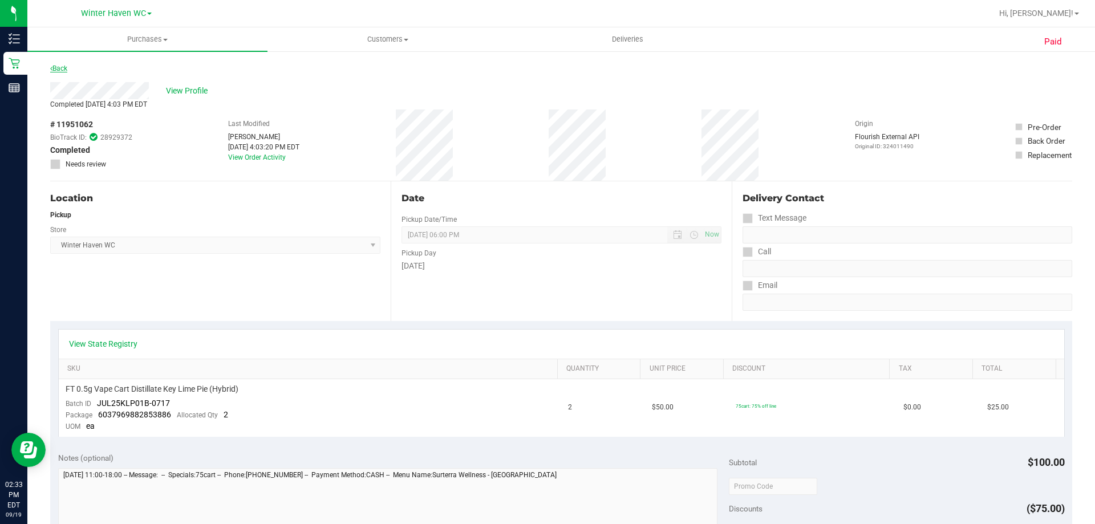
click at [56, 69] on link "Back" at bounding box center [58, 68] width 17 height 8
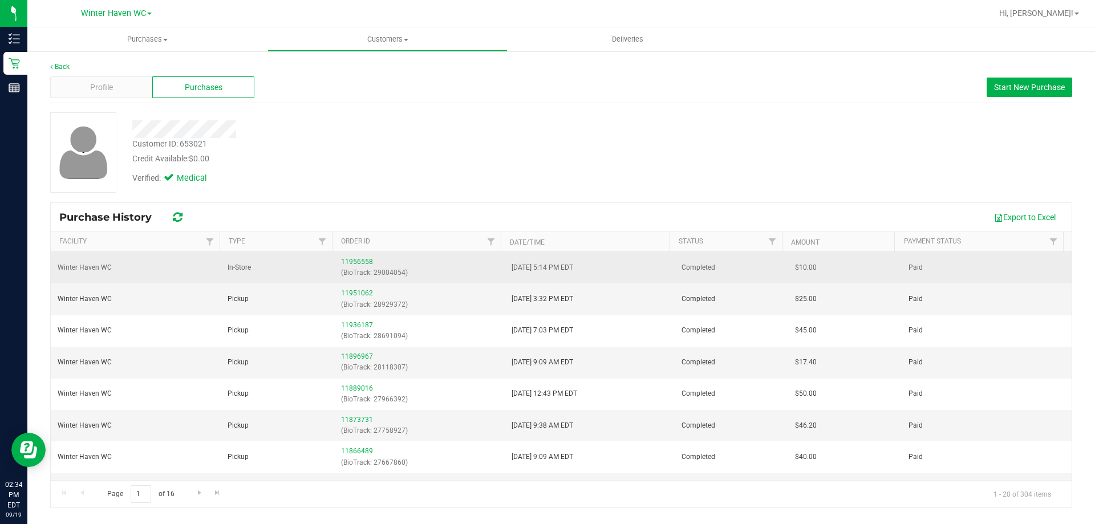
click at [358, 257] on div "11956558 (BioTrack: 29004054)" at bounding box center [419, 268] width 156 height 22
click at [358, 261] on link "11956558" at bounding box center [357, 262] width 32 height 8
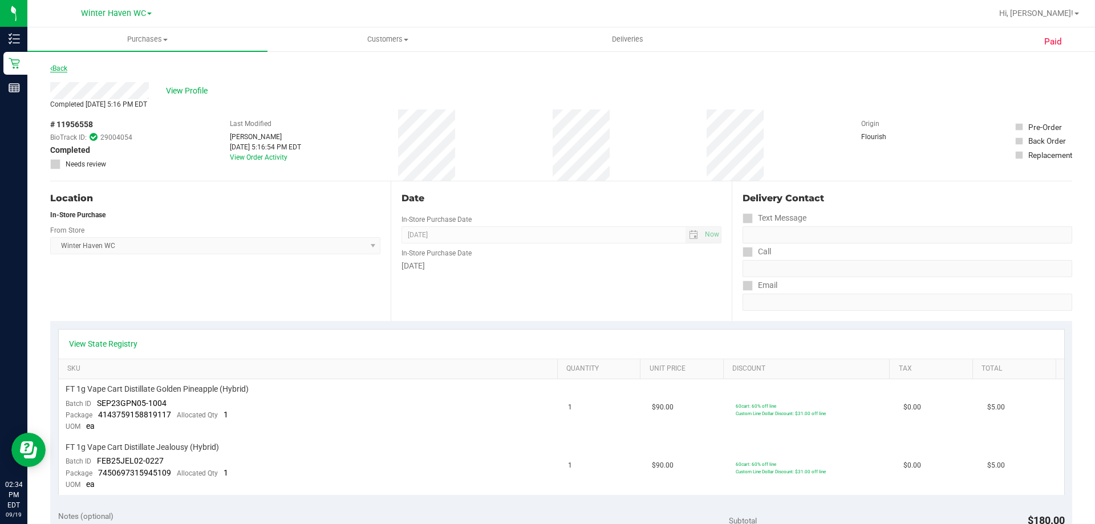
click at [58, 71] on link "Back" at bounding box center [58, 68] width 17 height 8
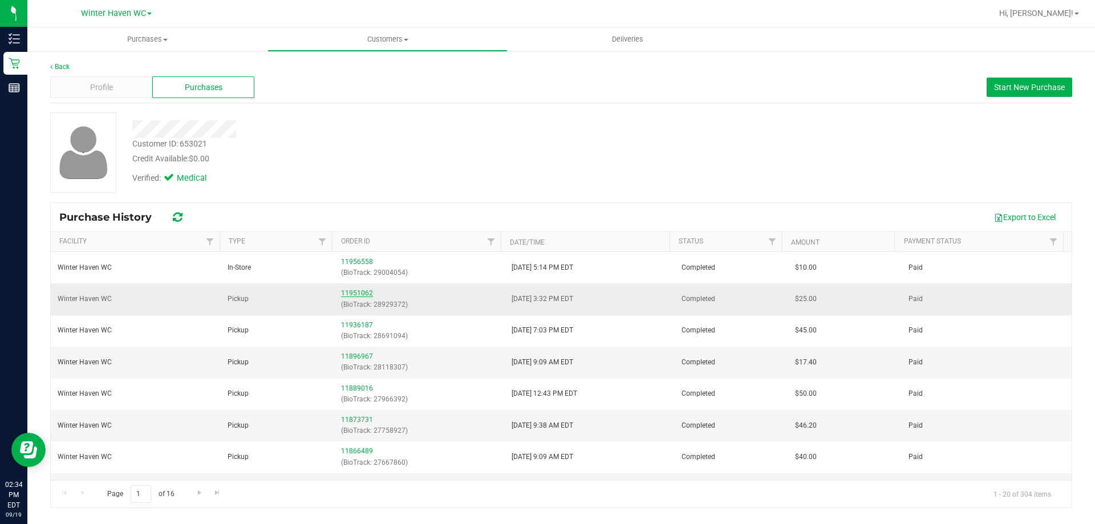
click at [353, 290] on link "11951062" at bounding box center [357, 293] width 32 height 8
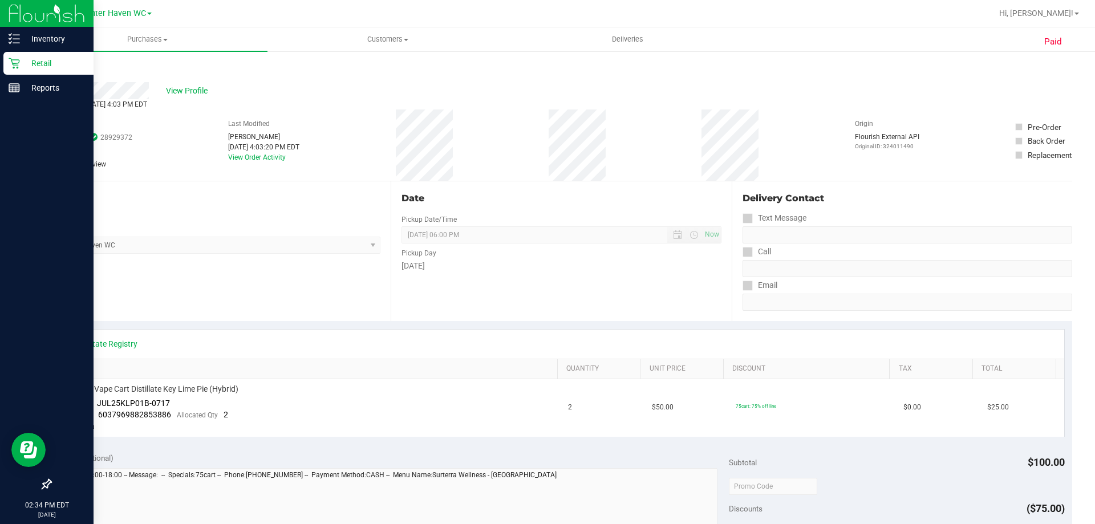
click at [37, 64] on p "Retail" at bounding box center [54, 63] width 68 height 14
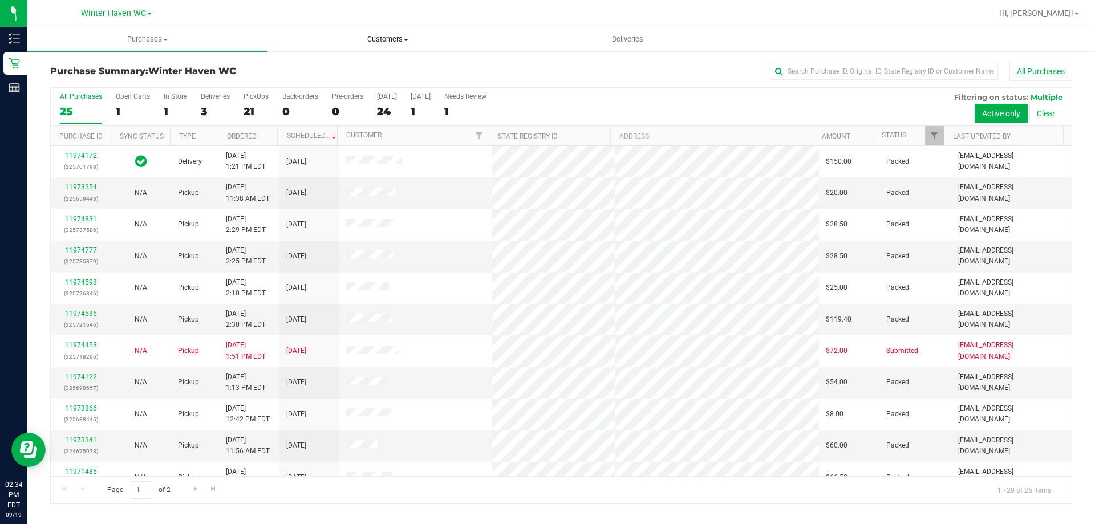
click at [401, 39] on span "Customers" at bounding box center [387, 39] width 239 height 10
click at [322, 68] on span "All customers" at bounding box center [309, 69] width 82 height 10
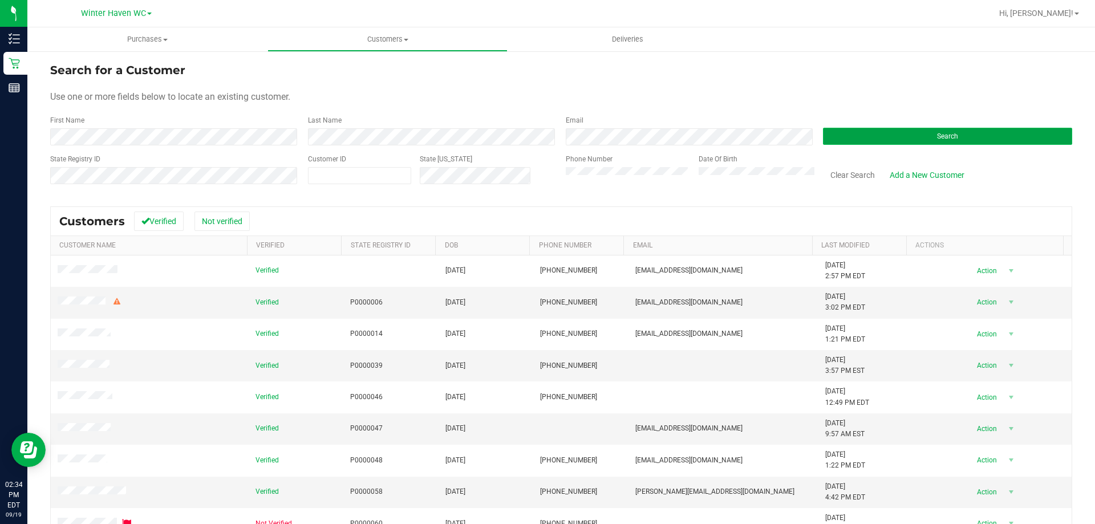
click at [967, 133] on button "Search" at bounding box center [947, 136] width 249 height 17
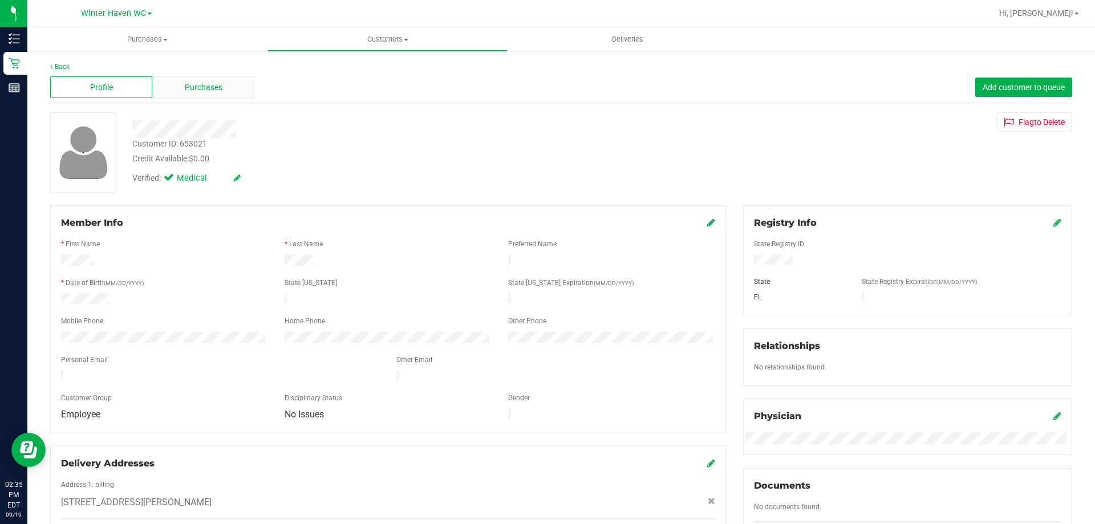
click at [193, 79] on div "Purchases" at bounding box center [203, 87] width 102 height 22
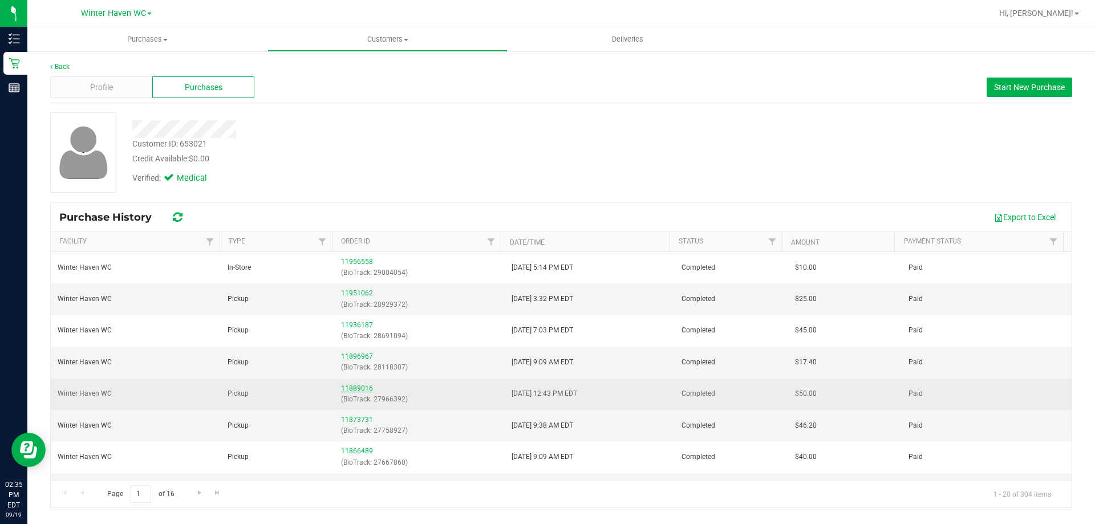
click at [355, 386] on link "11889016" at bounding box center [357, 388] width 32 height 8
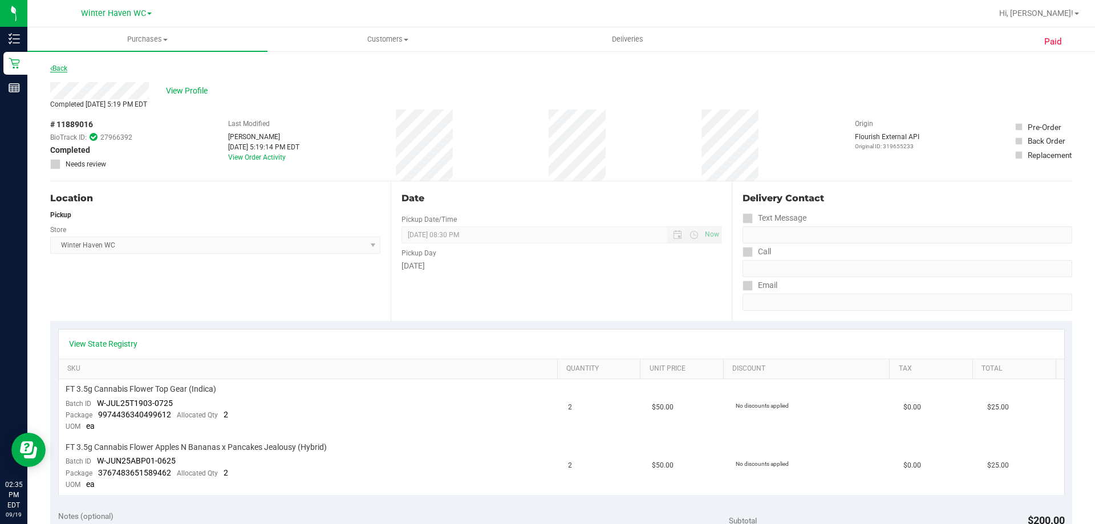
click at [63, 68] on link "Back" at bounding box center [58, 68] width 17 height 8
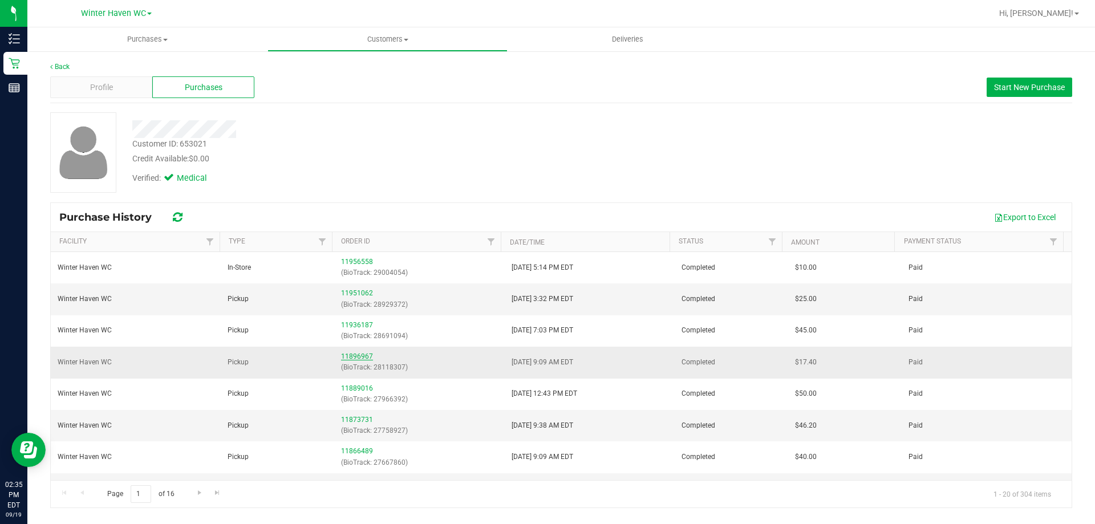
click at [353, 357] on link "11896967" at bounding box center [357, 357] width 32 height 8
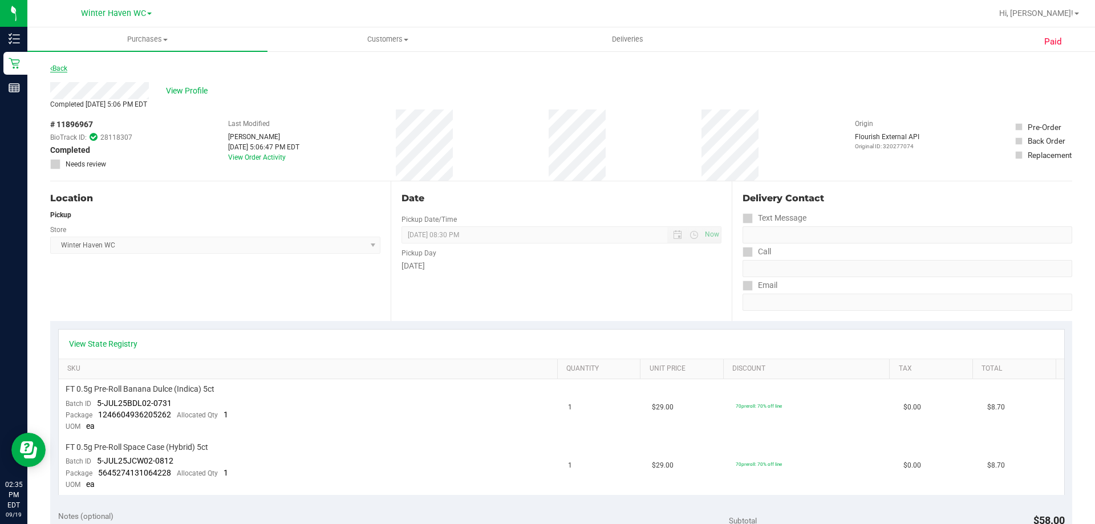
click at [59, 66] on link "Back" at bounding box center [58, 68] width 17 height 8
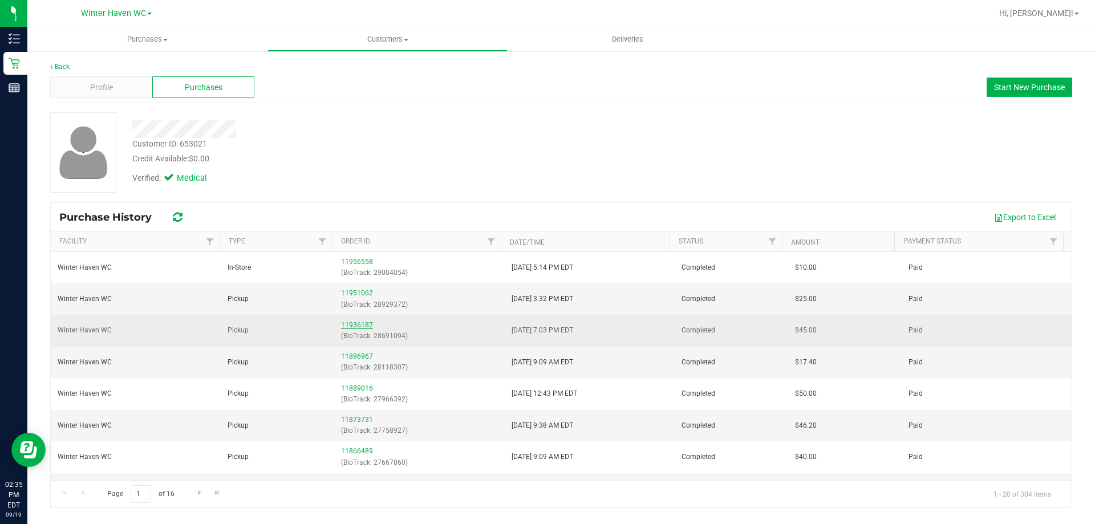
click at [352, 325] on link "11936187" at bounding box center [357, 325] width 32 height 8
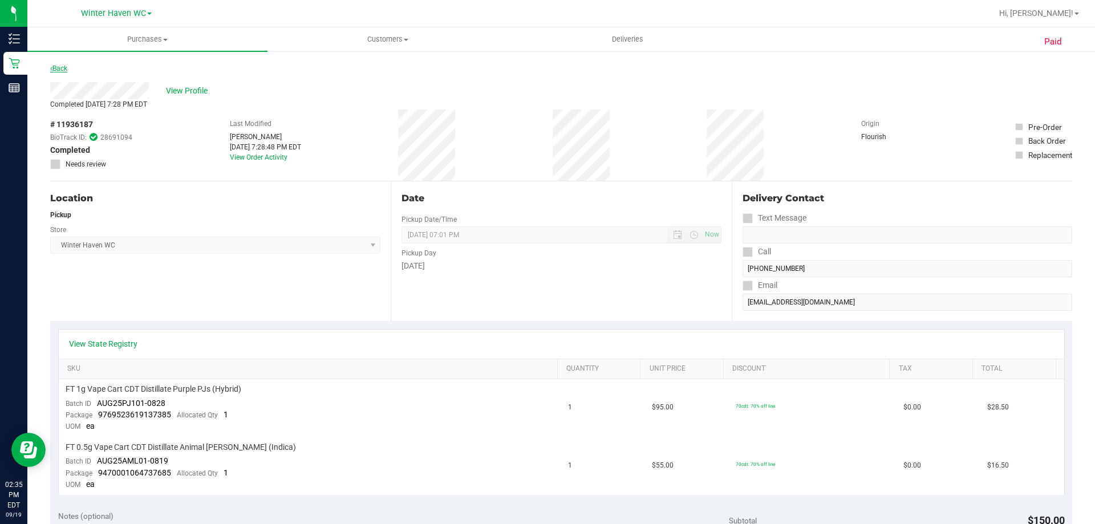
click at [55, 66] on link "Back" at bounding box center [58, 68] width 17 height 8
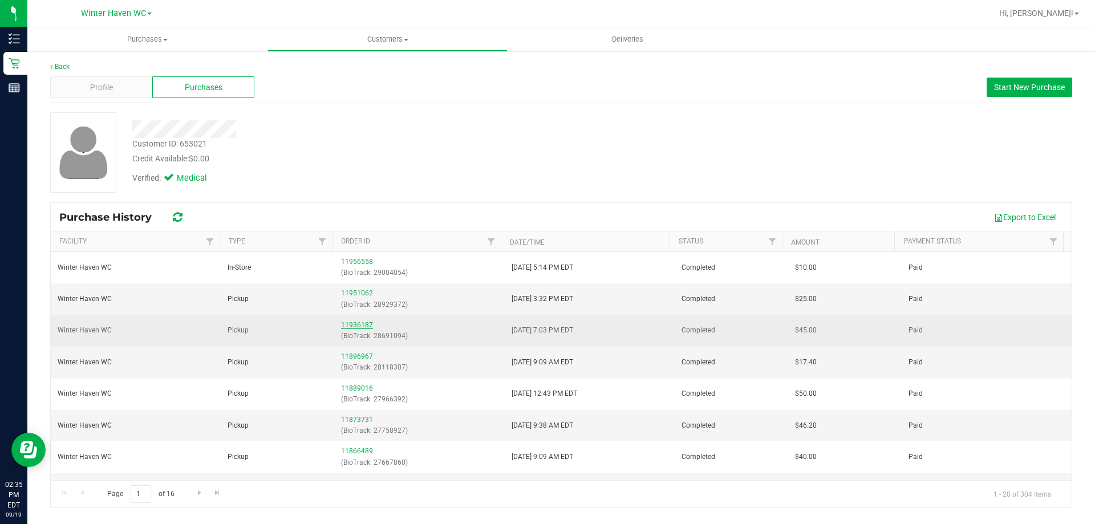
click at [354, 326] on link "11936187" at bounding box center [357, 325] width 32 height 8
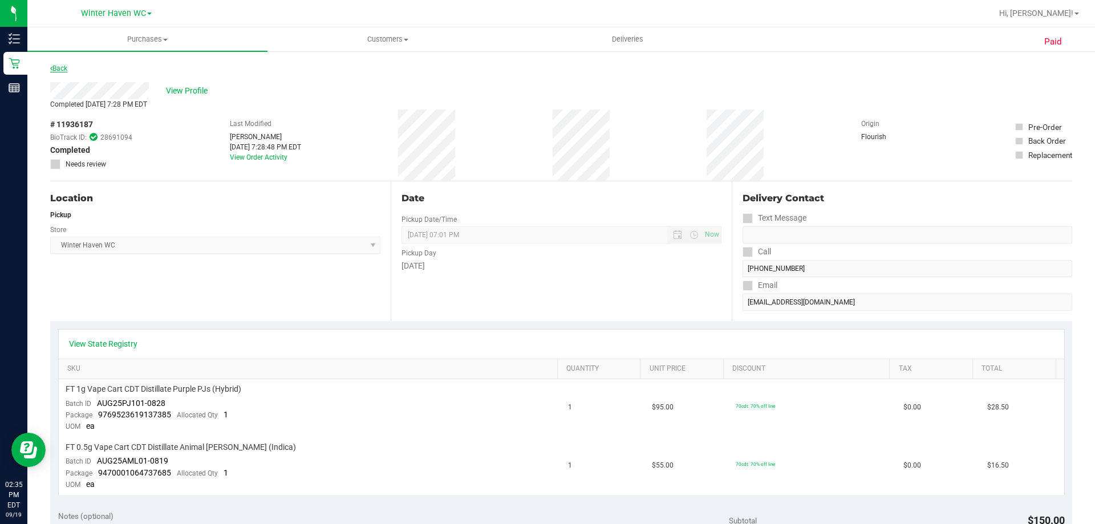
click at [55, 66] on link "Back" at bounding box center [58, 68] width 17 height 8
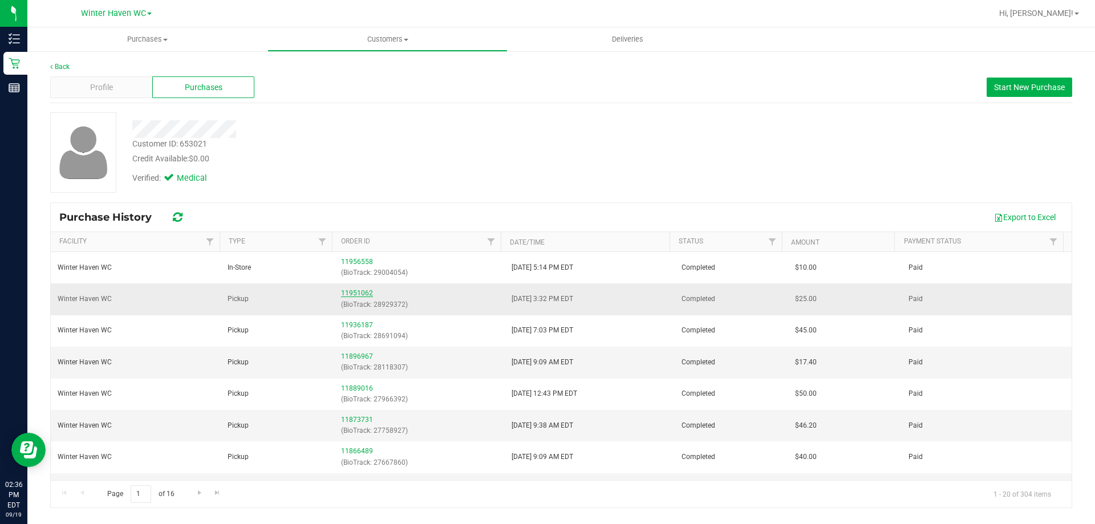
click at [354, 291] on link "11951062" at bounding box center [357, 293] width 32 height 8
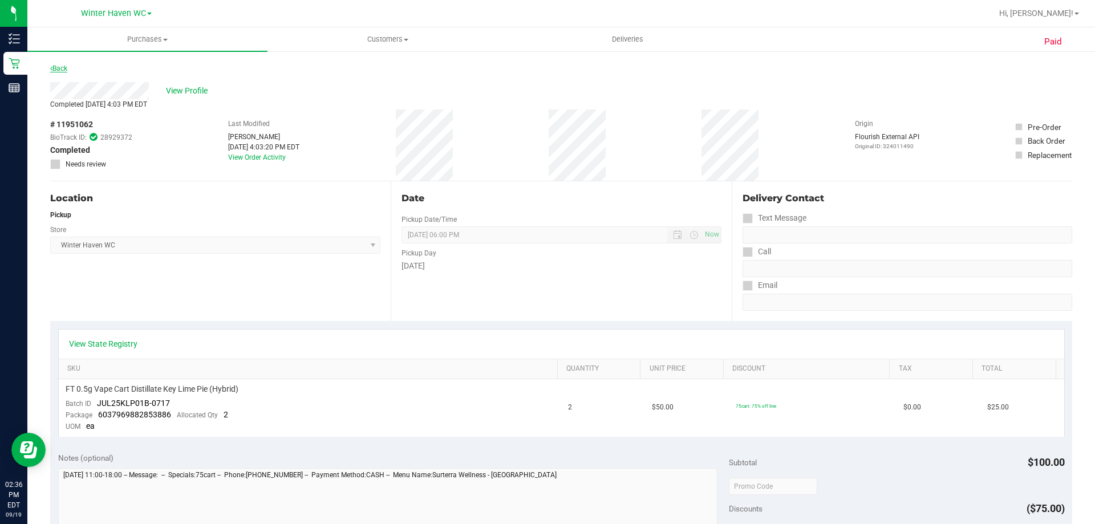
click at [56, 68] on link "Back" at bounding box center [58, 68] width 17 height 8
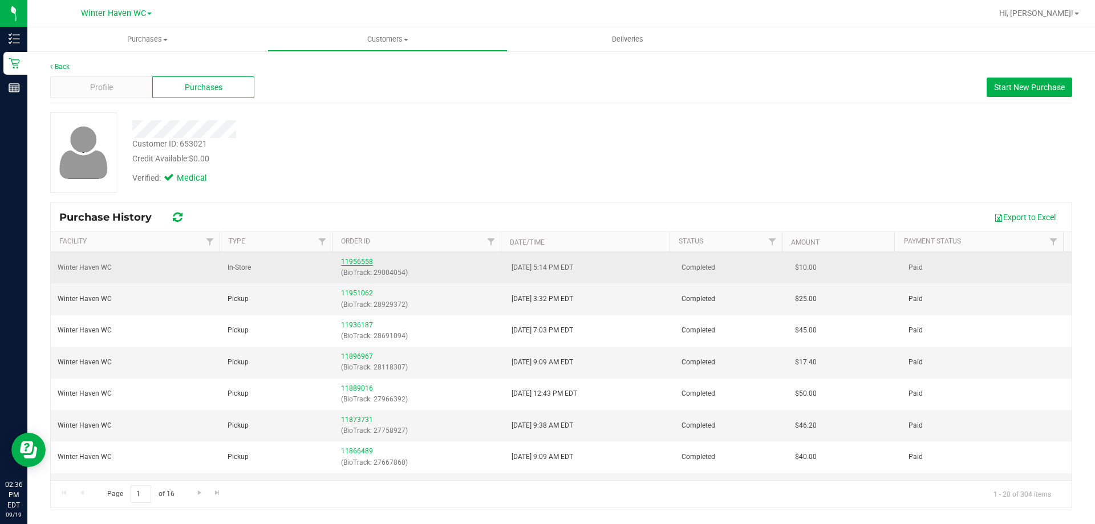
click at [359, 263] on link "11956558" at bounding box center [357, 262] width 32 height 8
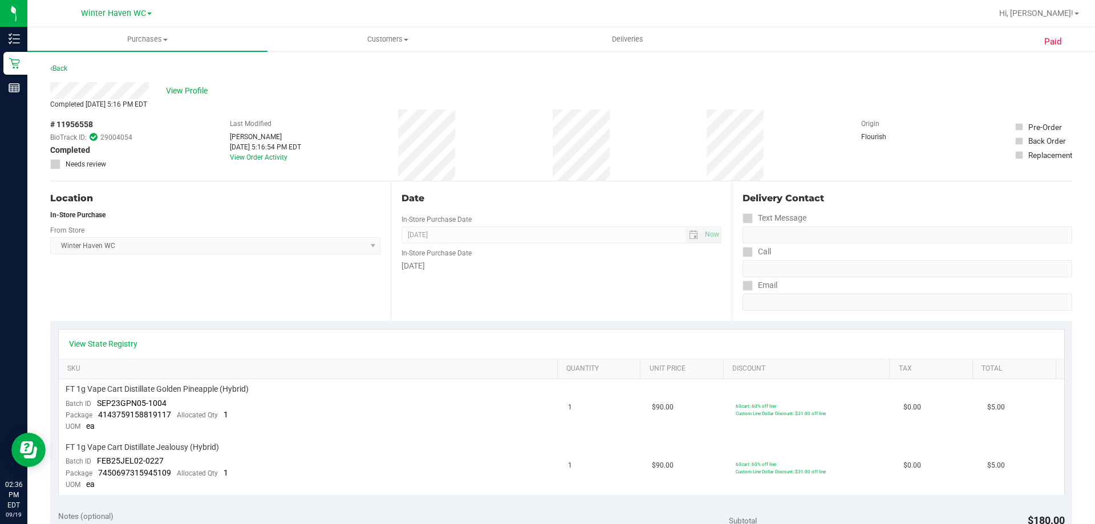
click at [49, 66] on div "Paid Back View Profile Completed [DATE] 5:16 PM EDT # 11956558 BioTrack ID: 290…" at bounding box center [561, 523] width 1068 height 946
click at [70, 70] on div "Back" at bounding box center [561, 72] width 1022 height 21
click at [61, 70] on link "Back" at bounding box center [58, 68] width 17 height 8
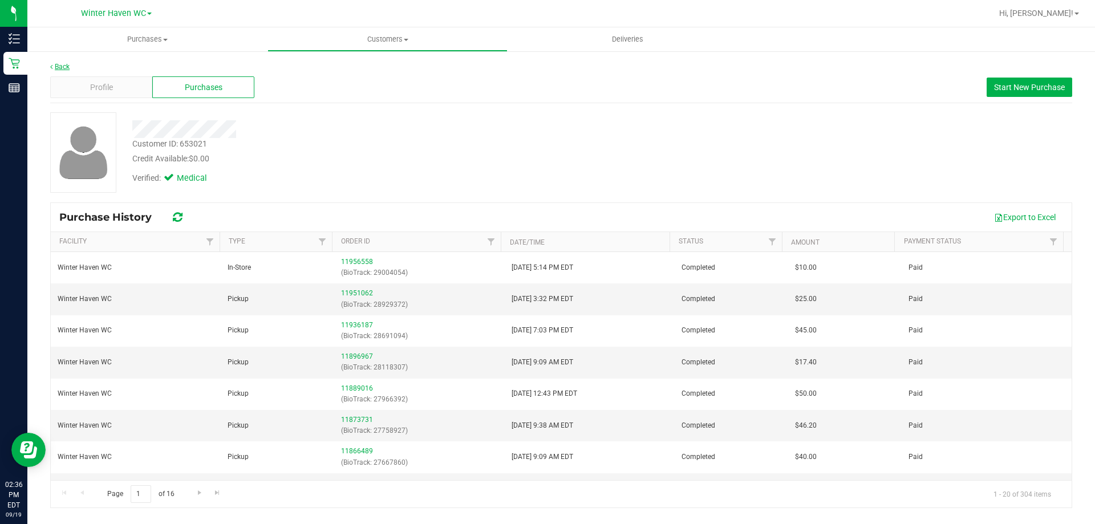
click at [54, 64] on link "Back" at bounding box center [59, 67] width 19 height 8
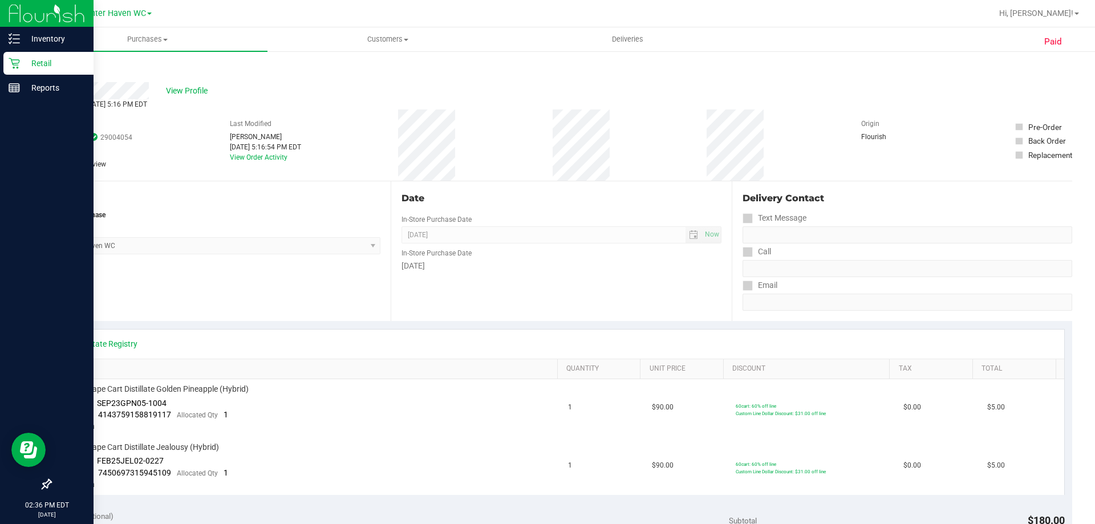
click at [37, 60] on p "Retail" at bounding box center [54, 63] width 68 height 14
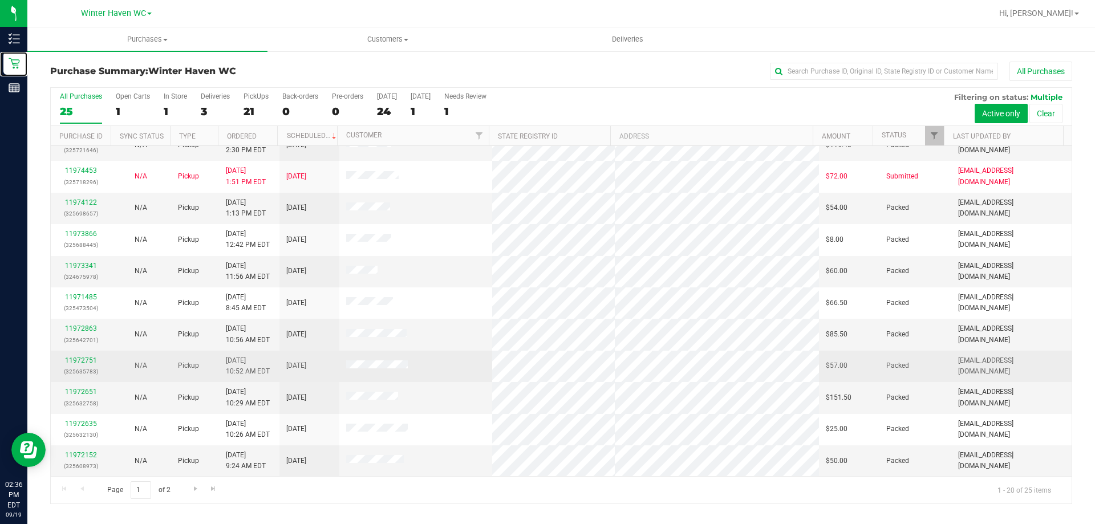
scroll to position [301, 0]
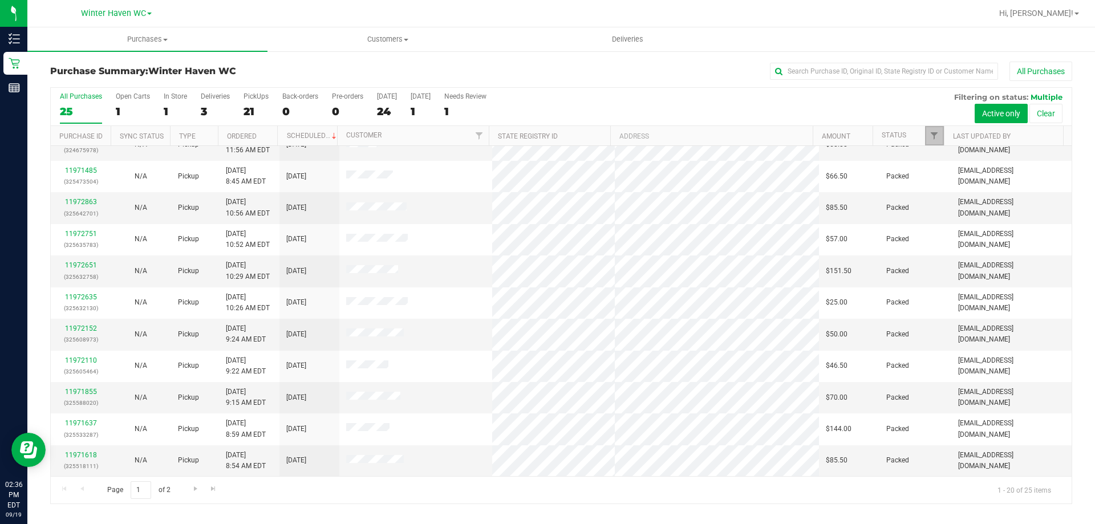
click at [932, 130] on link "Filter" at bounding box center [934, 135] width 19 height 19
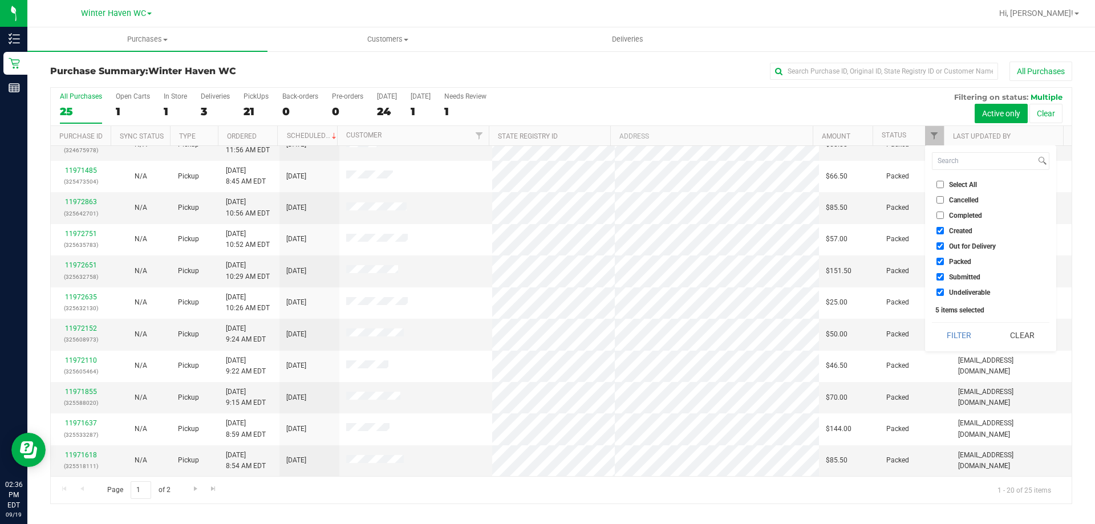
click at [939, 184] on input "Select All" at bounding box center [940, 184] width 7 height 7
checkbox input "true"
click at [939, 184] on input "Select All" at bounding box center [940, 184] width 7 height 7
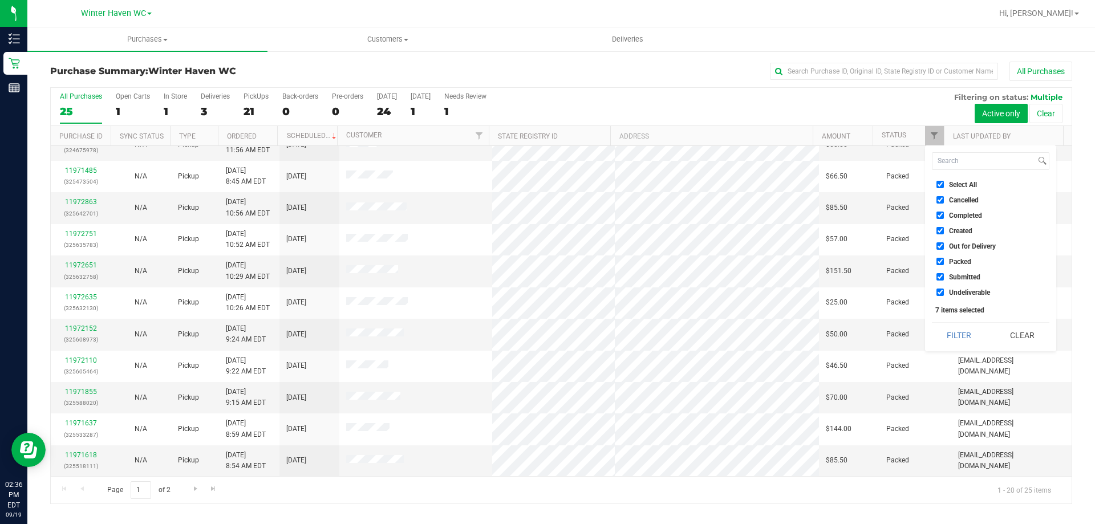
checkbox input "false"
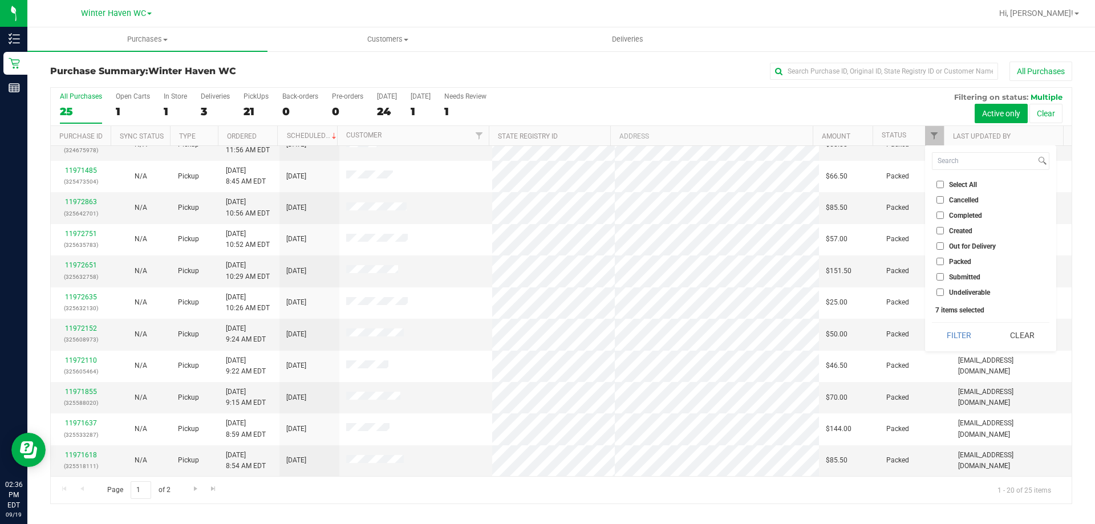
checkbox input "false"
click at [938, 277] on input "Submitted" at bounding box center [940, 276] width 7 height 7
checkbox input "true"
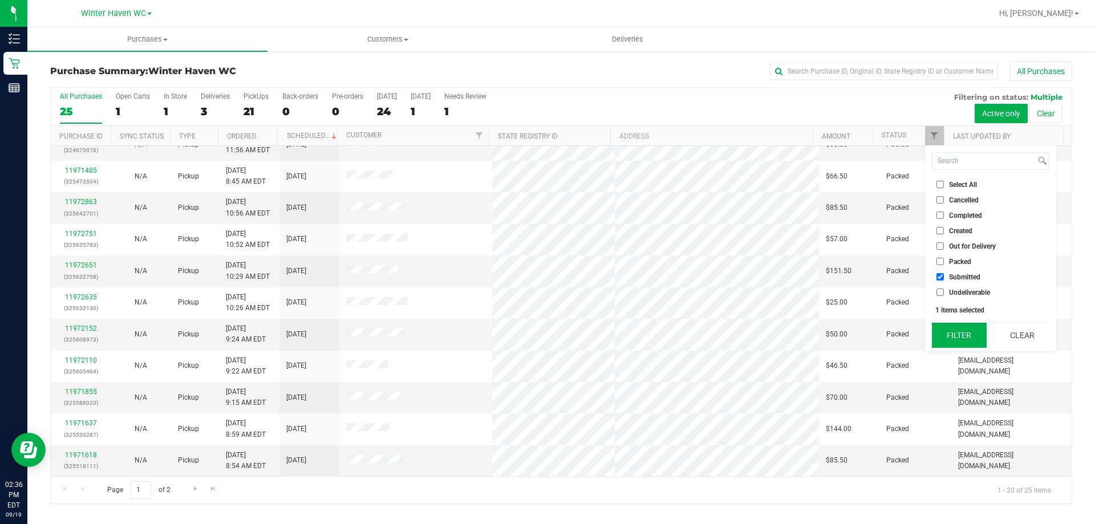
click at [952, 335] on button "Filter" at bounding box center [959, 335] width 55 height 25
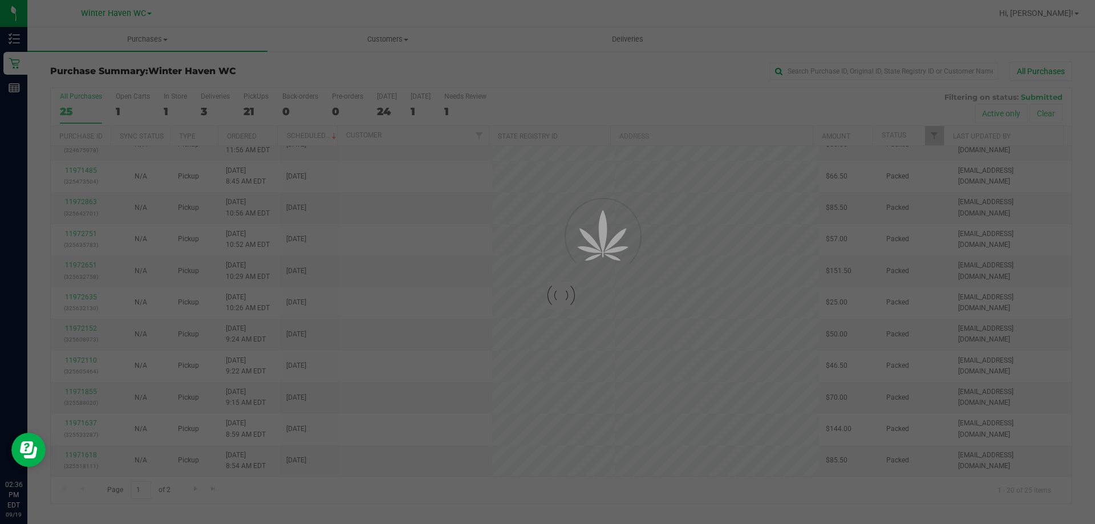
scroll to position [0, 0]
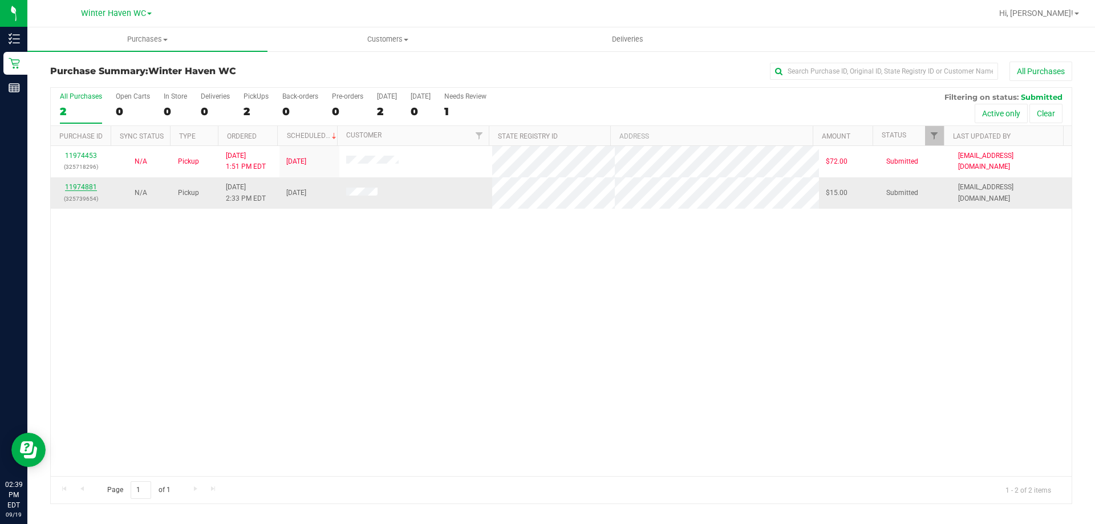
click at [86, 190] on link "11974881" at bounding box center [81, 187] width 32 height 8
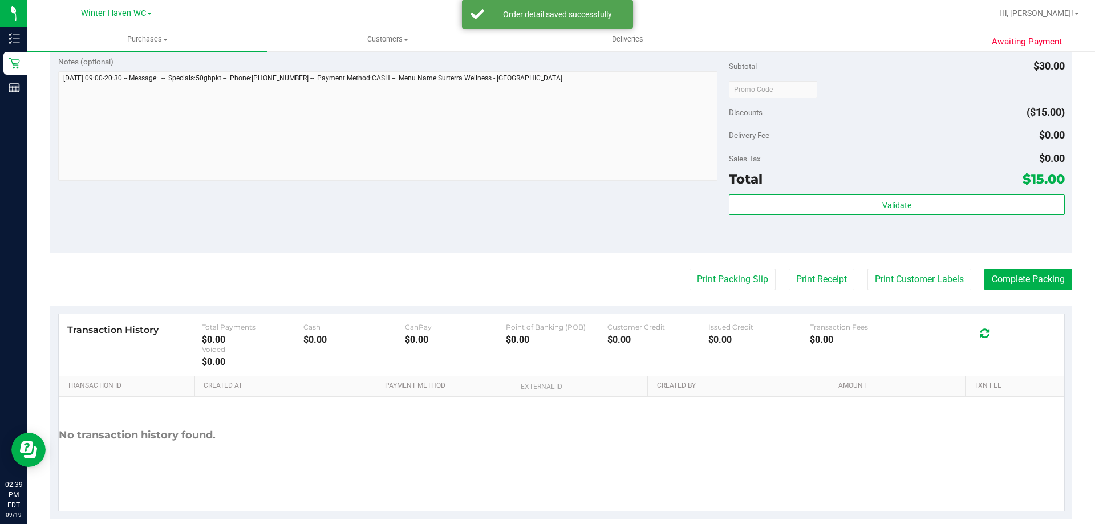
scroll to position [399, 0]
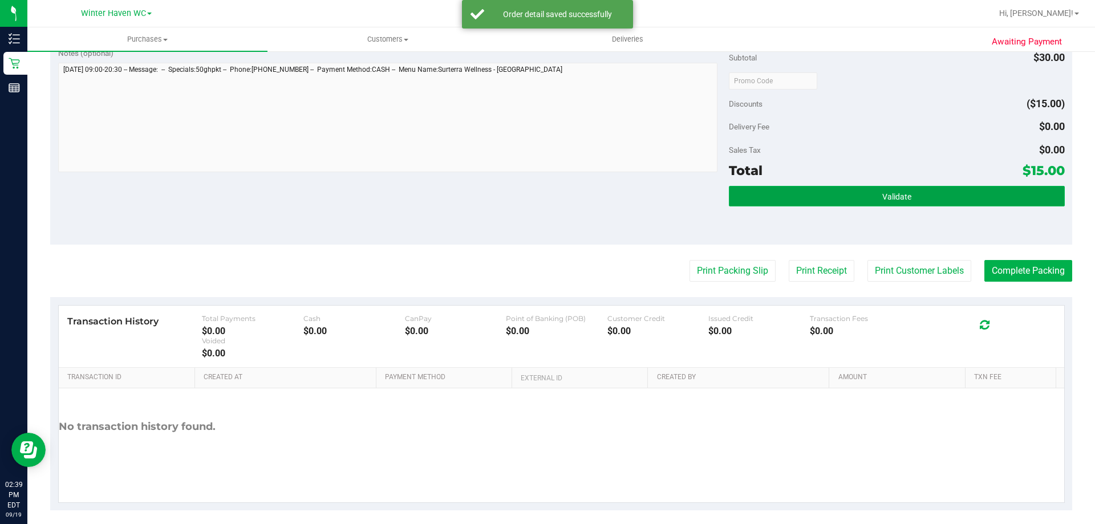
click at [873, 194] on button "Validate" at bounding box center [896, 196] width 335 height 21
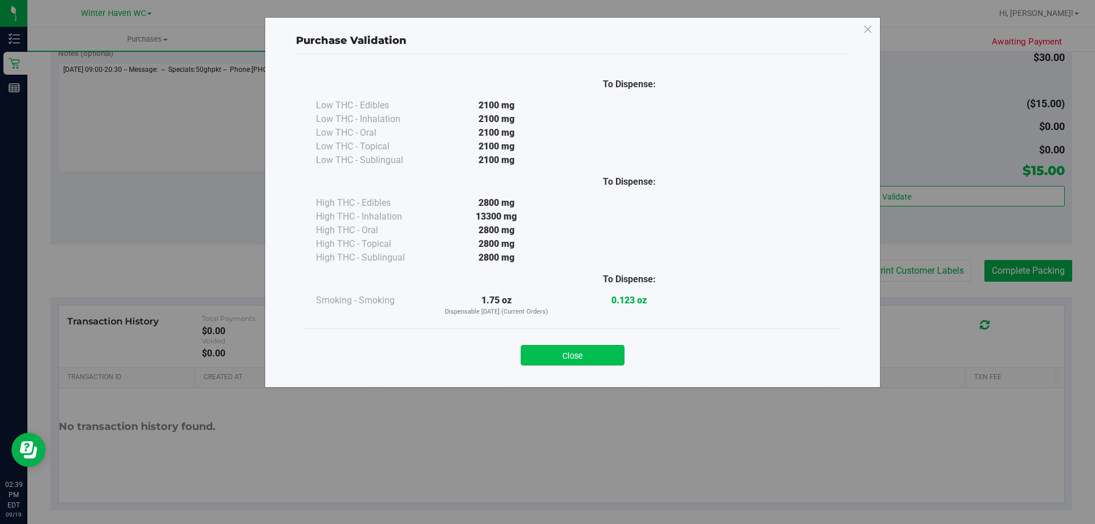
click at [589, 349] on button "Close" at bounding box center [573, 355] width 104 height 21
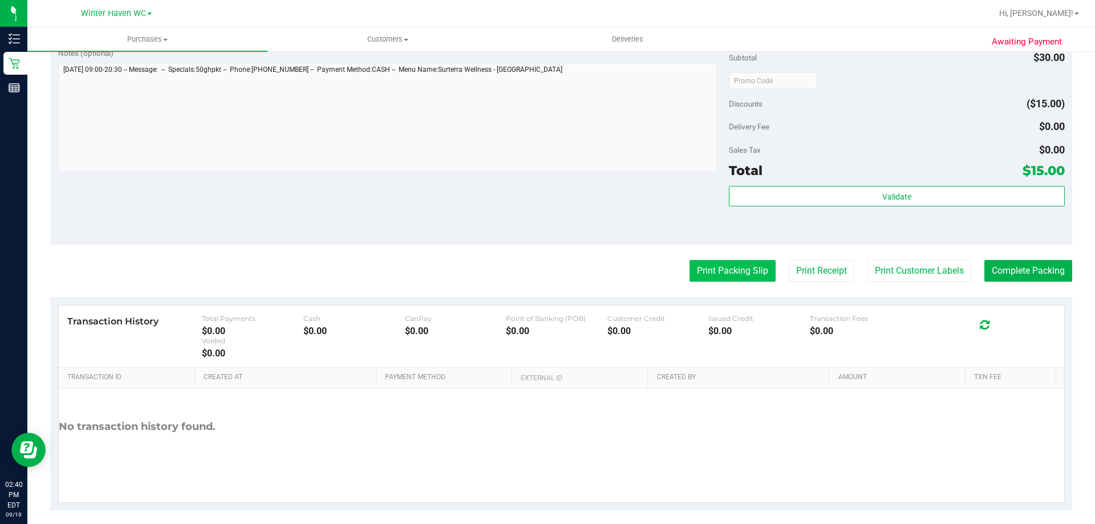
click at [741, 272] on button "Print Packing Slip" at bounding box center [733, 271] width 86 height 22
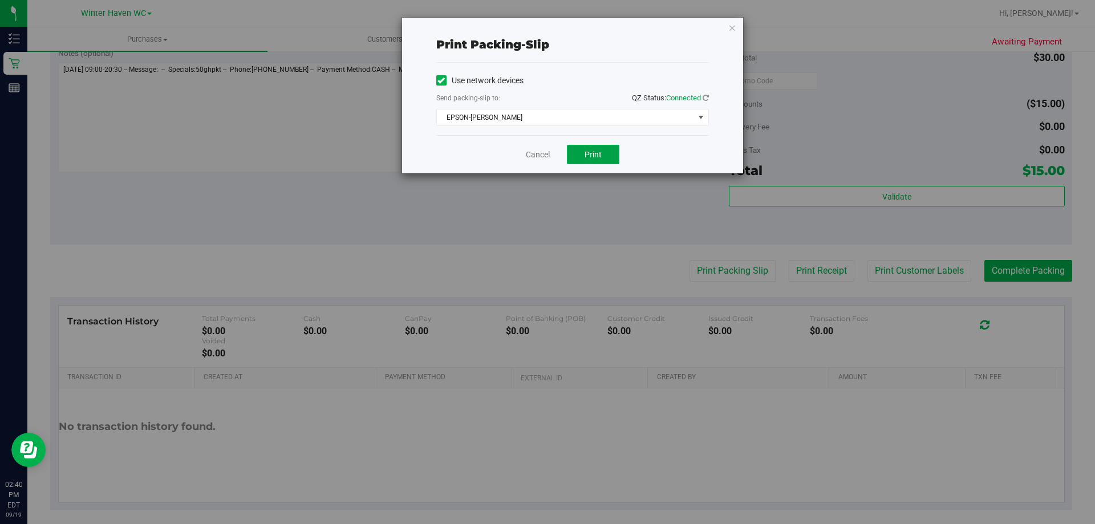
click at [601, 151] on span "Print" at bounding box center [593, 154] width 17 height 9
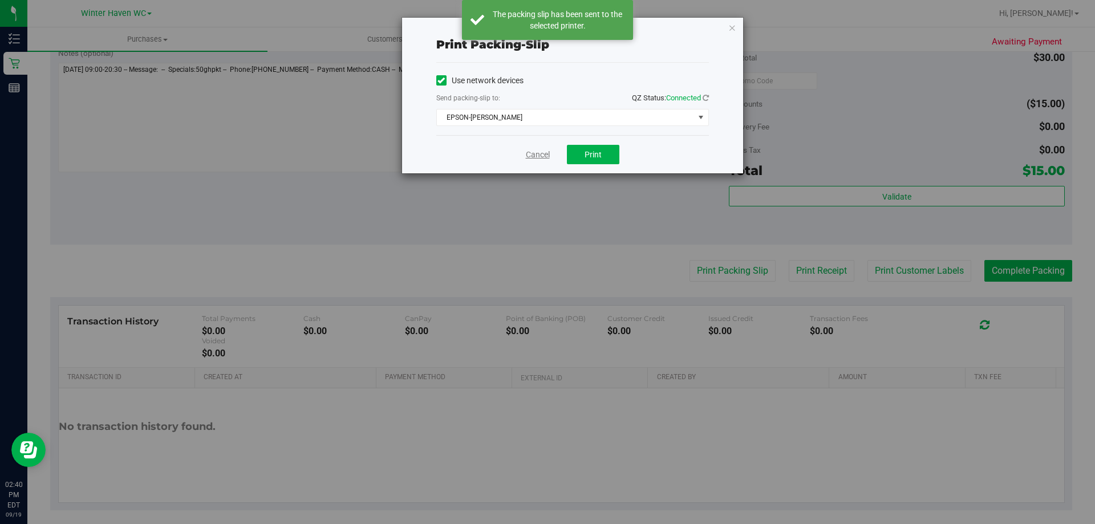
click at [536, 155] on link "Cancel" at bounding box center [538, 155] width 24 height 12
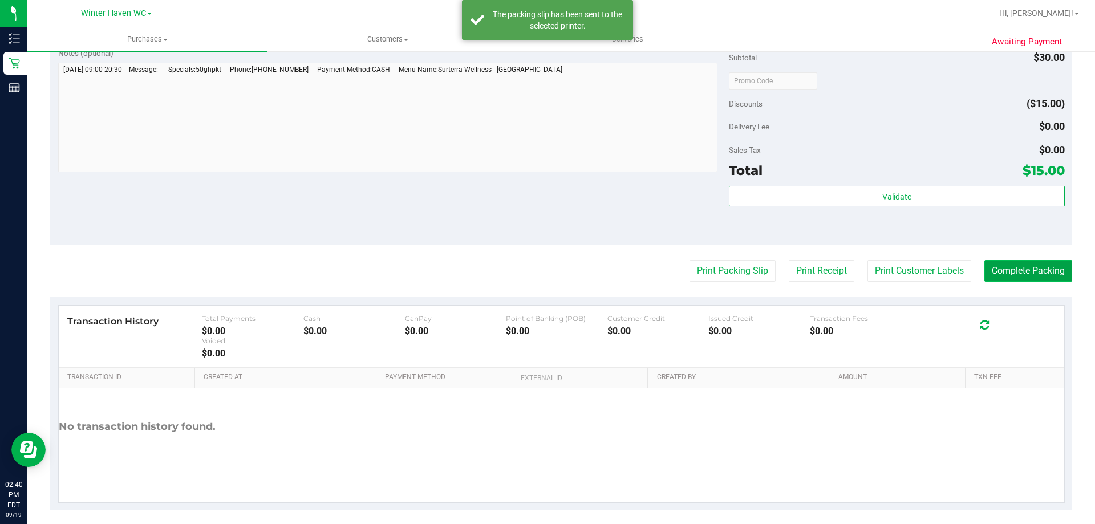
click at [1031, 265] on button "Complete Packing" at bounding box center [1029, 271] width 88 height 22
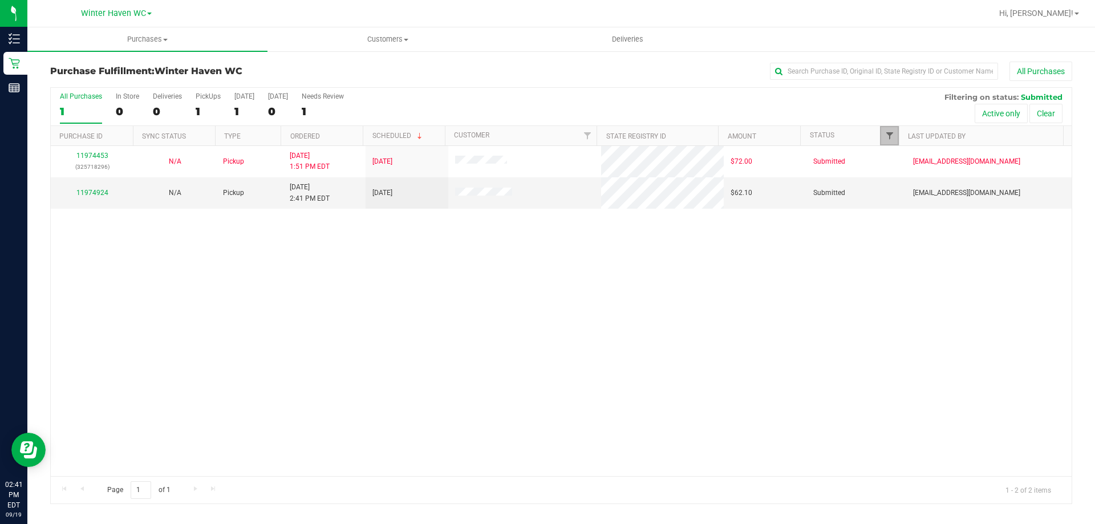
click at [892, 132] on span "Filter" at bounding box center [889, 135] width 9 height 9
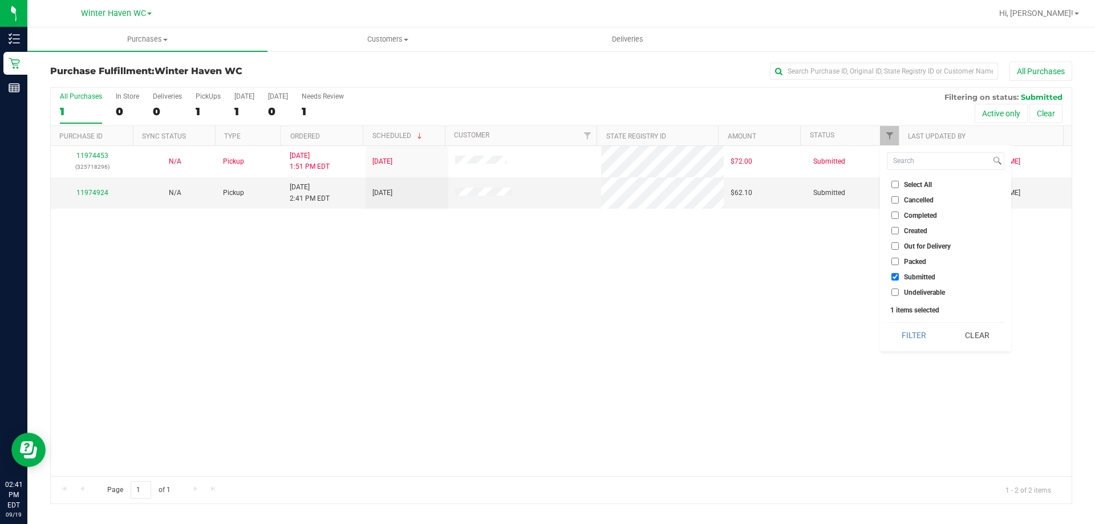
click at [894, 258] on input "Packed" at bounding box center [895, 261] width 7 height 7
checkbox input "true"
click at [925, 337] on button "Filter" at bounding box center [914, 335] width 55 height 25
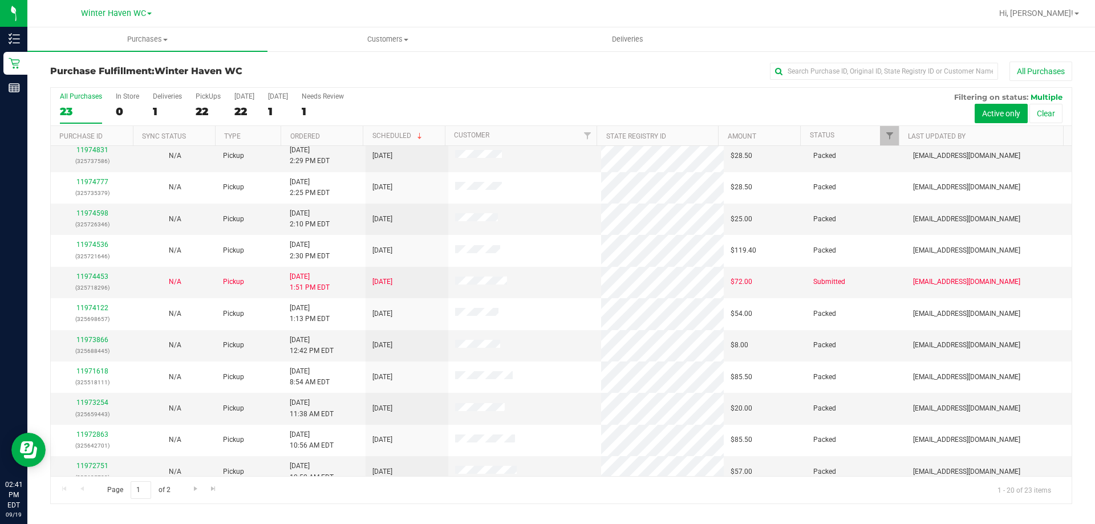
scroll to position [73, 0]
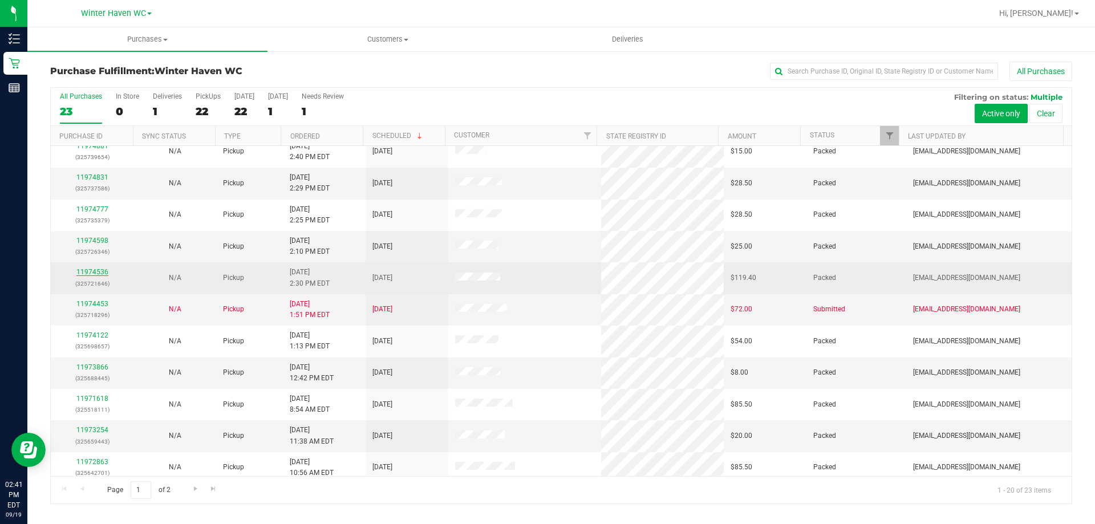
click at [92, 269] on link "11974536" at bounding box center [92, 272] width 32 height 8
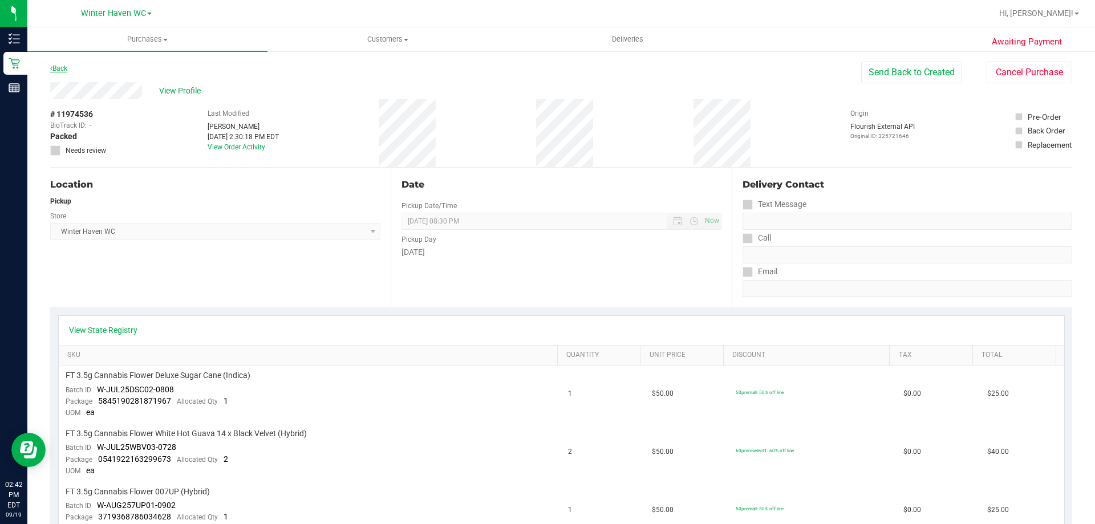
click at [57, 68] on link "Back" at bounding box center [58, 68] width 17 height 8
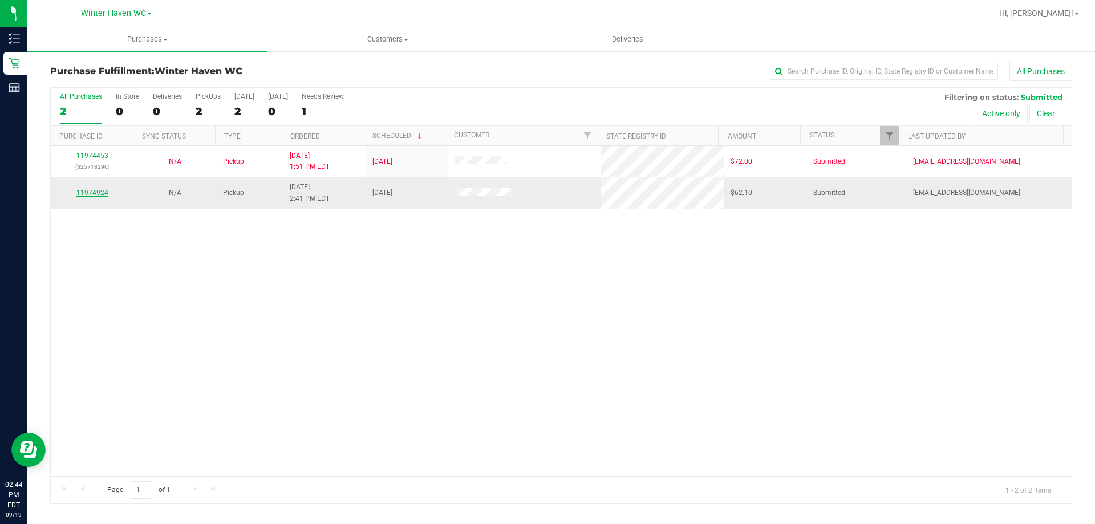
click at [91, 192] on link "11974924" at bounding box center [92, 193] width 32 height 8
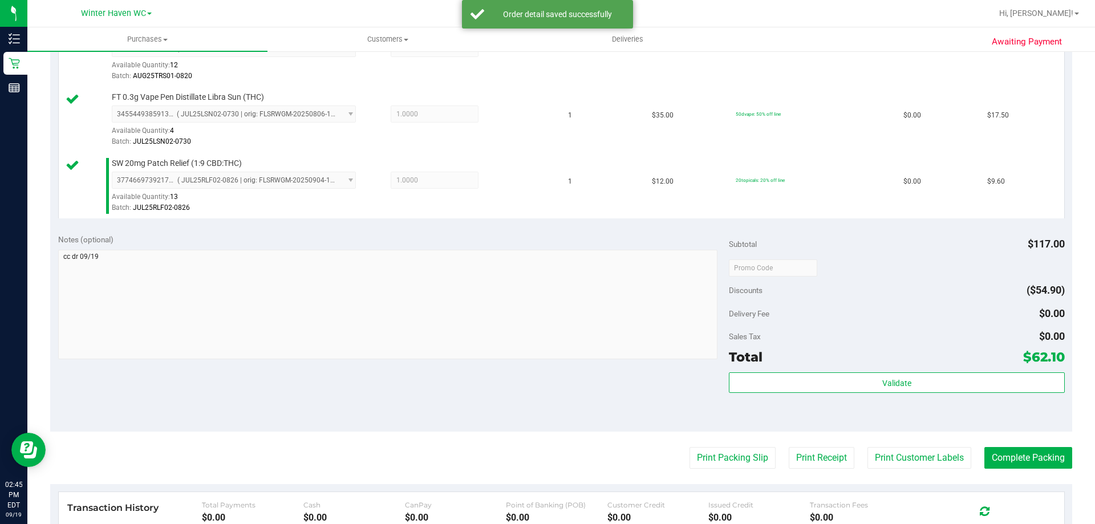
scroll to position [456, 0]
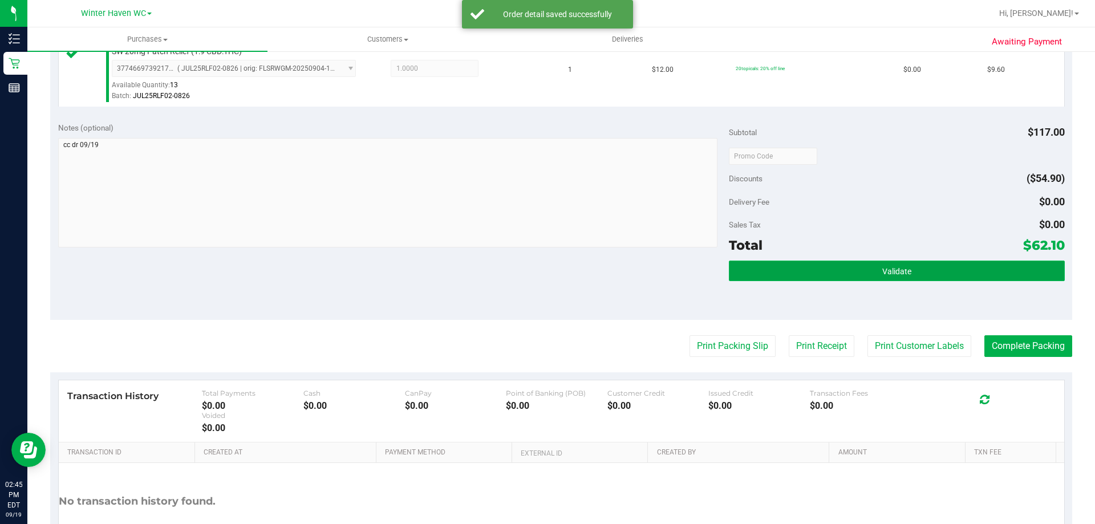
click at [912, 268] on button "Validate" at bounding box center [896, 271] width 335 height 21
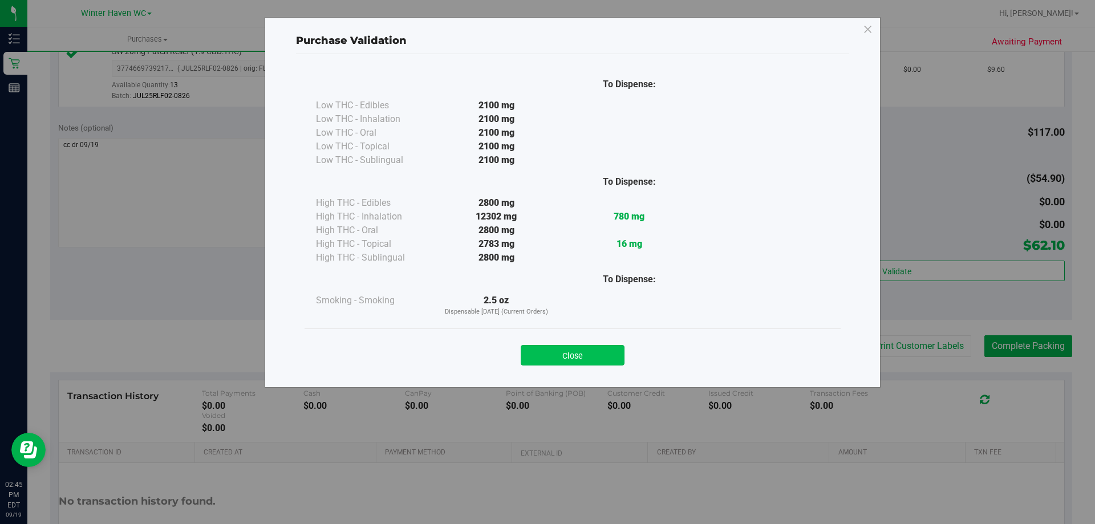
click at [573, 354] on button "Close" at bounding box center [573, 355] width 104 height 21
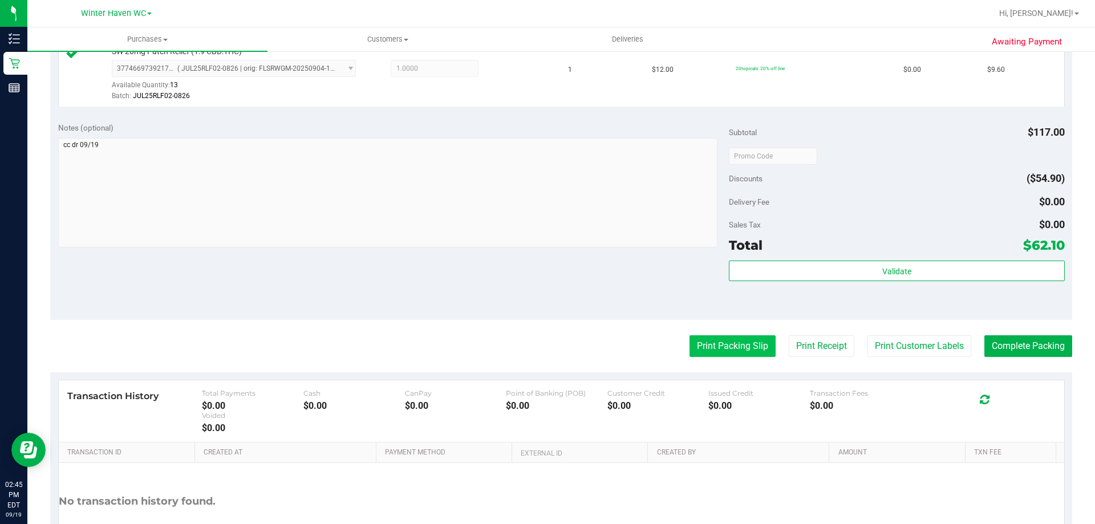
click at [709, 347] on button "Print Packing Slip" at bounding box center [733, 346] width 86 height 22
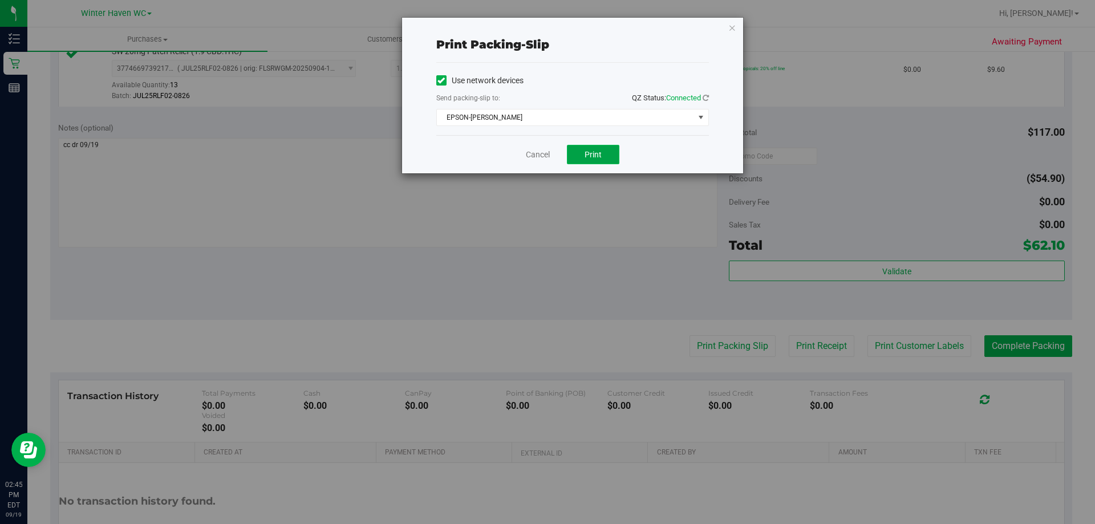
click at [600, 151] on span "Print" at bounding box center [593, 154] width 17 height 9
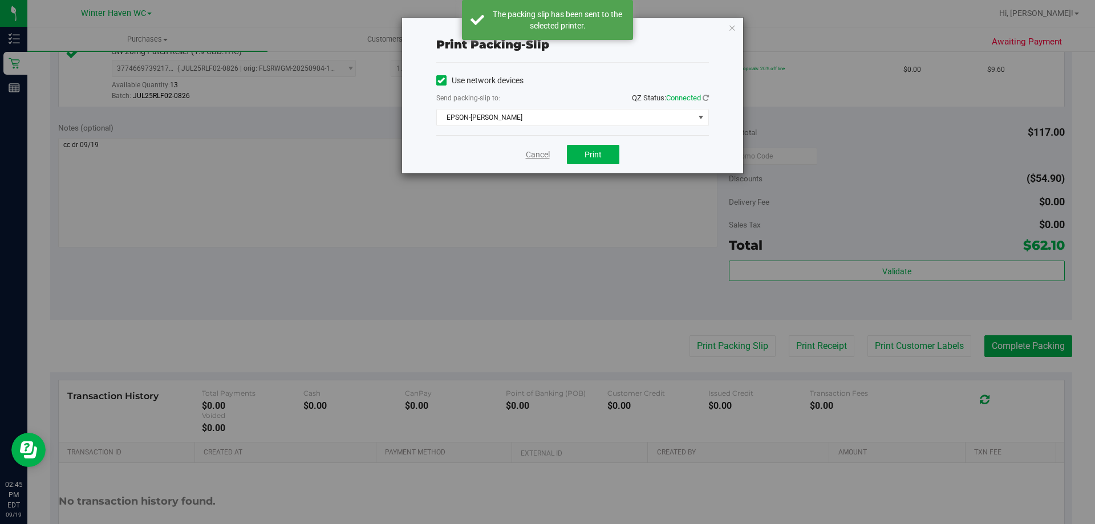
click at [536, 152] on link "Cancel" at bounding box center [538, 155] width 24 height 12
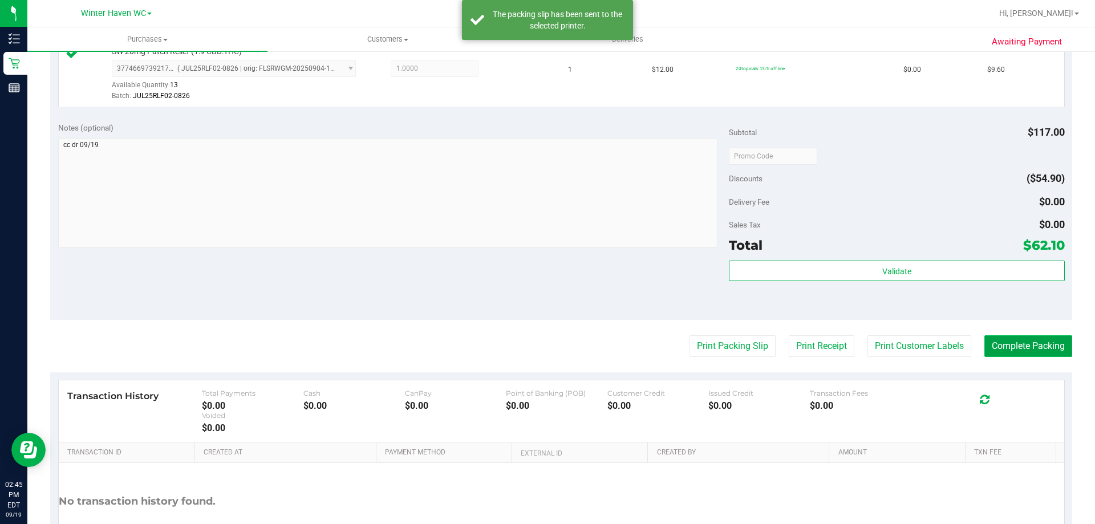
click at [1016, 345] on button "Complete Packing" at bounding box center [1029, 346] width 88 height 22
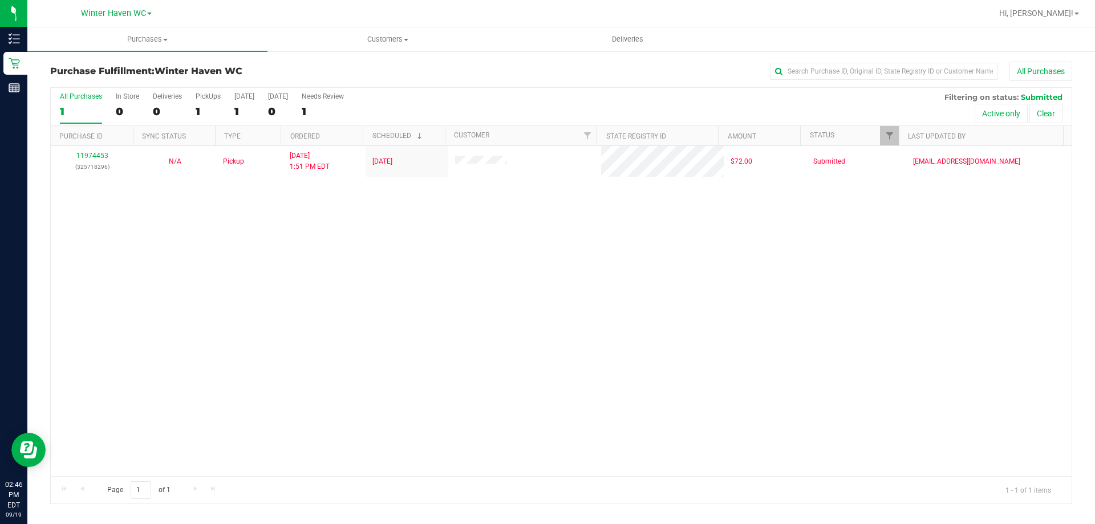
click at [609, 363] on div "11974453 (325718296) N/A Pickup [DATE] 1:51 PM EDT 9/19/2025 $72.00 Submitted […" at bounding box center [561, 311] width 1021 height 330
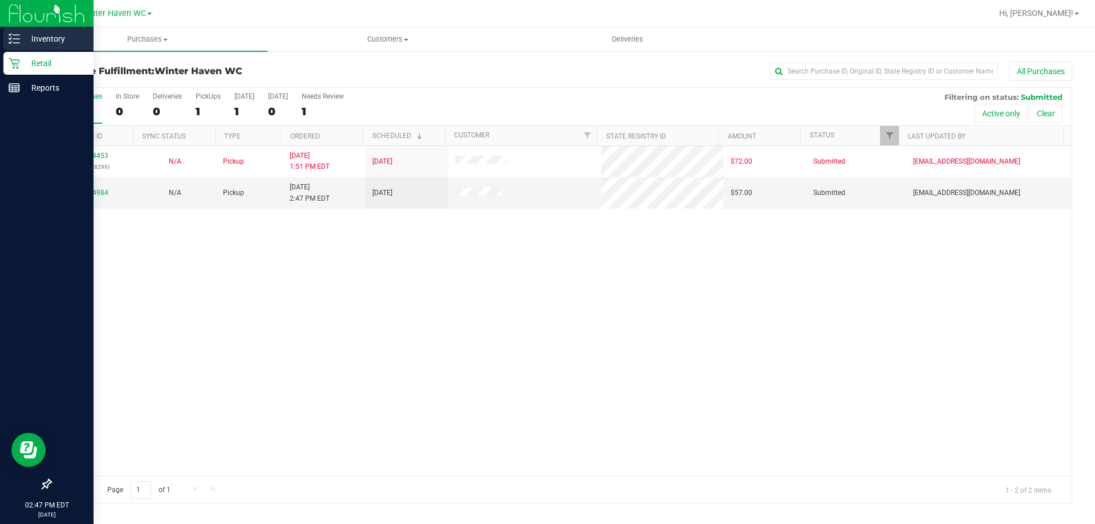
click at [38, 36] on p "Inventory" at bounding box center [54, 39] width 68 height 14
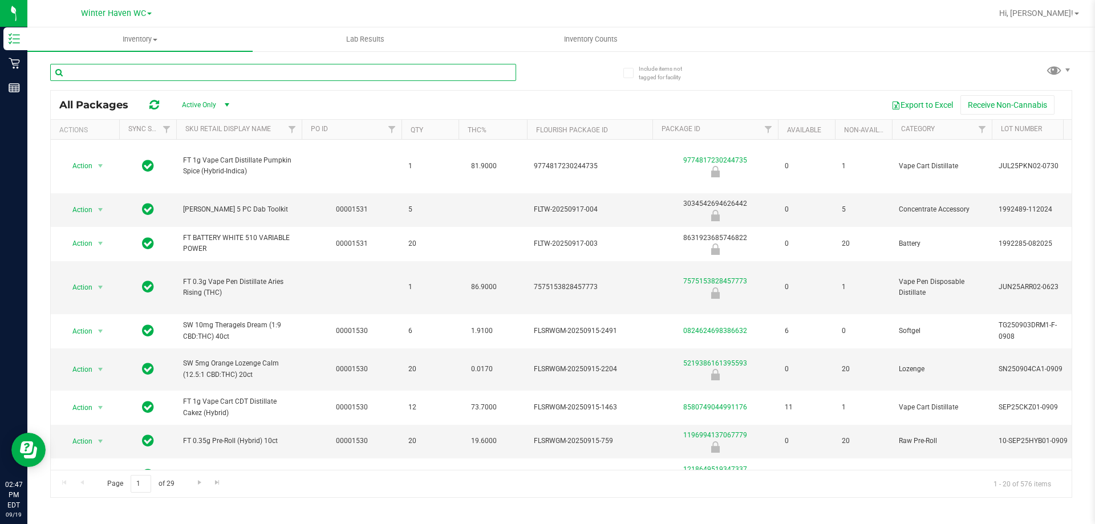
click at [80, 73] on input "text" at bounding box center [283, 72] width 466 height 17
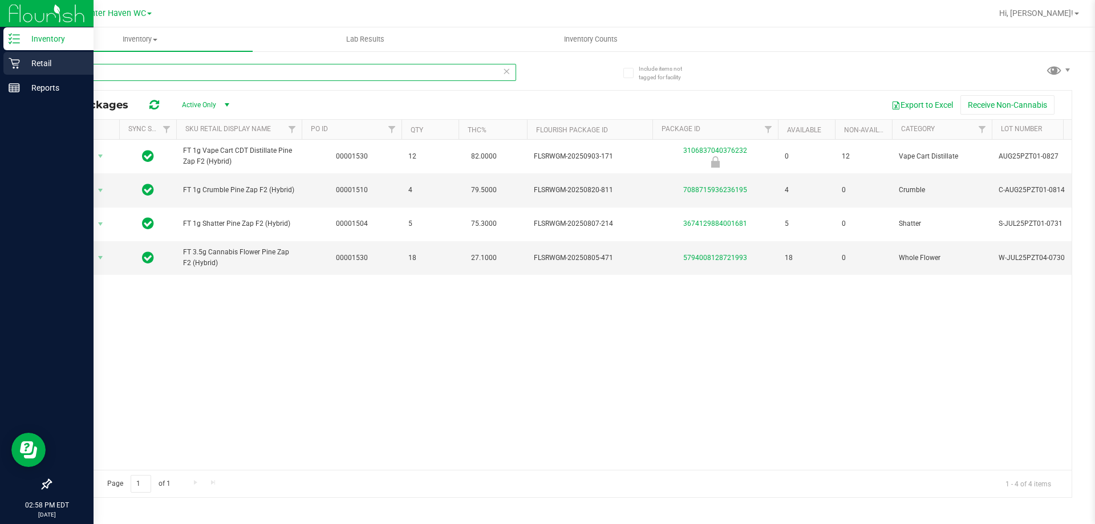
type input "pzt"
click at [43, 66] on p "Retail" at bounding box center [54, 63] width 68 height 14
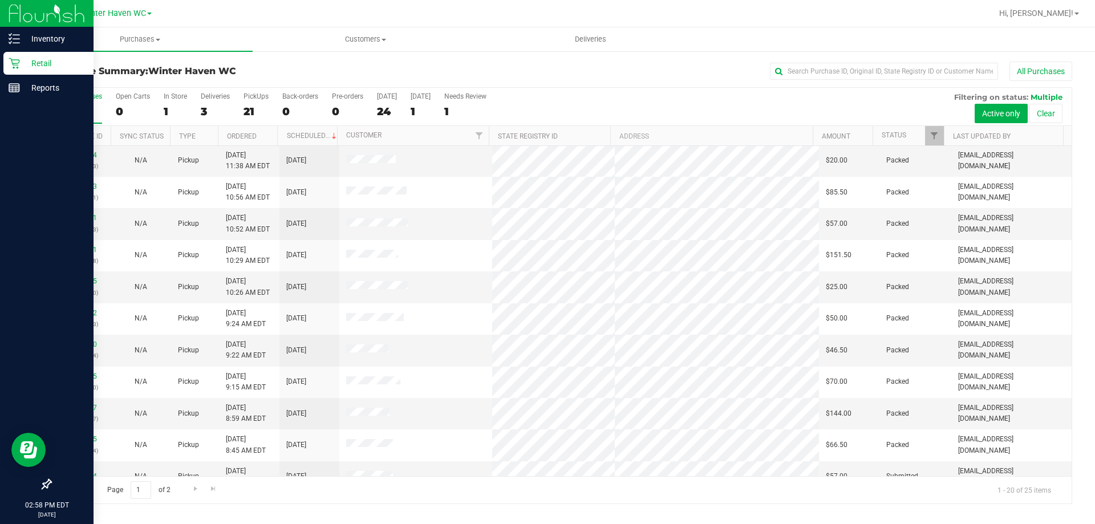
scroll to position [301, 0]
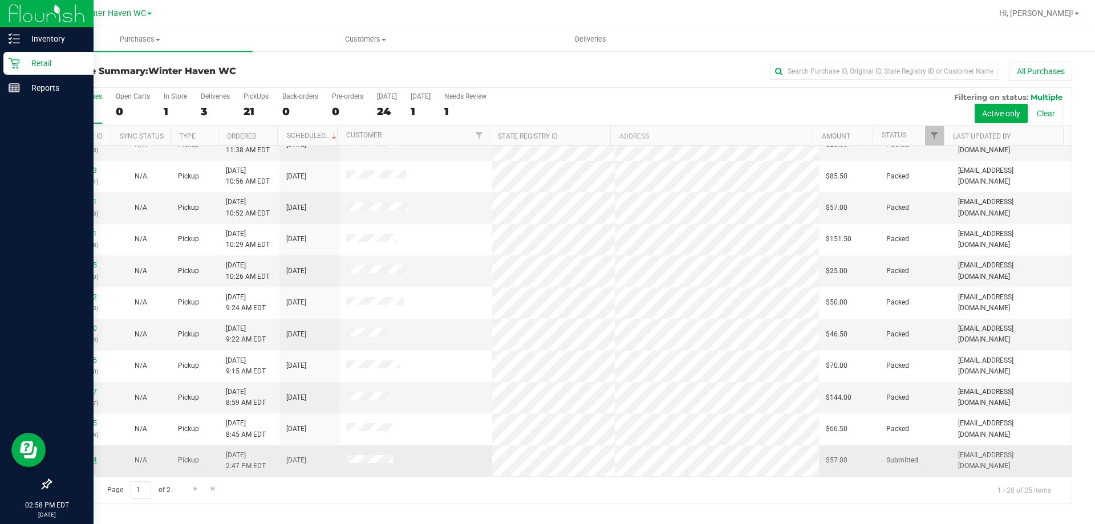
click at [71, 460] on link "11974984" at bounding box center [81, 460] width 32 height 8
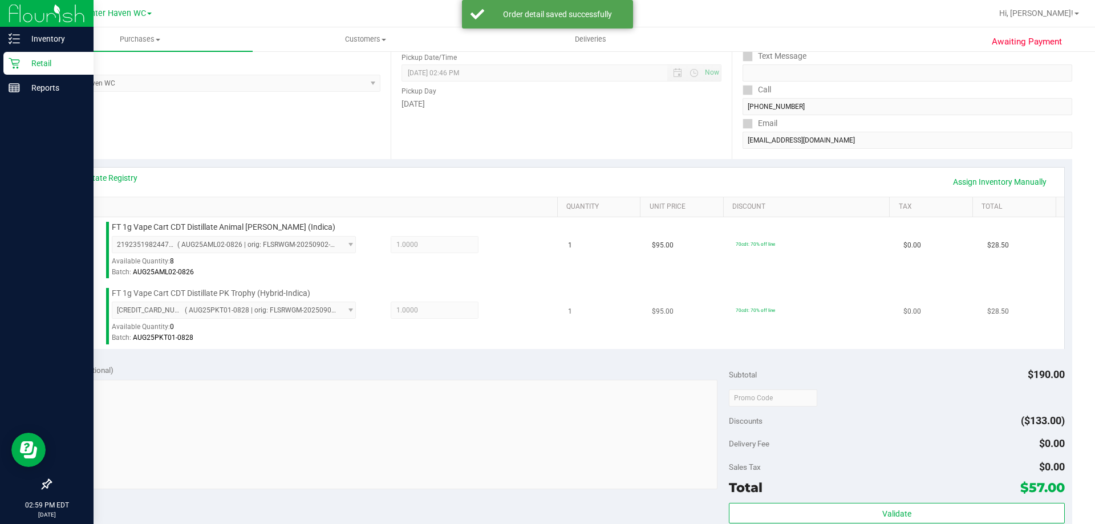
scroll to position [342, 0]
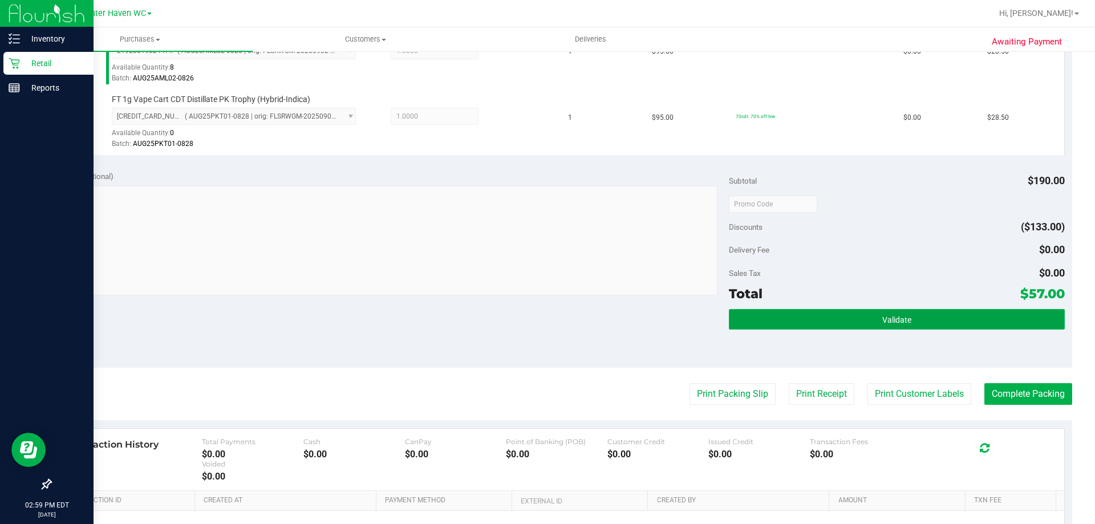
click at [882, 316] on span "Validate" at bounding box center [896, 319] width 29 height 9
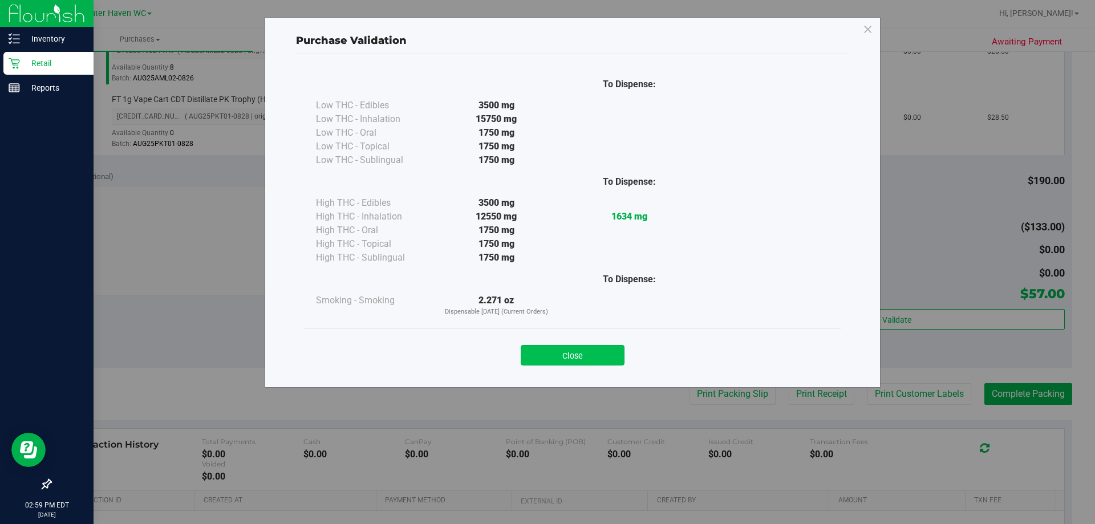
click at [565, 356] on button "Close" at bounding box center [573, 355] width 104 height 21
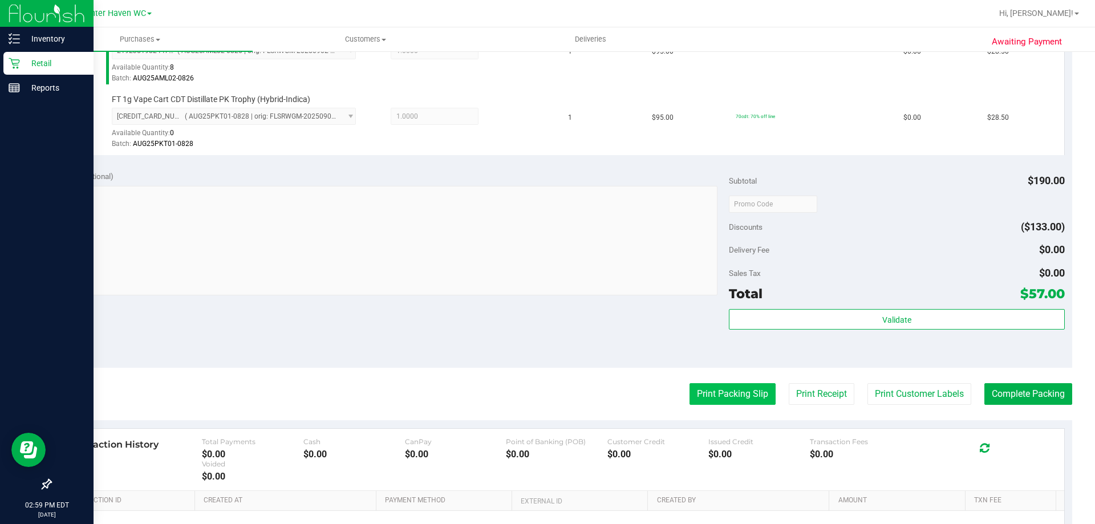
click at [700, 396] on button "Print Packing Slip" at bounding box center [733, 394] width 86 height 22
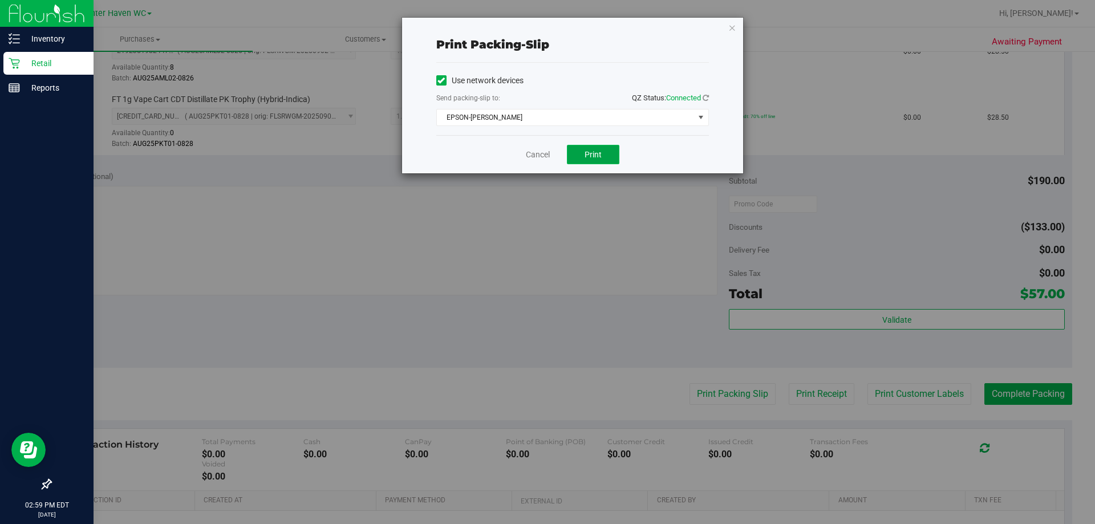
click at [590, 148] on button "Print" at bounding box center [593, 154] width 52 height 19
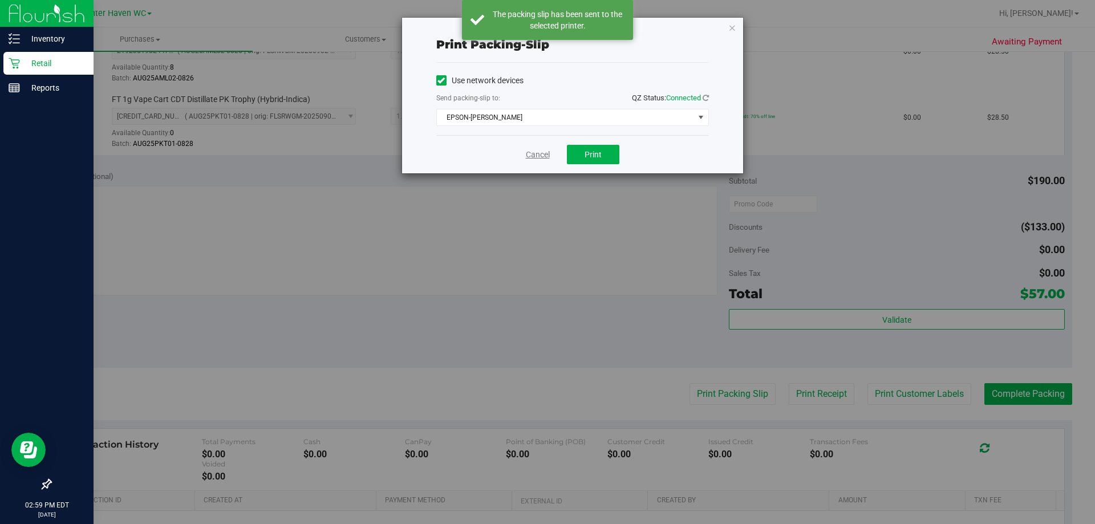
click at [536, 154] on link "Cancel" at bounding box center [538, 155] width 24 height 12
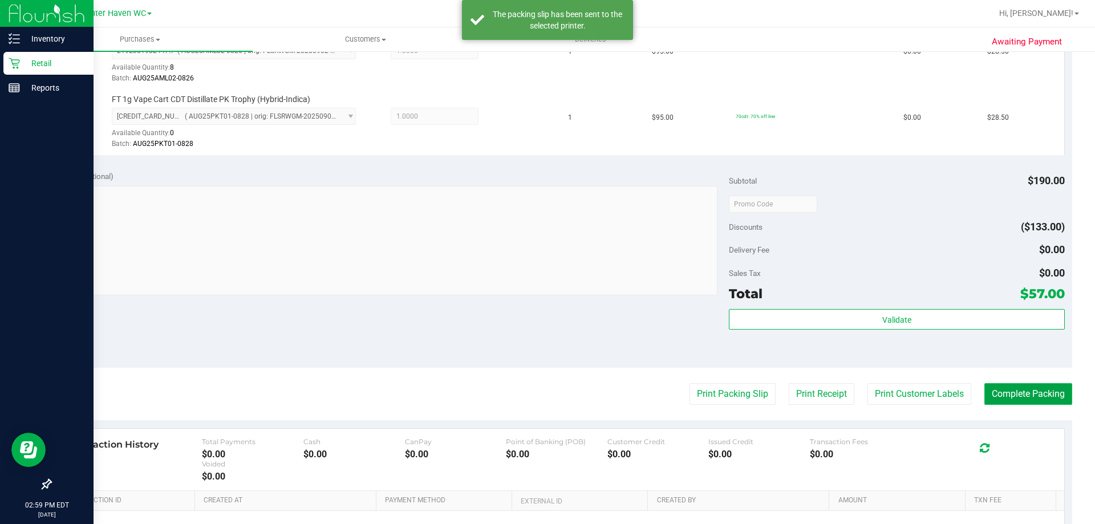
click at [1027, 396] on button "Complete Packing" at bounding box center [1029, 394] width 88 height 22
